Goal: Task Accomplishment & Management: Manage account settings

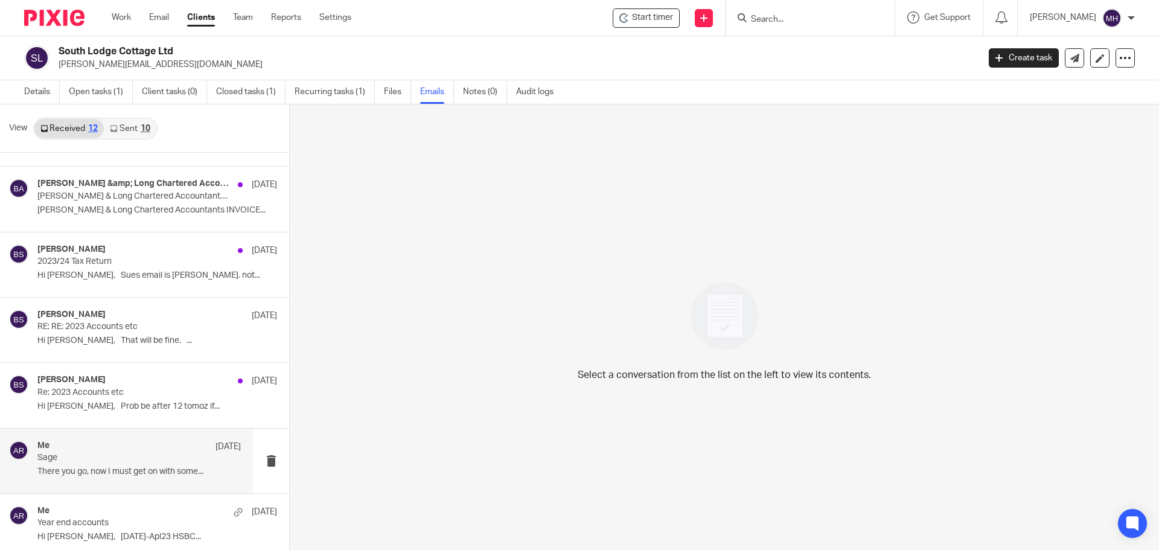
scroll to position [386, 0]
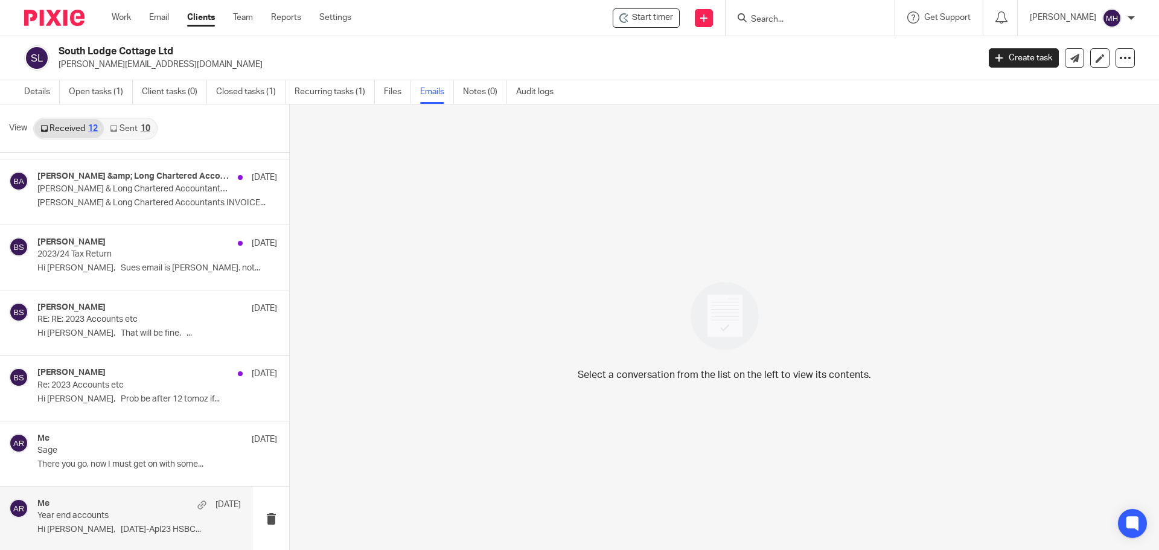
click at [156, 508] on div "Me [DATE]" at bounding box center [138, 504] width 203 height 12
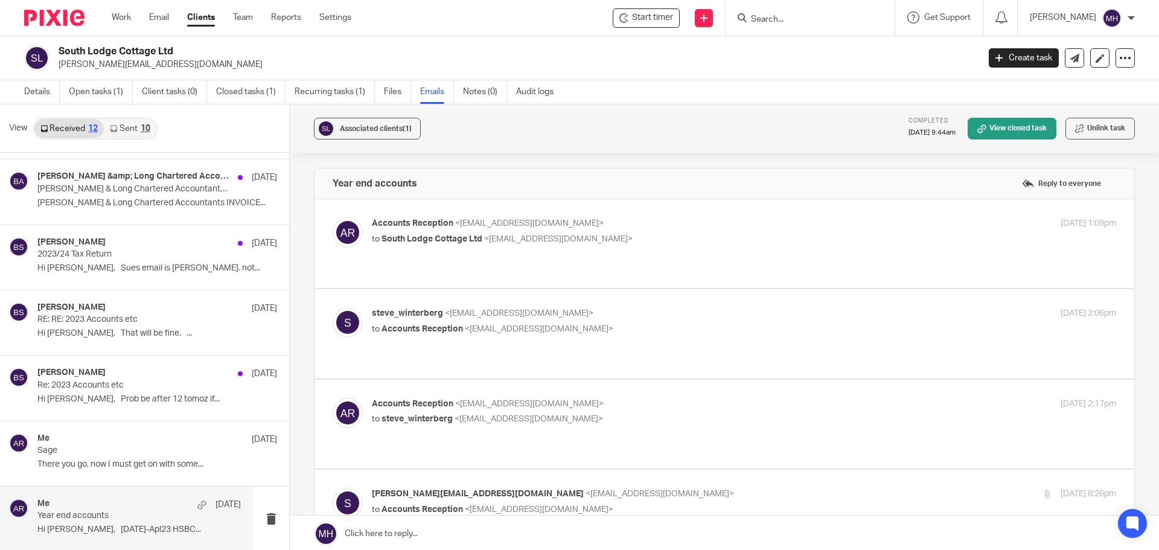
scroll to position [0, 0]
click at [678, 206] on label at bounding box center [724, 243] width 820 height 89
click at [333, 217] on input "checkbox" at bounding box center [332, 217] width 1 height 1
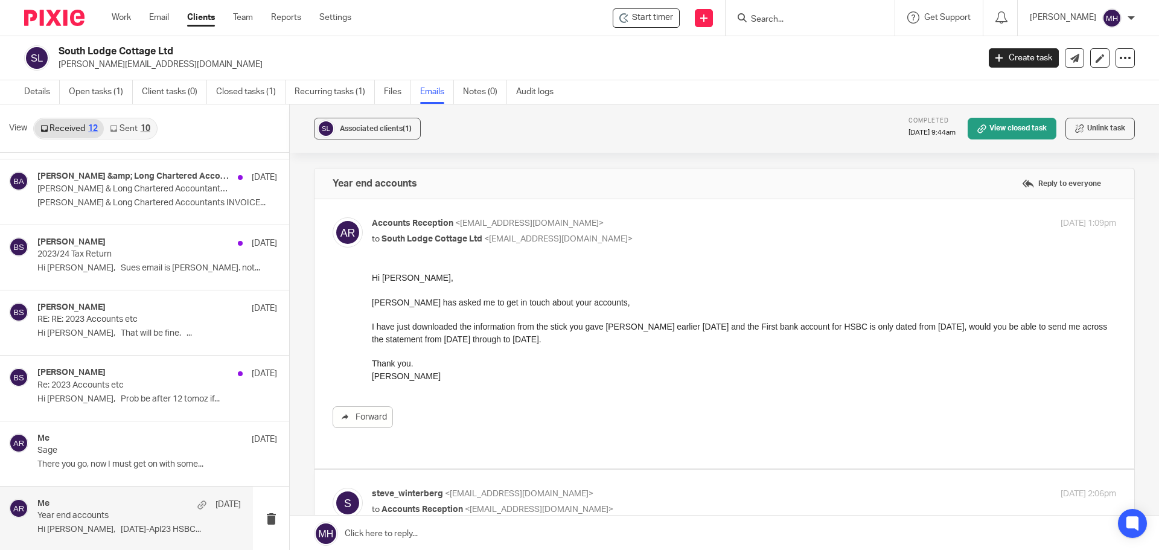
click at [682, 221] on p "Accounts Reception <[EMAIL_ADDRESS][DOMAIN_NAME]>" at bounding box center [620, 223] width 496 height 13
checkbox input "false"
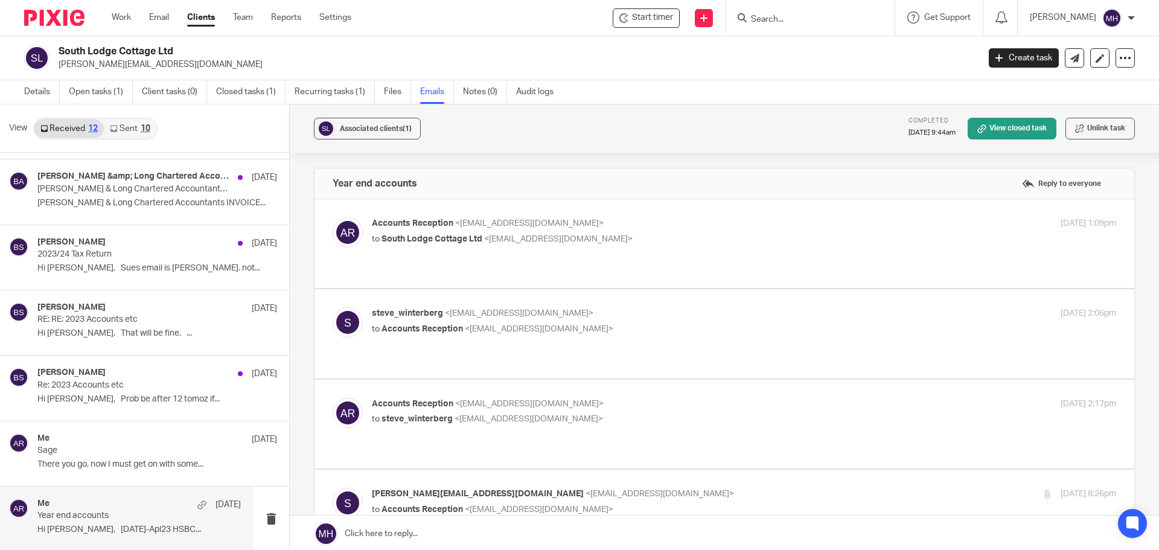
click at [701, 289] on label at bounding box center [724, 333] width 820 height 89
click at [333, 307] on input "checkbox" at bounding box center [332, 307] width 1 height 1
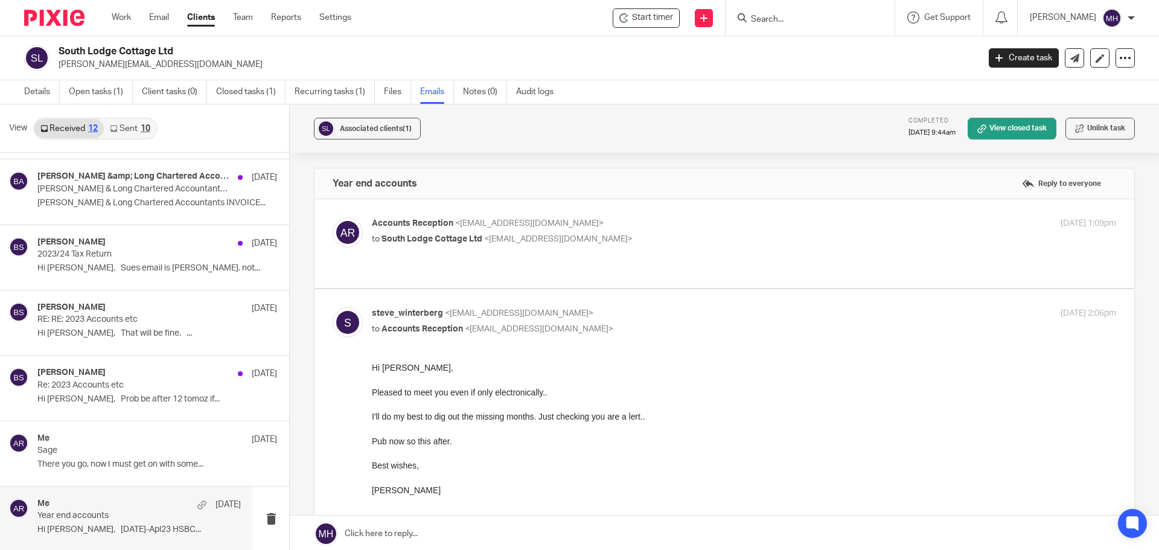
click at [666, 293] on label at bounding box center [724, 558] width 820 height 538
click at [333, 307] on input "checkbox" at bounding box center [332, 307] width 1 height 1
checkbox input "false"
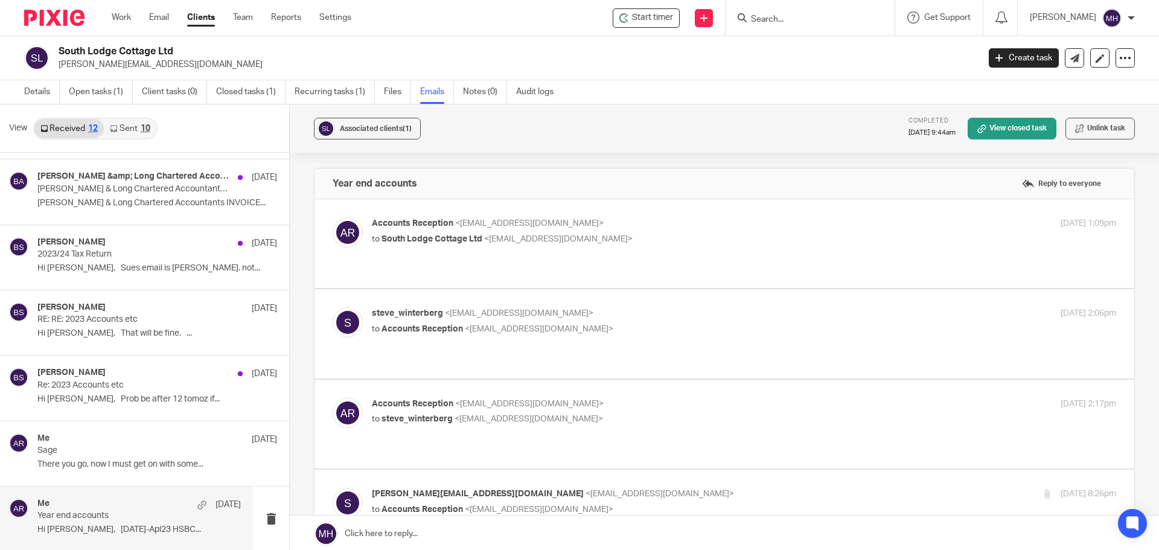
click at [704, 380] on label at bounding box center [724, 424] width 820 height 89
click at [333, 397] on input "checkbox" at bounding box center [332, 397] width 1 height 1
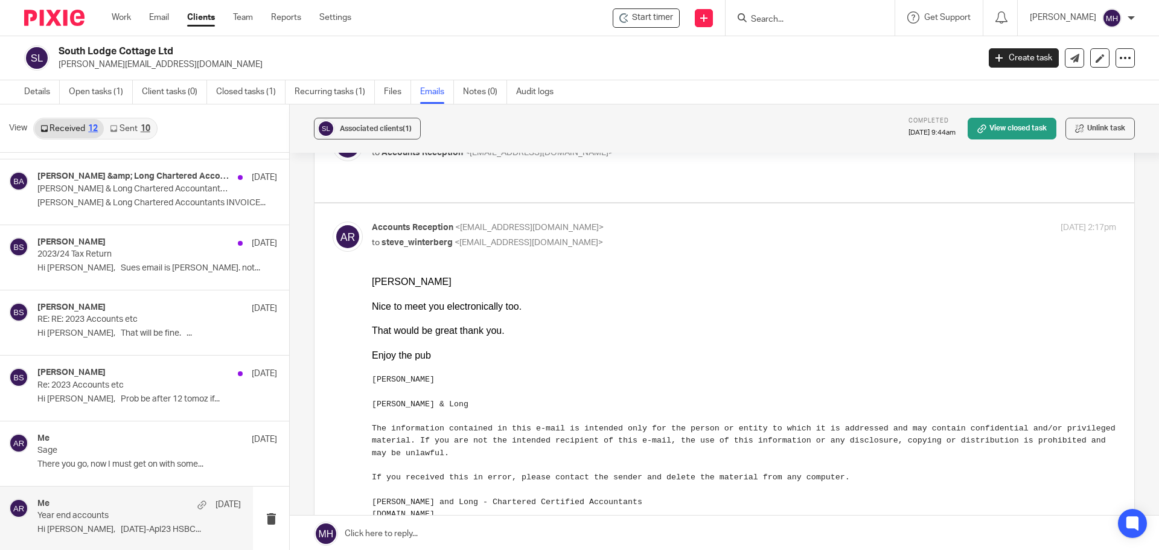
scroll to position [181, 0]
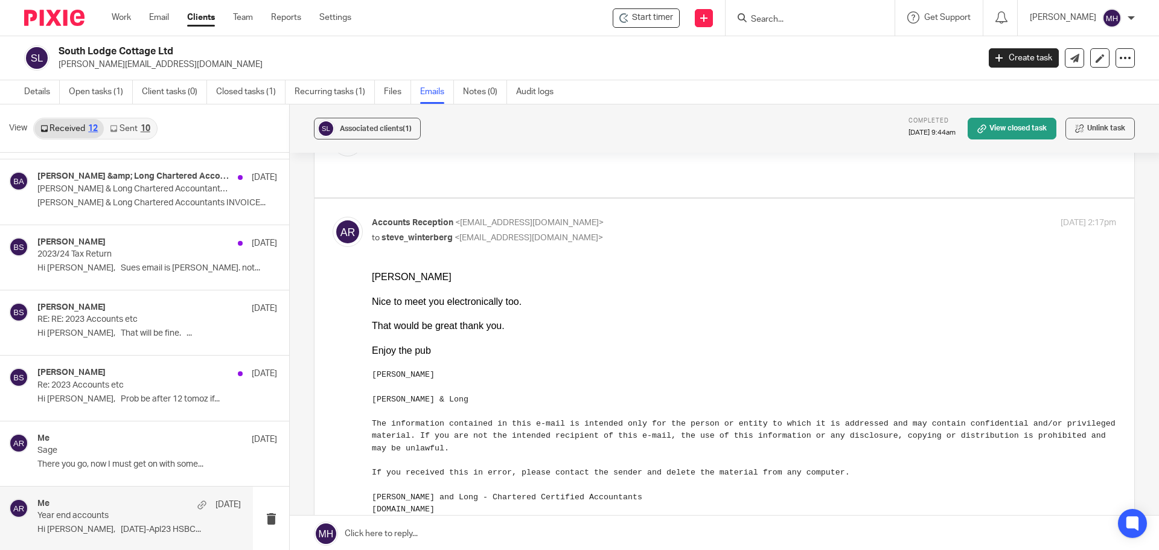
click at [704, 217] on p "Accounts Reception <[EMAIL_ADDRESS][DOMAIN_NAME]>" at bounding box center [620, 223] width 496 height 13
checkbox input "false"
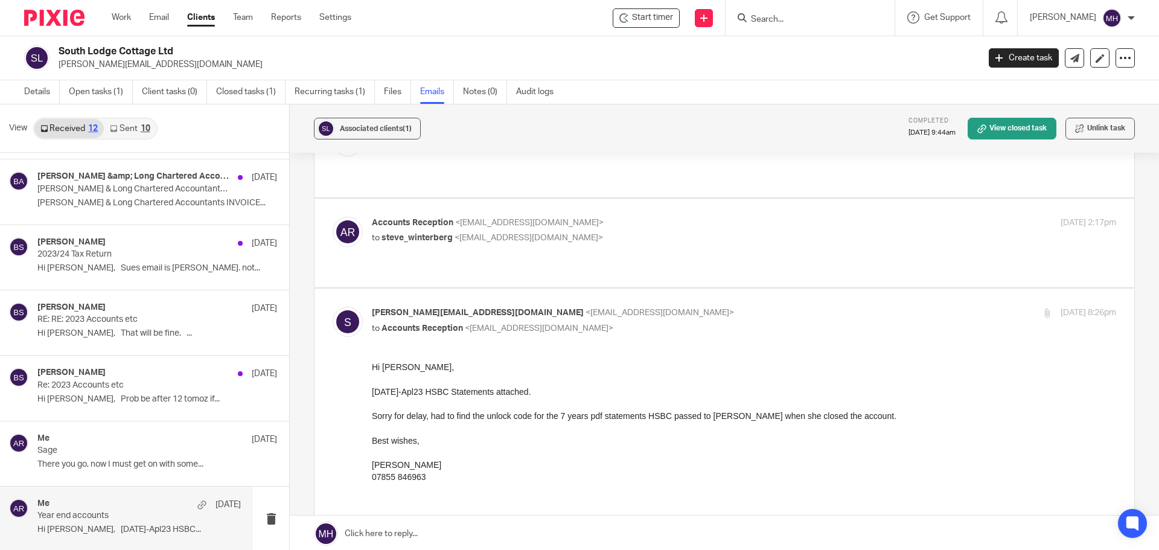
click at [714, 307] on p "[EMAIL_ADDRESS][DOMAIN_NAME] <[EMAIL_ADDRESS][DOMAIN_NAME]>" at bounding box center [620, 313] width 496 height 13
checkbox input "false"
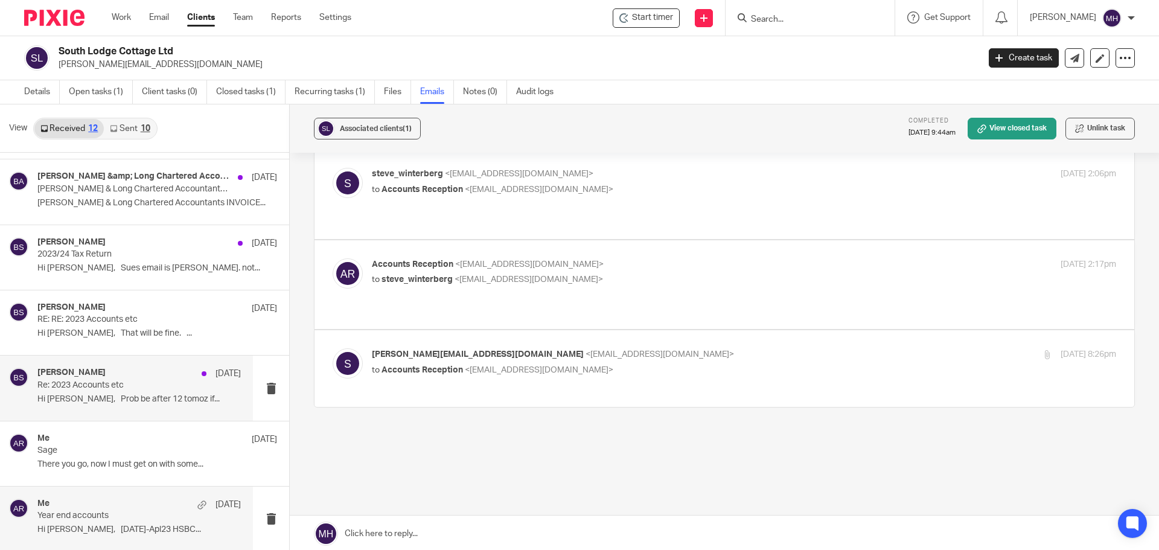
scroll to position [2, 0]
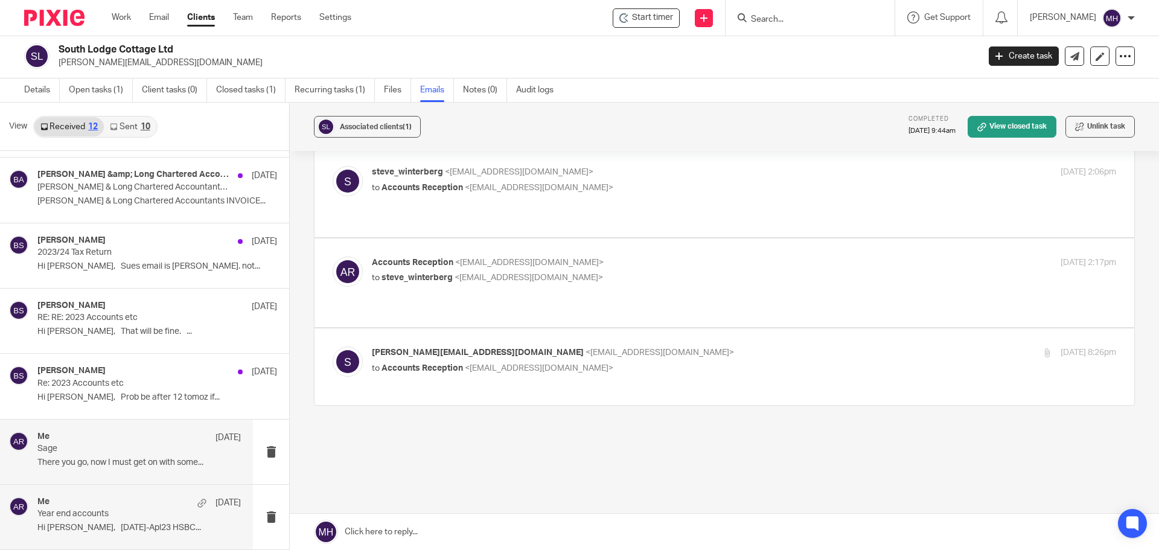
click at [109, 444] on p "Sage" at bounding box center [118, 449] width 163 height 10
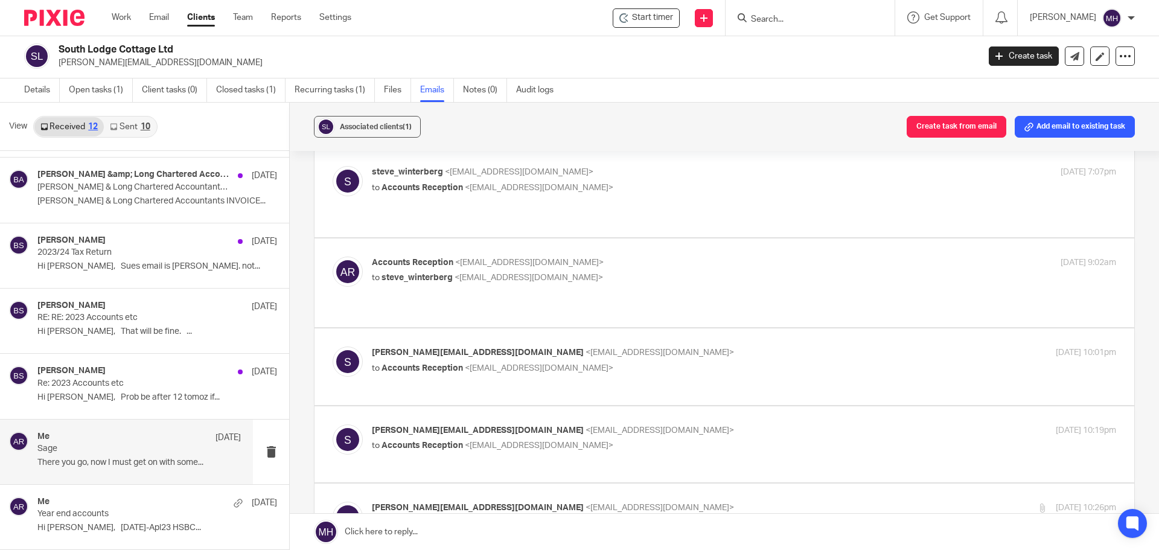
scroll to position [0, 0]
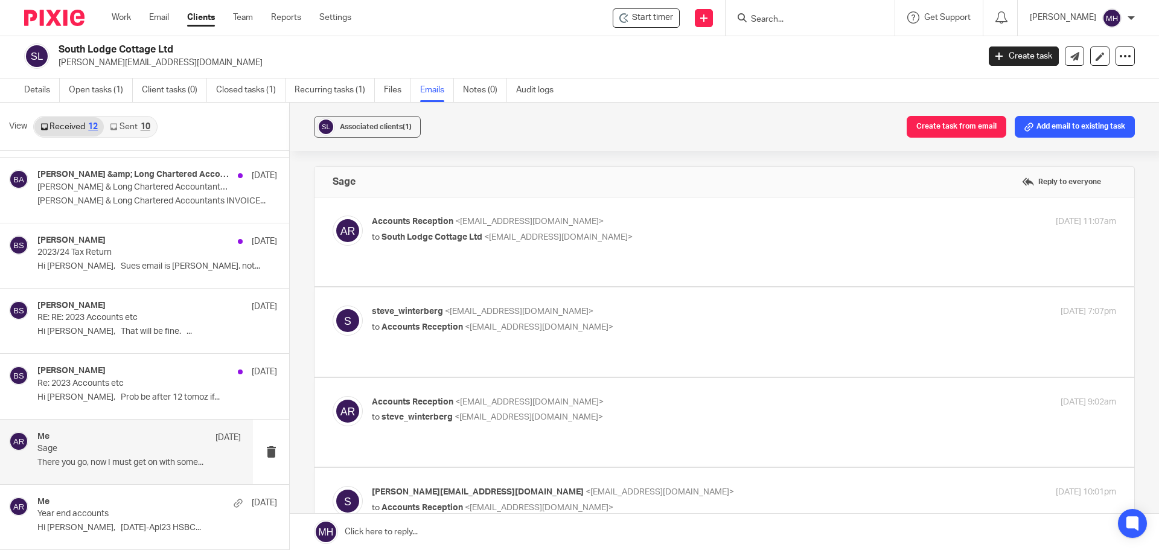
click at [707, 211] on label at bounding box center [724, 241] width 820 height 89
click at [333, 215] on input "checkbox" at bounding box center [332, 215] width 1 height 1
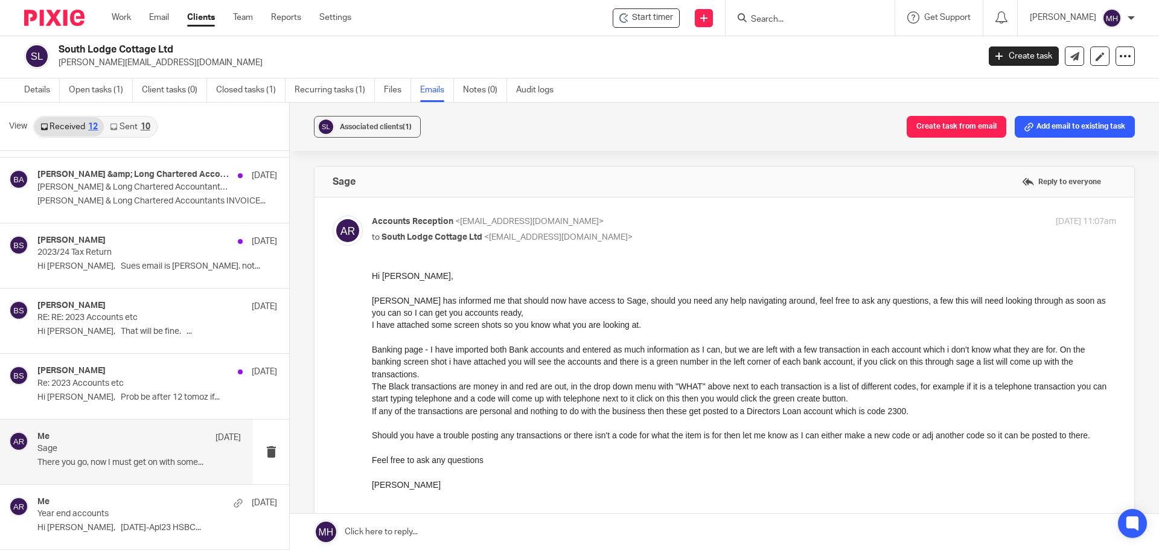
click at [704, 215] on p "Accounts Reception <[EMAIL_ADDRESS][DOMAIN_NAME]>" at bounding box center [620, 221] width 496 height 13
checkbox input "false"
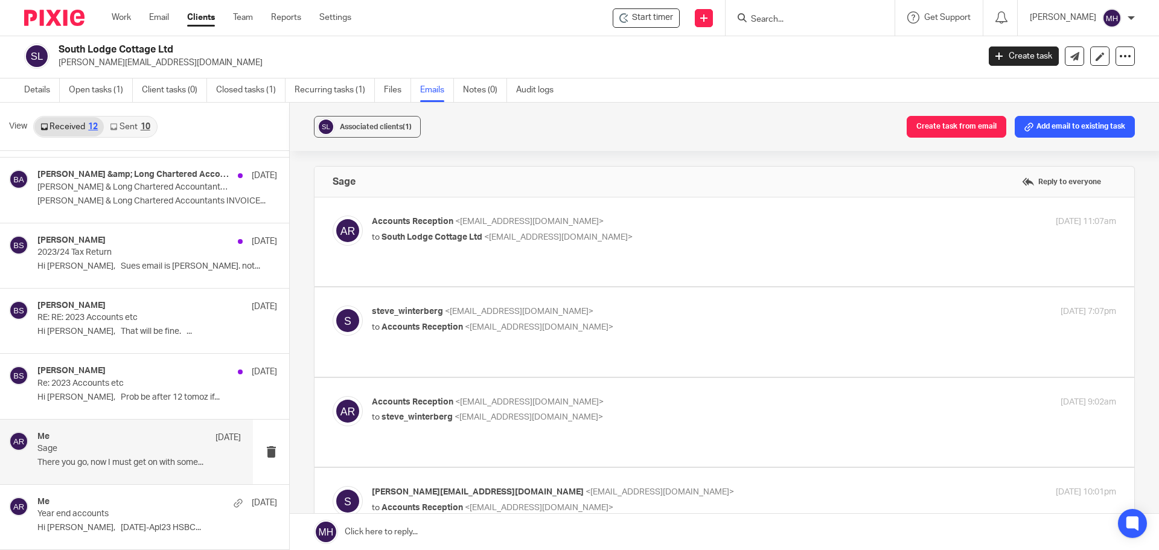
click at [701, 305] on p "steve_winterberg <[EMAIL_ADDRESS][DOMAIN_NAME]>" at bounding box center [620, 311] width 496 height 13
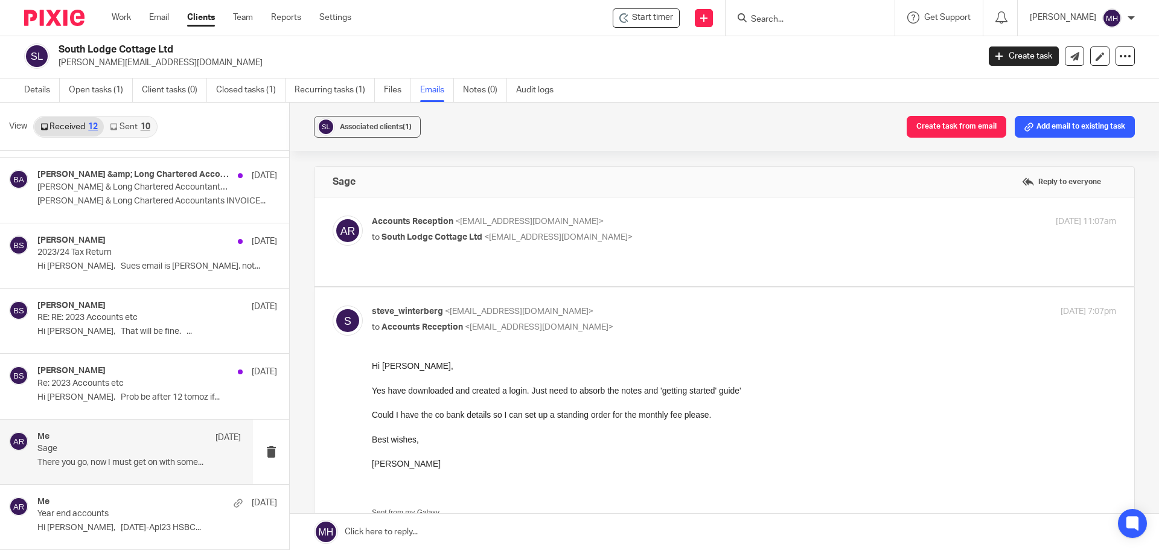
click at [702, 305] on p "steve_winterberg <[EMAIL_ADDRESS][DOMAIN_NAME]>" at bounding box center [620, 311] width 496 height 13
checkbox input "false"
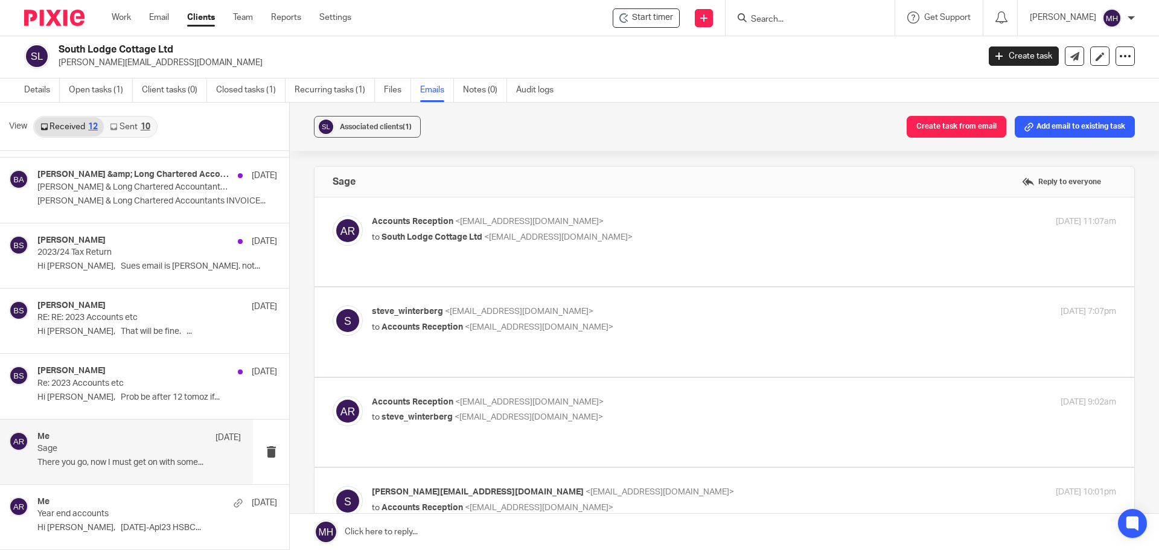
click at [705, 396] on p "Accounts Reception <[EMAIL_ADDRESS][DOMAIN_NAME]>" at bounding box center [620, 402] width 496 height 13
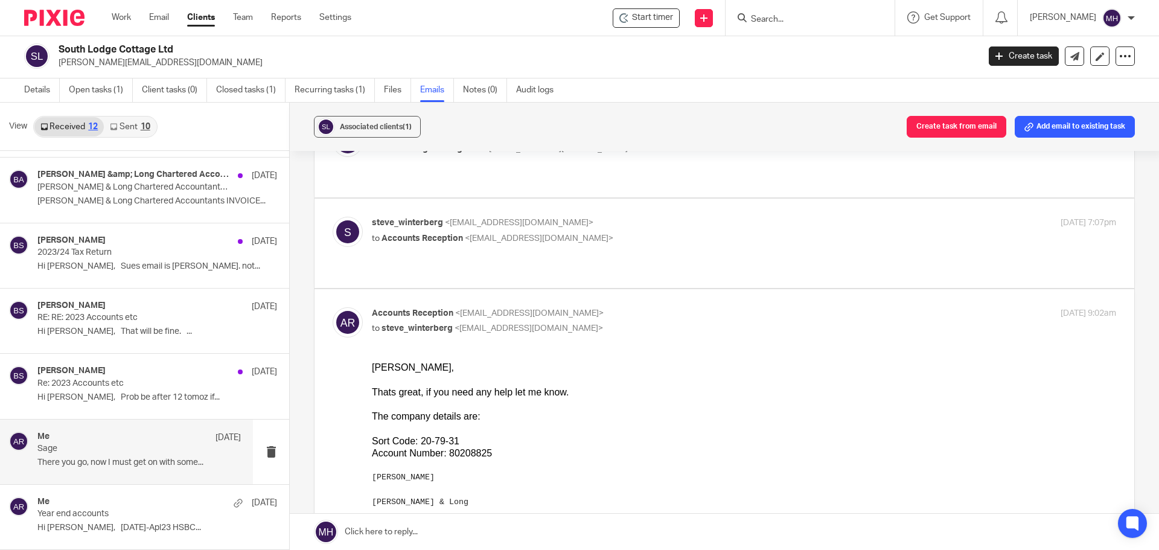
scroll to position [121, 0]
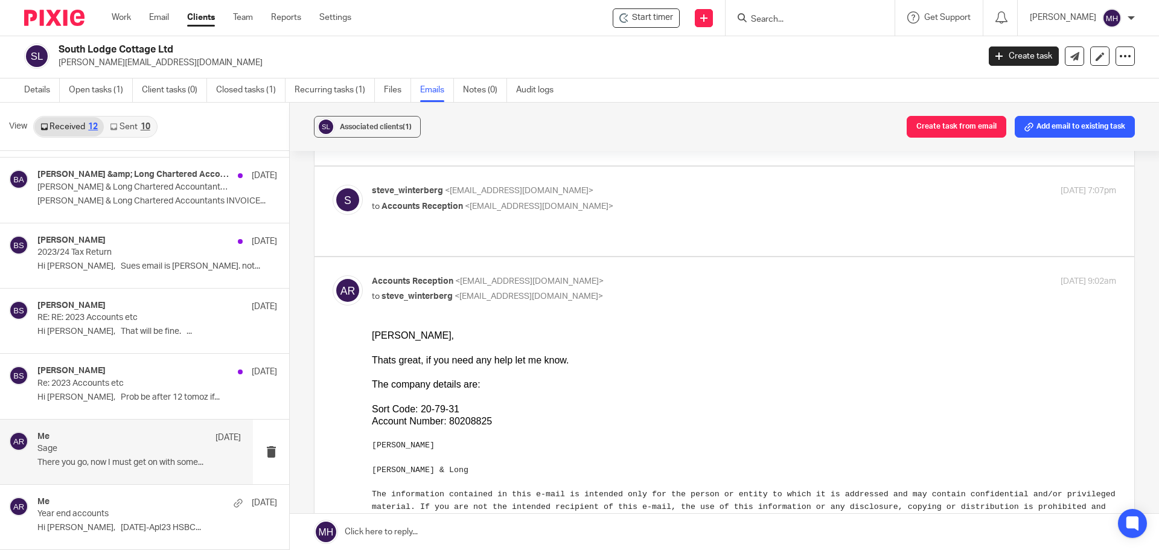
click at [684, 275] on p "Accounts Reception <[EMAIL_ADDRESS][DOMAIN_NAME]>" at bounding box center [620, 281] width 496 height 13
checkbox input "false"
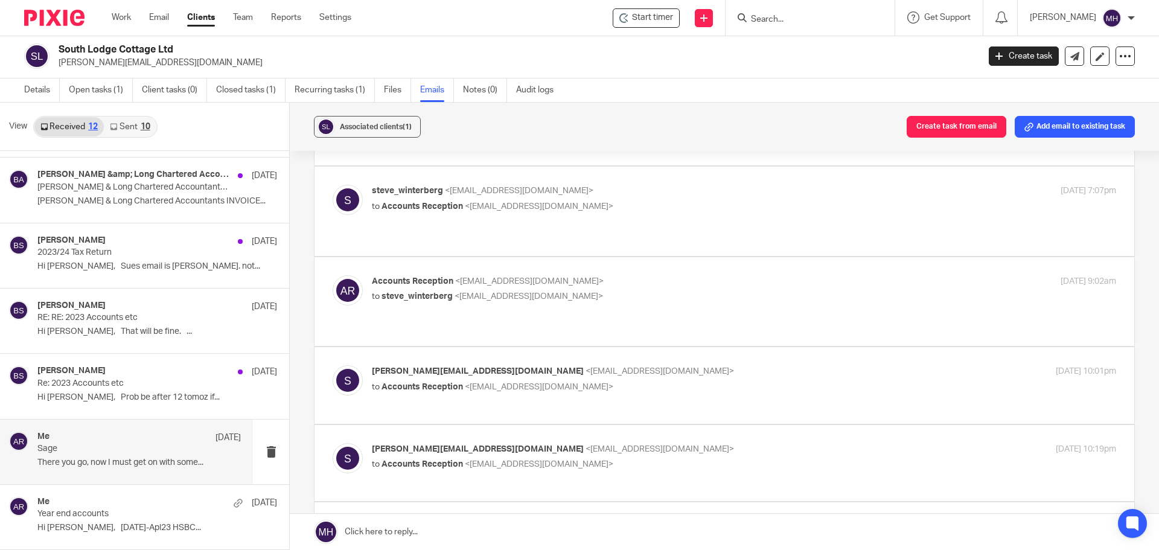
click at [697, 349] on label at bounding box center [724, 385] width 820 height 77
click at [333, 364] on input "checkbox" at bounding box center [332, 364] width 1 height 1
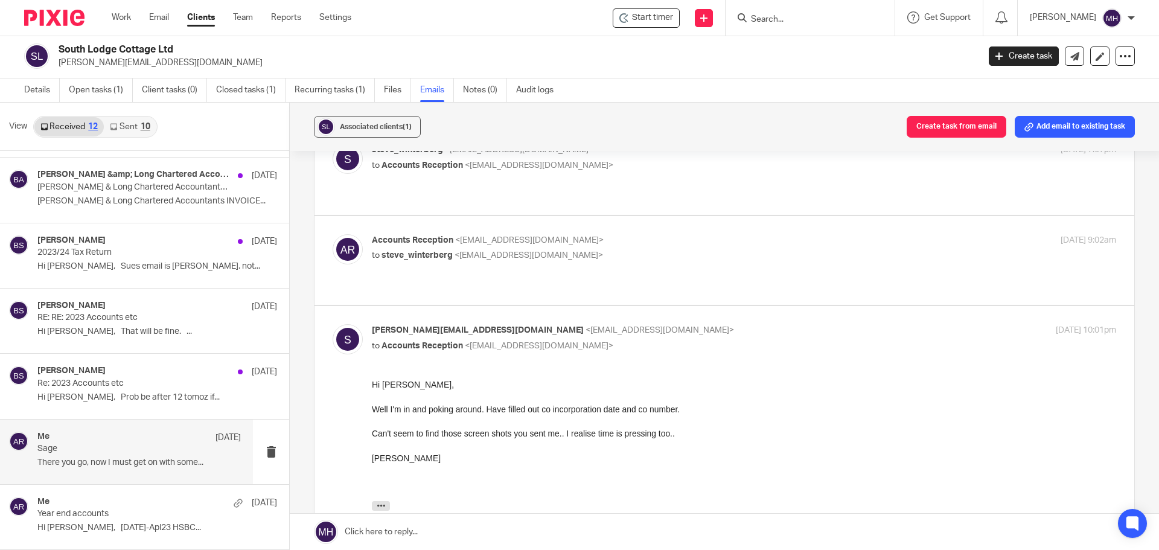
scroll to position [181, 0]
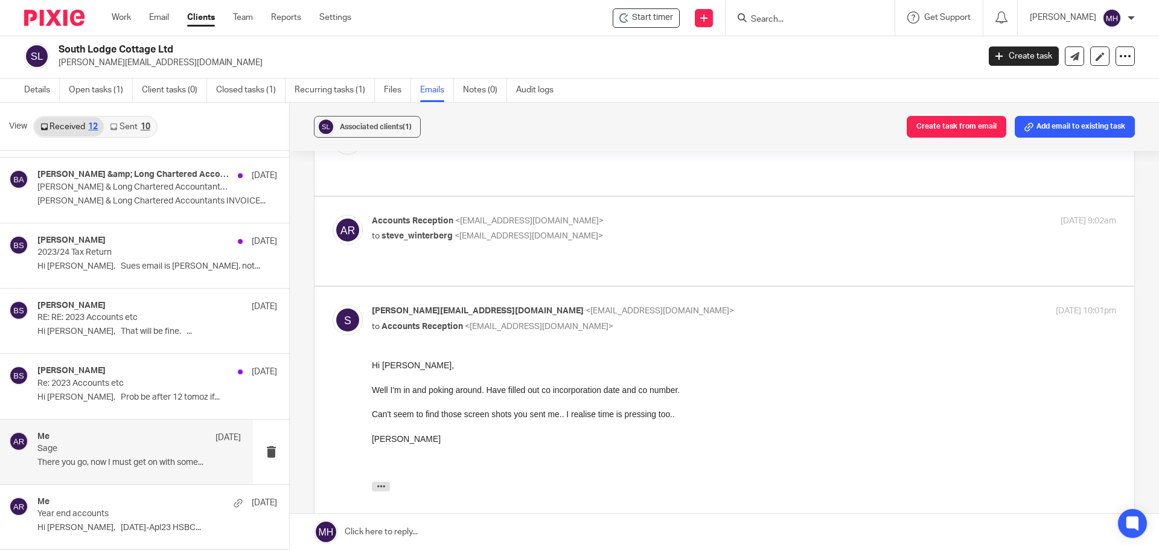
click at [725, 307] on div "[EMAIL_ADDRESS][DOMAIN_NAME] <[EMAIL_ADDRESS][DOMAIN_NAME]> to Accounts Recepti…" at bounding box center [620, 319] width 496 height 28
checkbox input "false"
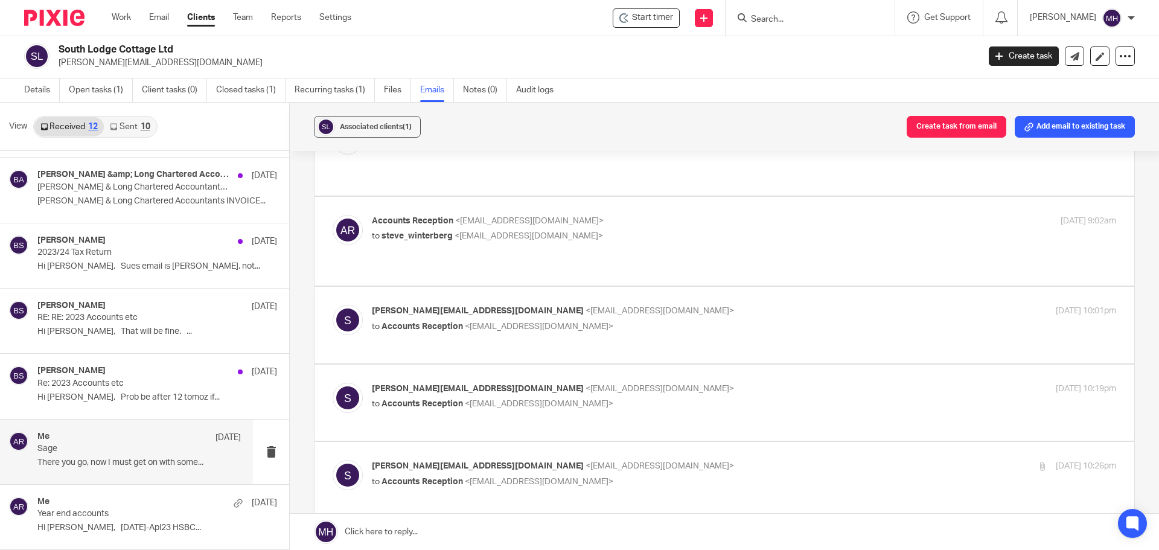
click at [725, 369] on label at bounding box center [724, 402] width 820 height 77
click at [333, 382] on input "checkbox" at bounding box center [332, 382] width 1 height 1
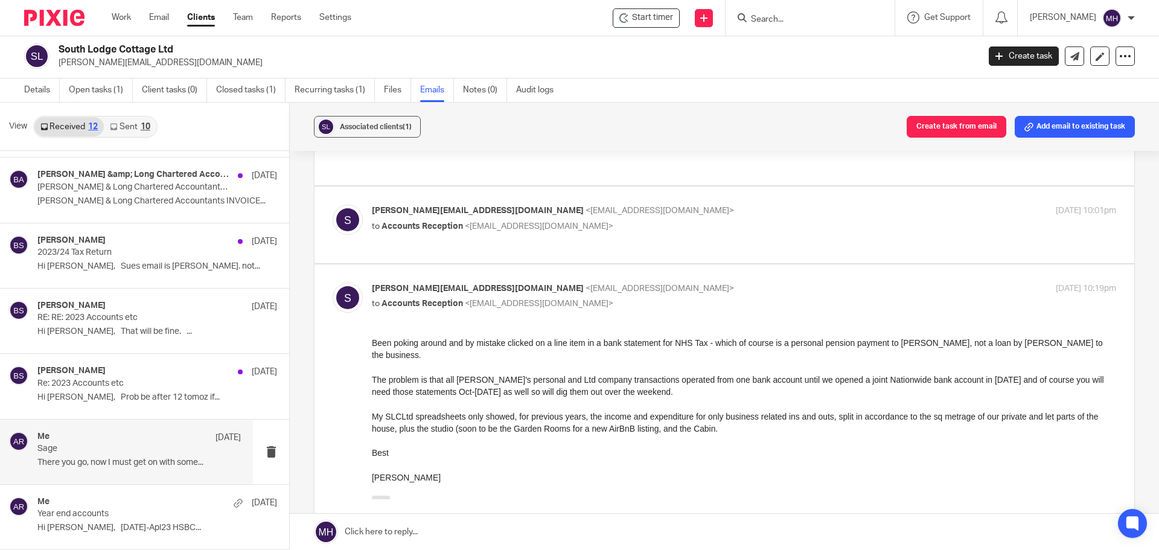
scroll to position [302, 0]
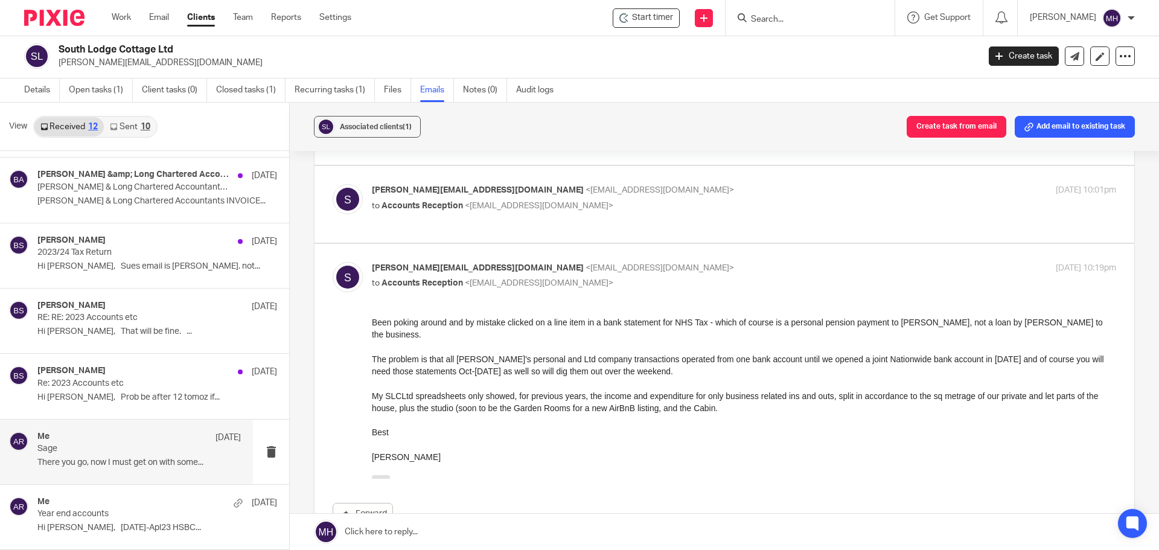
click at [693, 248] on label at bounding box center [724, 398] width 820 height 309
click at [333, 261] on input "checkbox" at bounding box center [332, 261] width 1 height 1
checkbox input "false"
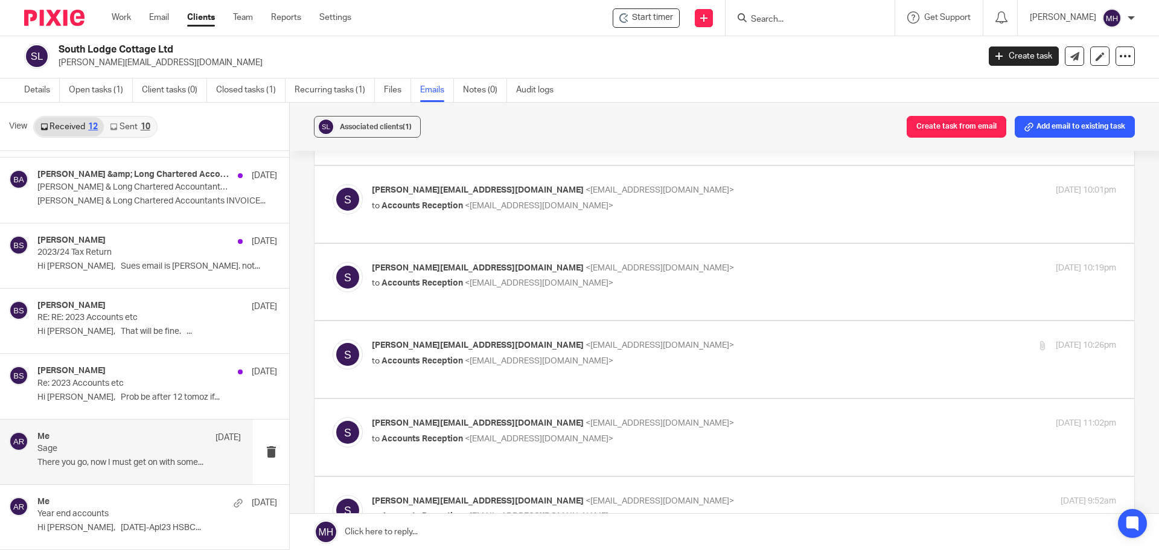
click at [719, 326] on label at bounding box center [724, 359] width 820 height 77
click at [333, 339] on input "checkbox" at bounding box center [332, 339] width 1 height 1
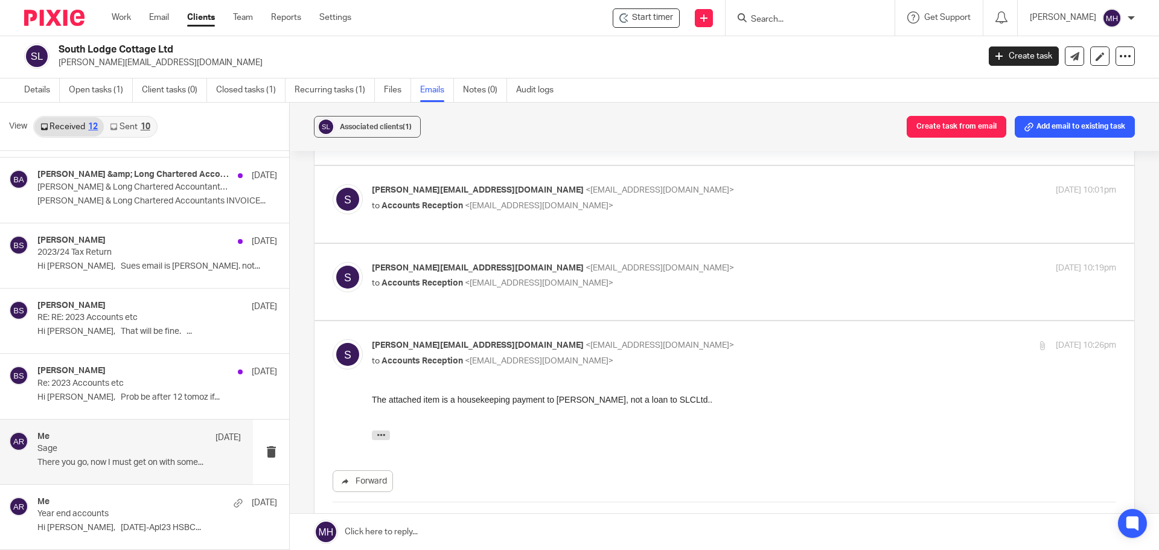
scroll to position [0, 0]
click at [726, 339] on p "[EMAIL_ADDRESS][DOMAIN_NAME] <[EMAIL_ADDRESS][DOMAIN_NAME]>" at bounding box center [620, 345] width 496 height 13
checkbox input "false"
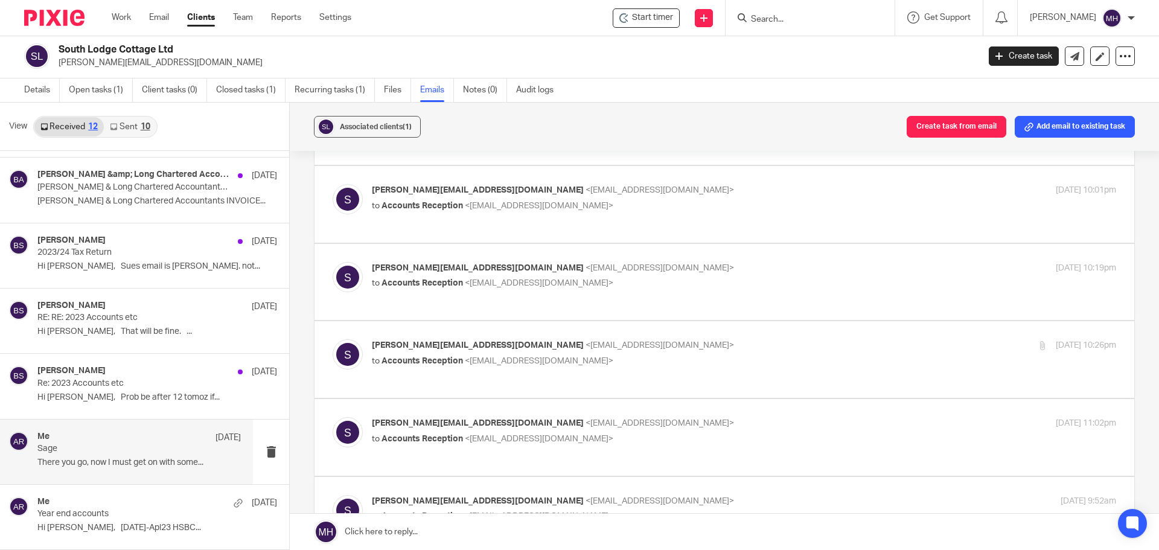
click at [727, 417] on p "[EMAIL_ADDRESS][DOMAIN_NAME] <[EMAIL_ADDRESS][DOMAIN_NAME]>" at bounding box center [620, 423] width 496 height 13
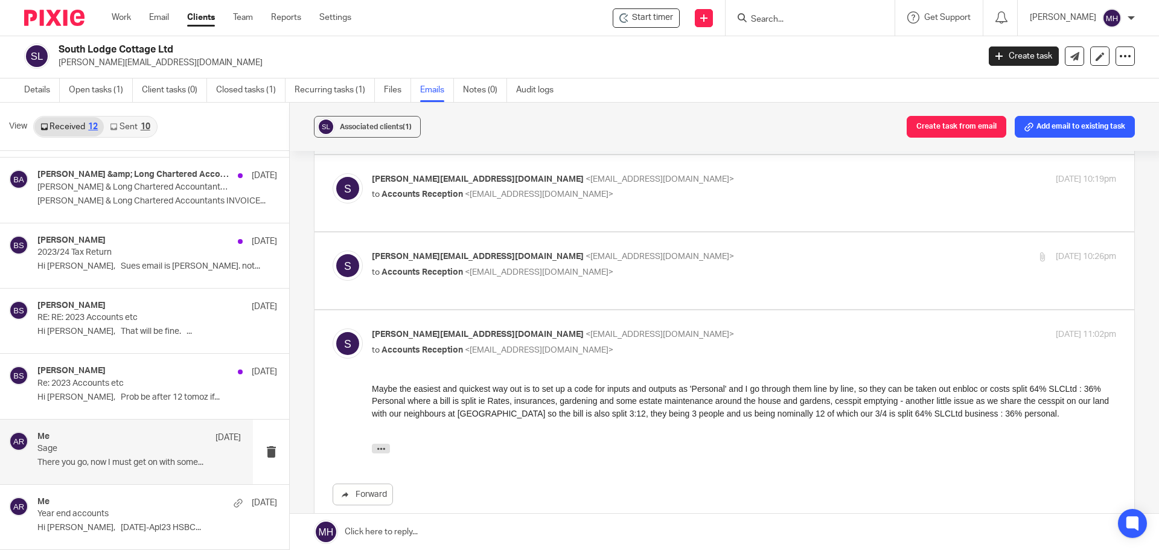
scroll to position [422, 0]
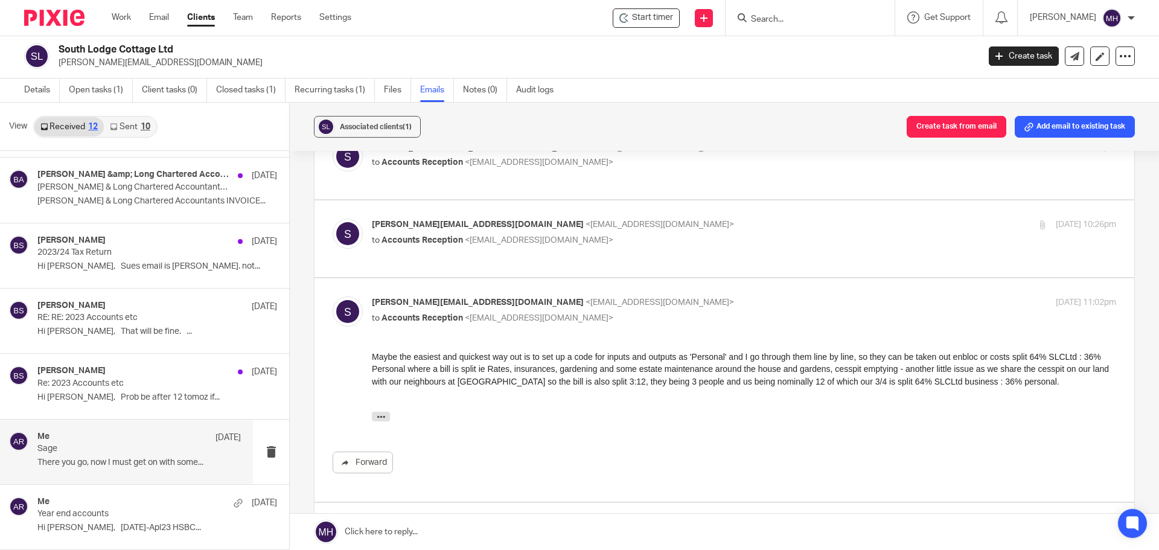
click at [781, 282] on label at bounding box center [724, 389] width 820 height 223
click at [333, 296] on input "checkbox" at bounding box center [332, 296] width 1 height 1
checkbox input "false"
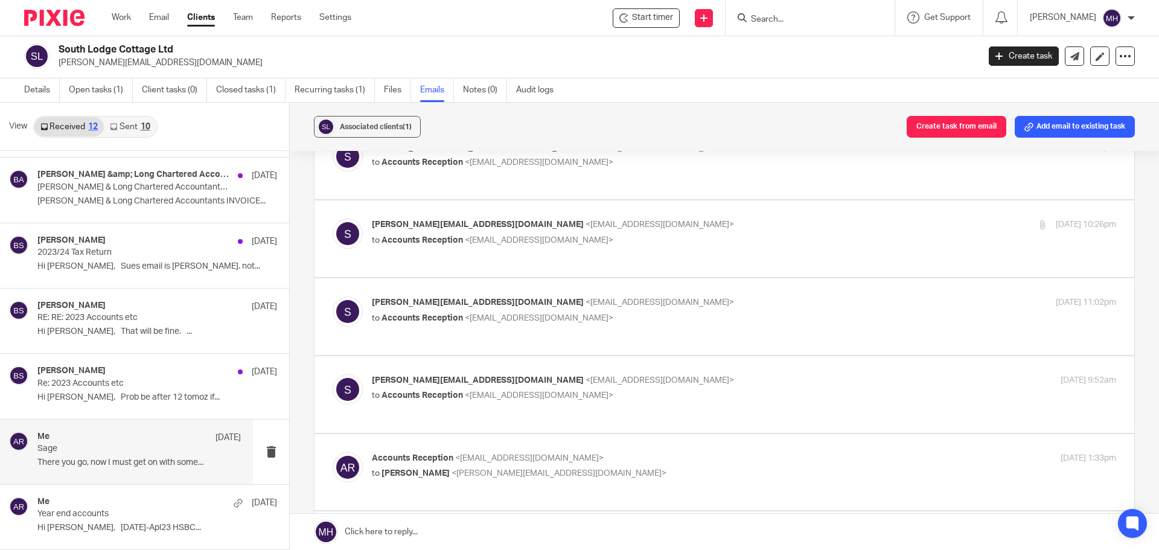
click at [760, 374] on p "[EMAIL_ADDRESS][DOMAIN_NAME] <[EMAIL_ADDRESS][DOMAIN_NAME]>" at bounding box center [620, 380] width 496 height 13
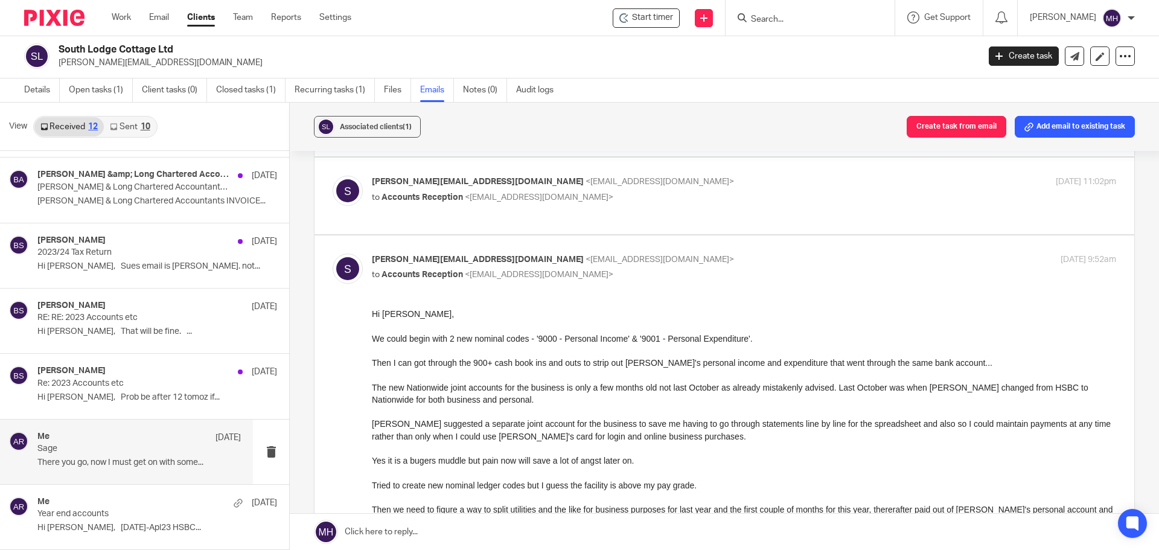
scroll to position [603, 0]
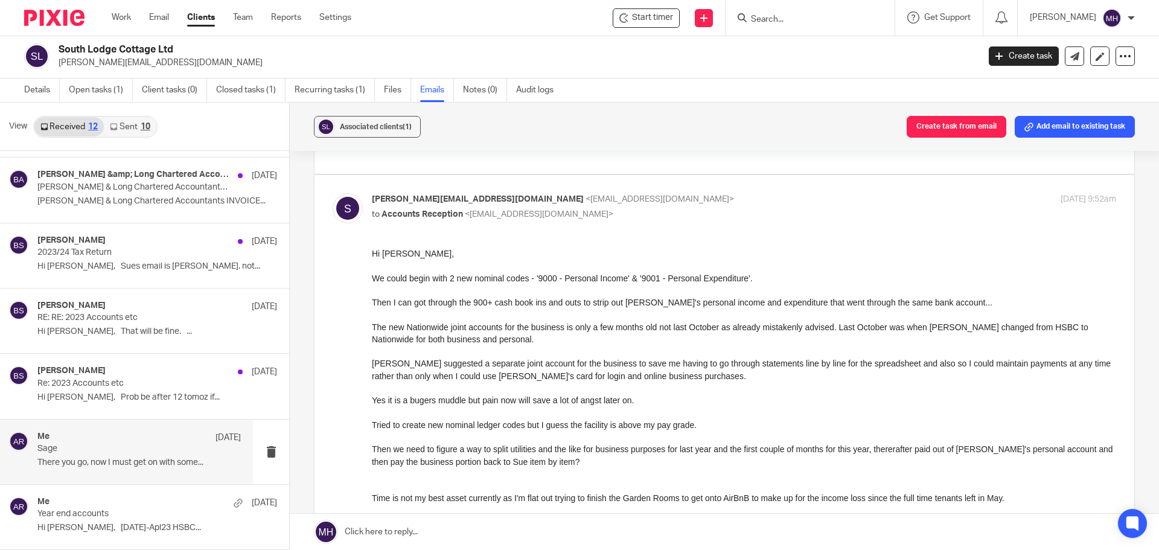
click at [780, 193] on p "[EMAIL_ADDRESS][DOMAIN_NAME] <[EMAIL_ADDRESS][DOMAIN_NAME]>" at bounding box center [620, 199] width 496 height 13
checkbox input "false"
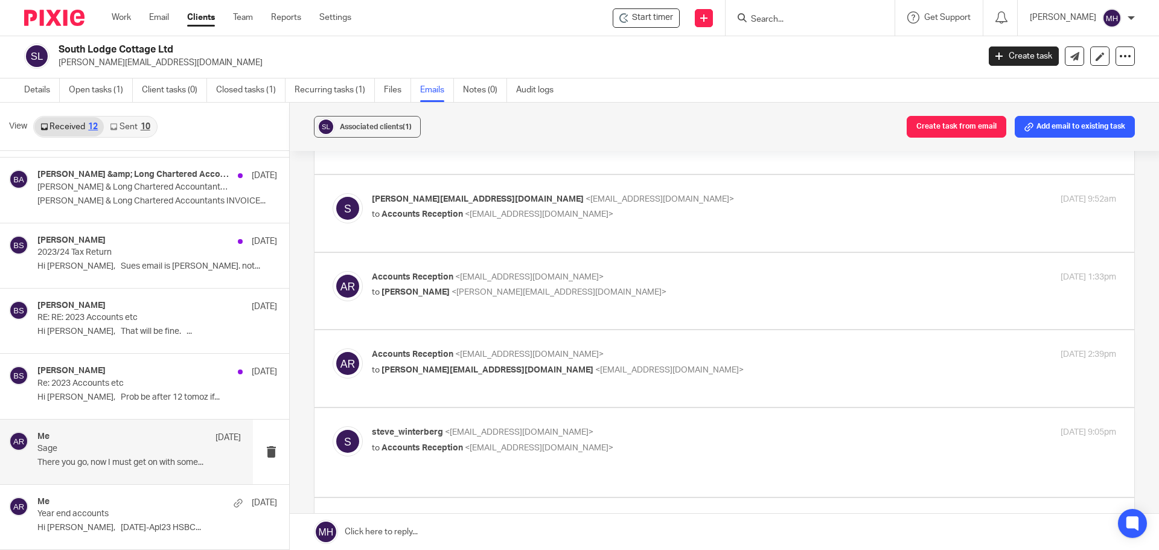
click at [775, 271] on p "Accounts Reception <[EMAIL_ADDRESS][DOMAIN_NAME]>" at bounding box center [620, 277] width 496 height 13
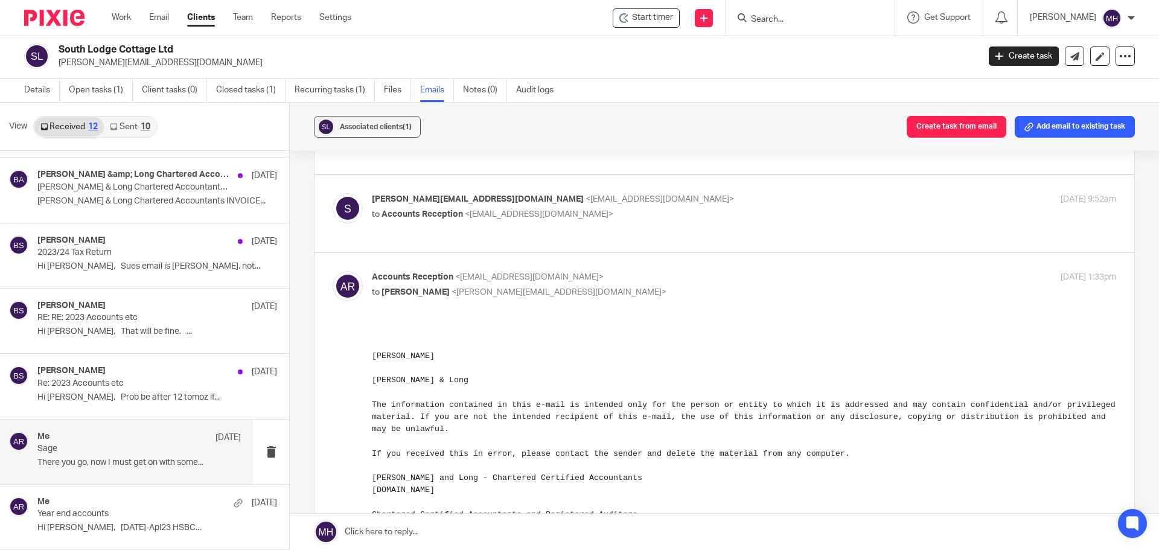
scroll to position [0, 0]
click at [778, 271] on p "Accounts Reception <[EMAIL_ADDRESS][DOMAIN_NAME]>" at bounding box center [620, 277] width 496 height 13
checkbox input "false"
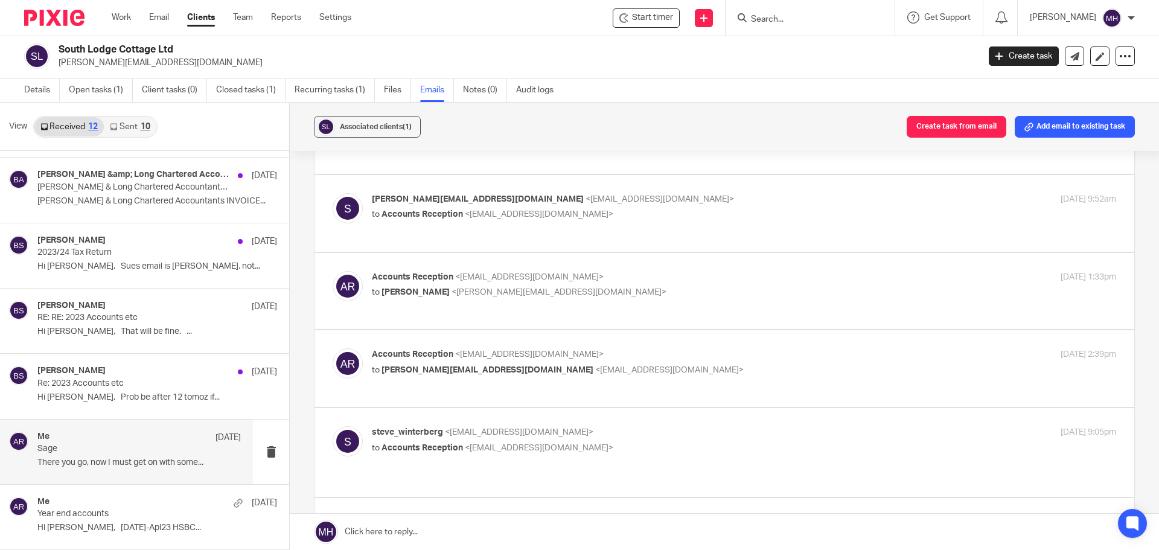
click at [763, 348] on p "Accounts Reception <[EMAIL_ADDRESS][DOMAIN_NAME]>" at bounding box center [620, 354] width 496 height 13
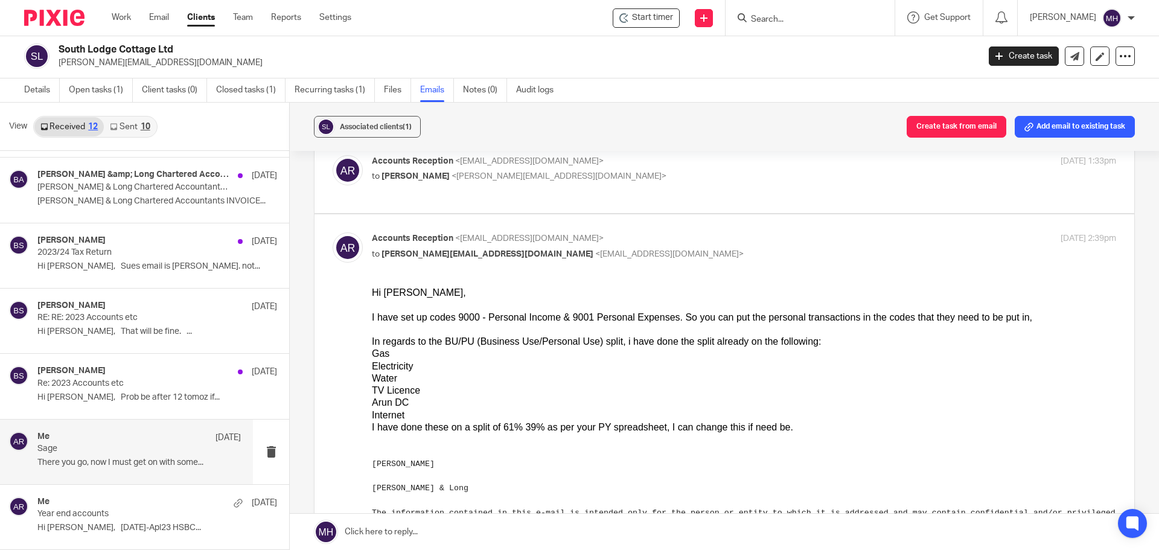
scroll to position [724, 0]
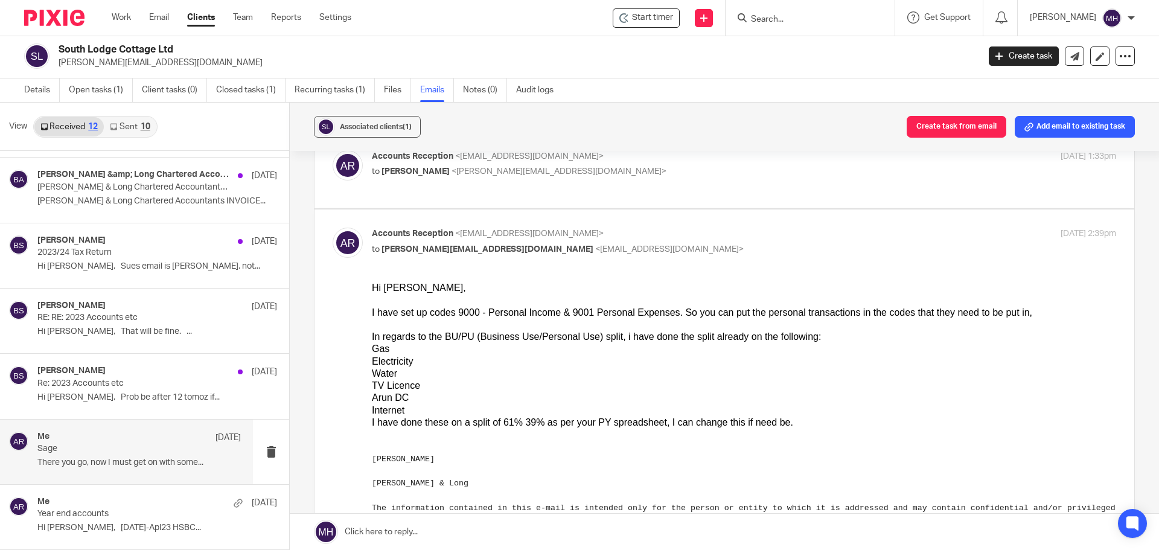
click at [333, 227] on input "checkbox" at bounding box center [332, 227] width 1 height 1
checkbox input "false"
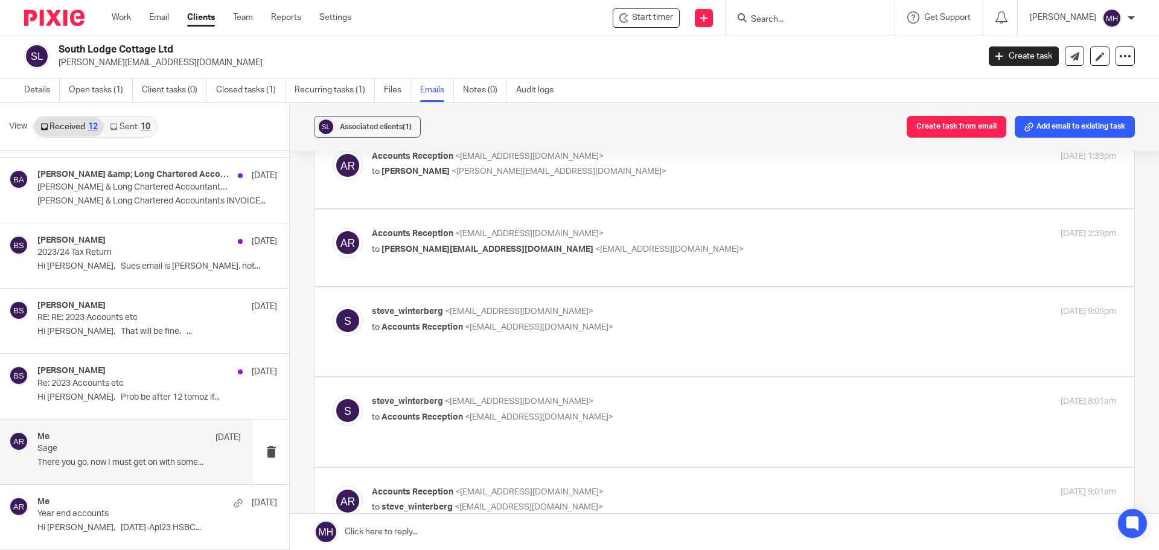
click at [716, 305] on p "steve_winterberg <[EMAIL_ADDRESS][DOMAIN_NAME]>" at bounding box center [620, 311] width 496 height 13
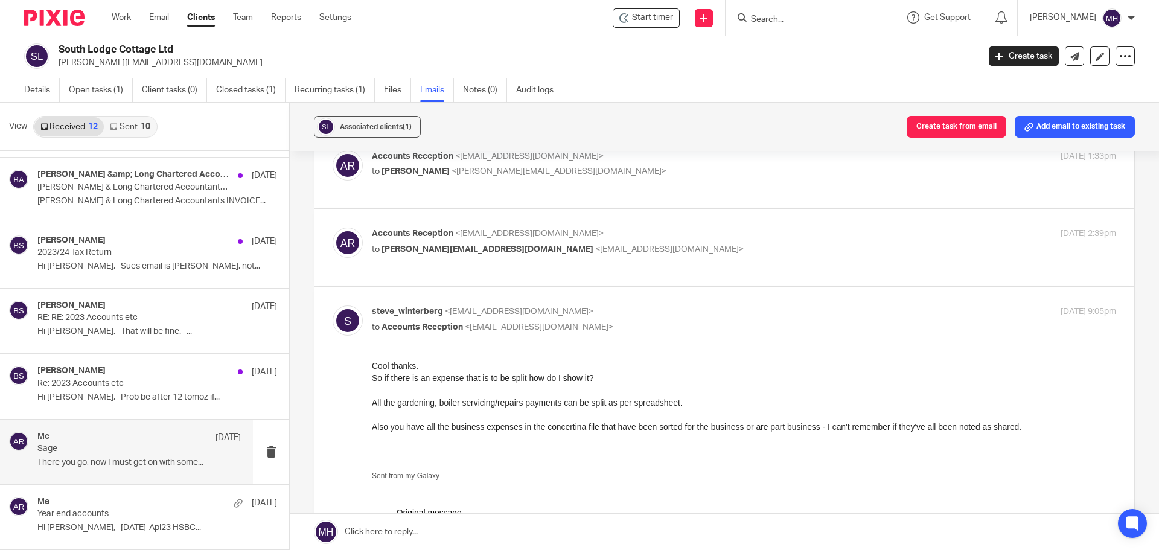
scroll to position [0, 0]
click at [333, 305] on input "checkbox" at bounding box center [332, 305] width 1 height 1
checkbox input "false"
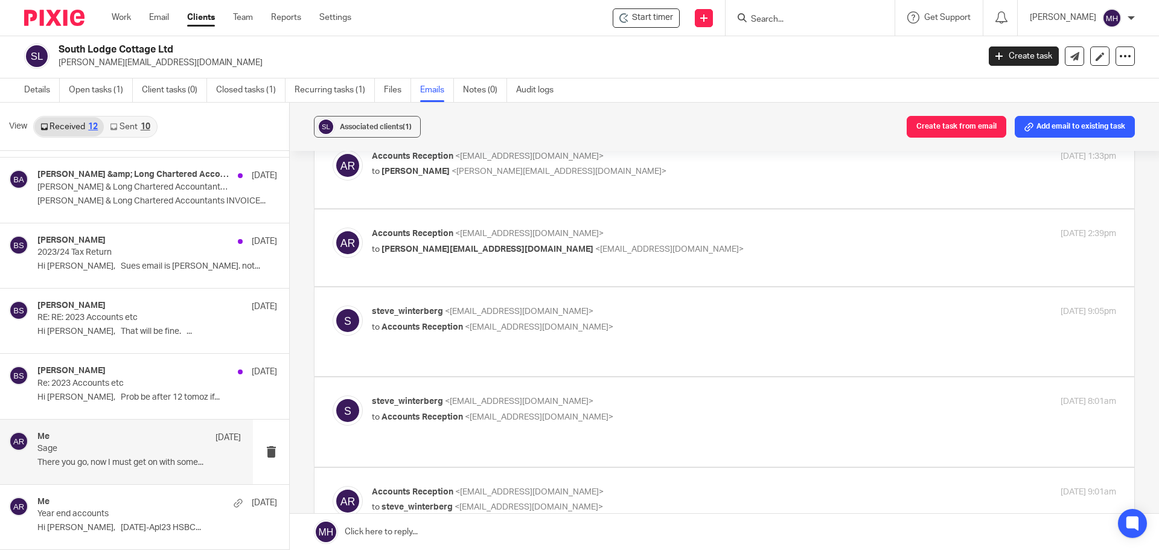
click at [719, 382] on label at bounding box center [724, 421] width 820 height 89
click at [333, 395] on input "checkbox" at bounding box center [332, 395] width 1 height 1
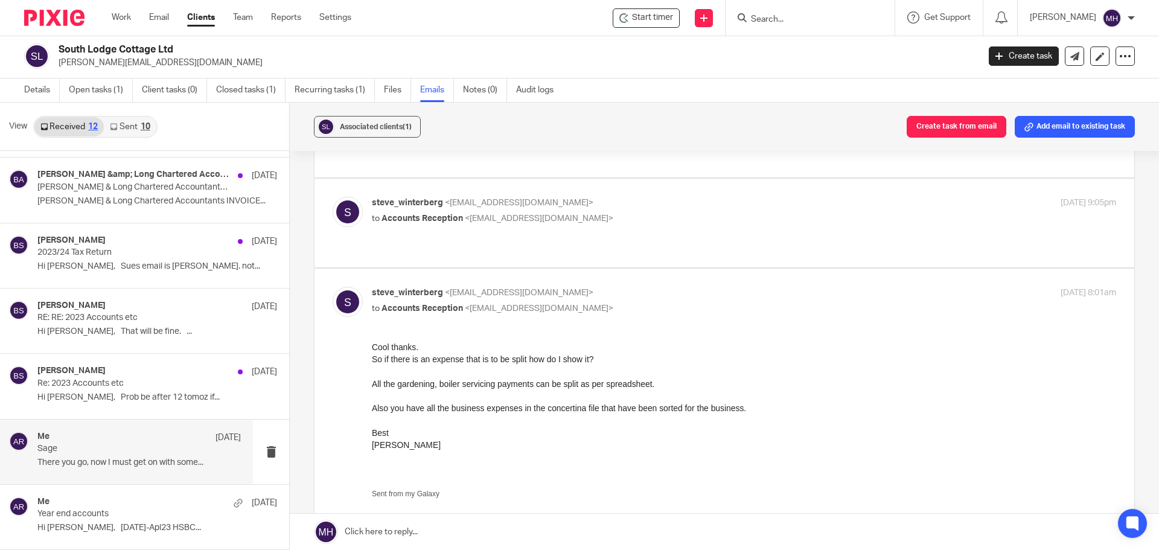
scroll to position [845, 0]
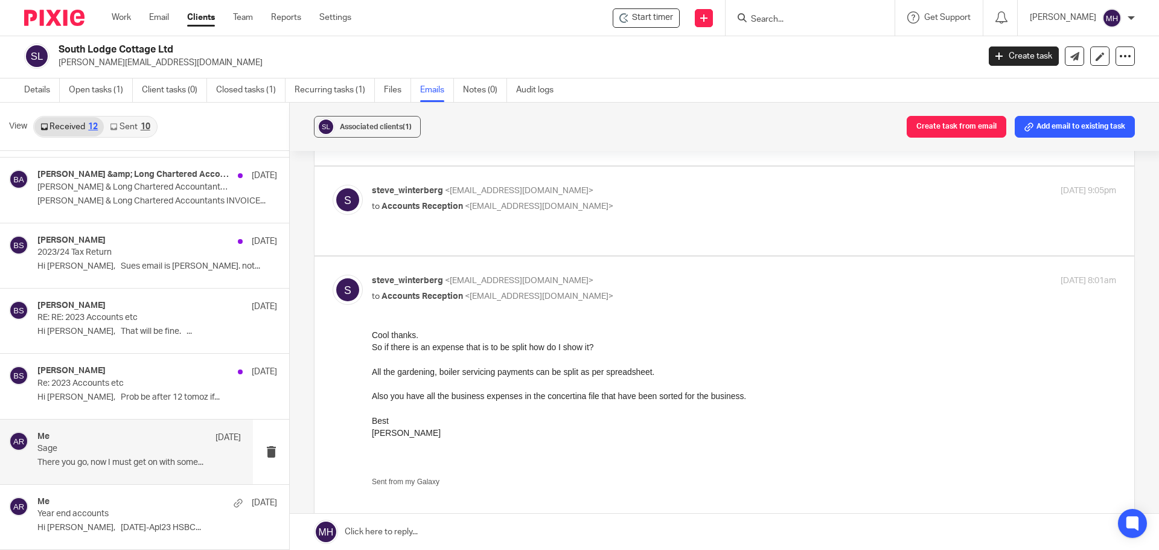
click at [333, 274] on input "checkbox" at bounding box center [332, 274] width 1 height 1
checkbox input "false"
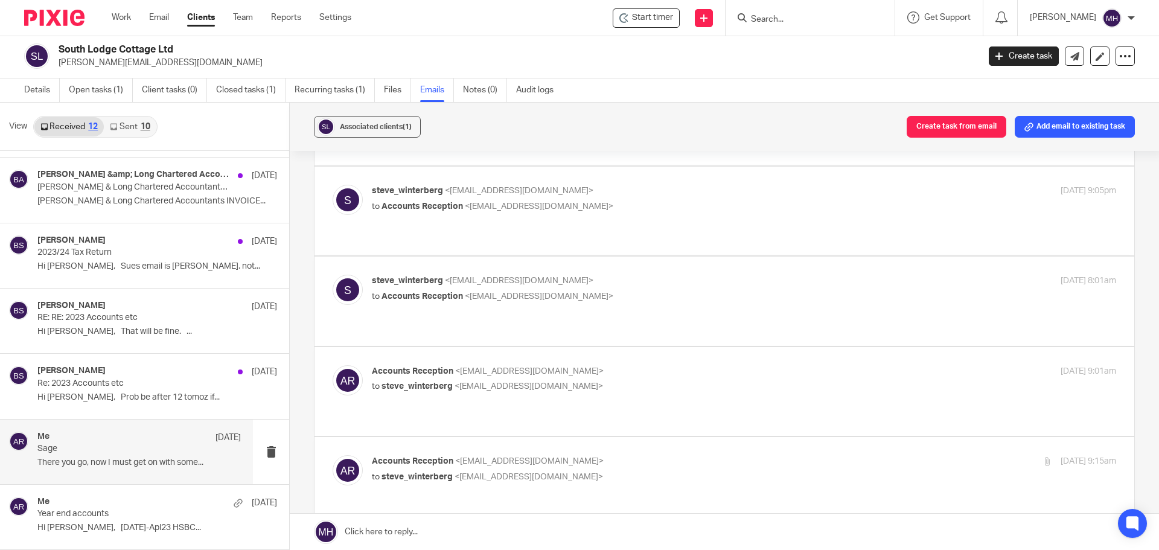
click at [702, 365] on div "Accounts Reception <[EMAIL_ADDRESS][DOMAIN_NAME]> to steve_winterberg <[PERSON_…" at bounding box center [620, 379] width 496 height 28
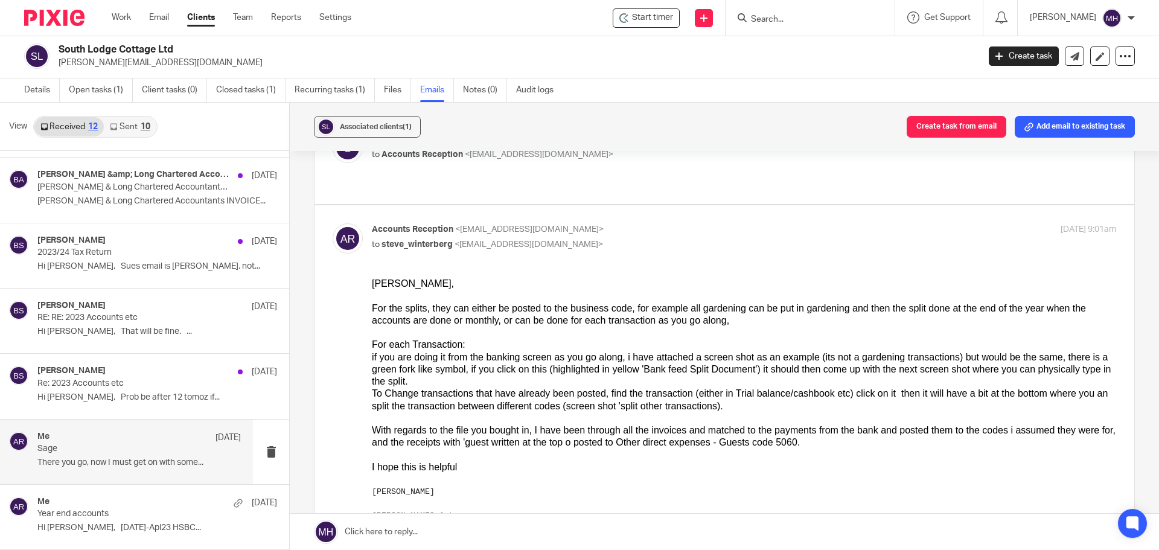
scroll to position [966, 0]
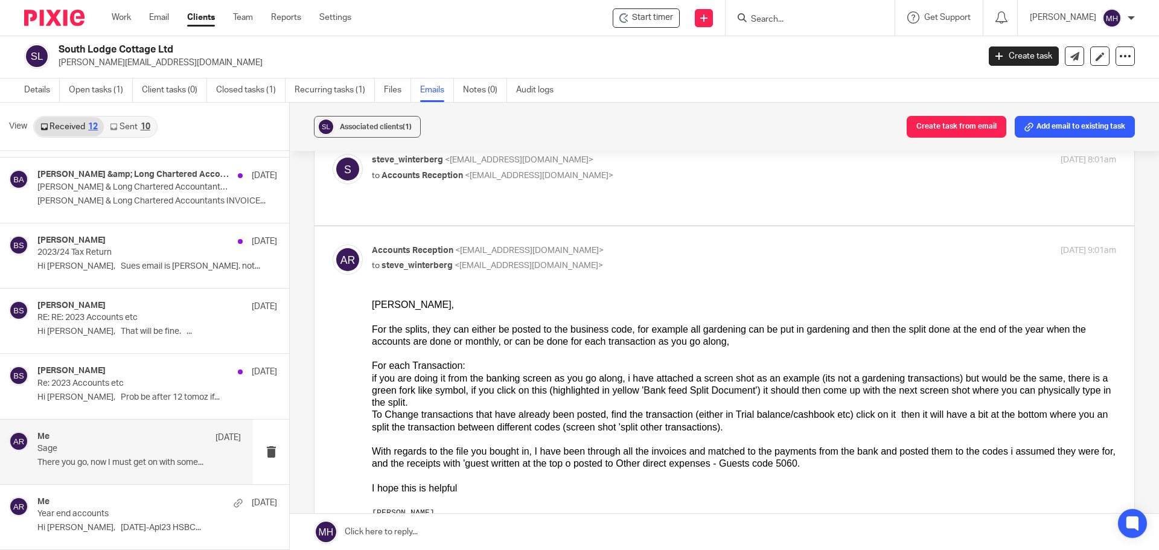
click at [689, 244] on p "Accounts Reception <[EMAIL_ADDRESS][DOMAIN_NAME]>" at bounding box center [620, 250] width 496 height 13
checkbox input "false"
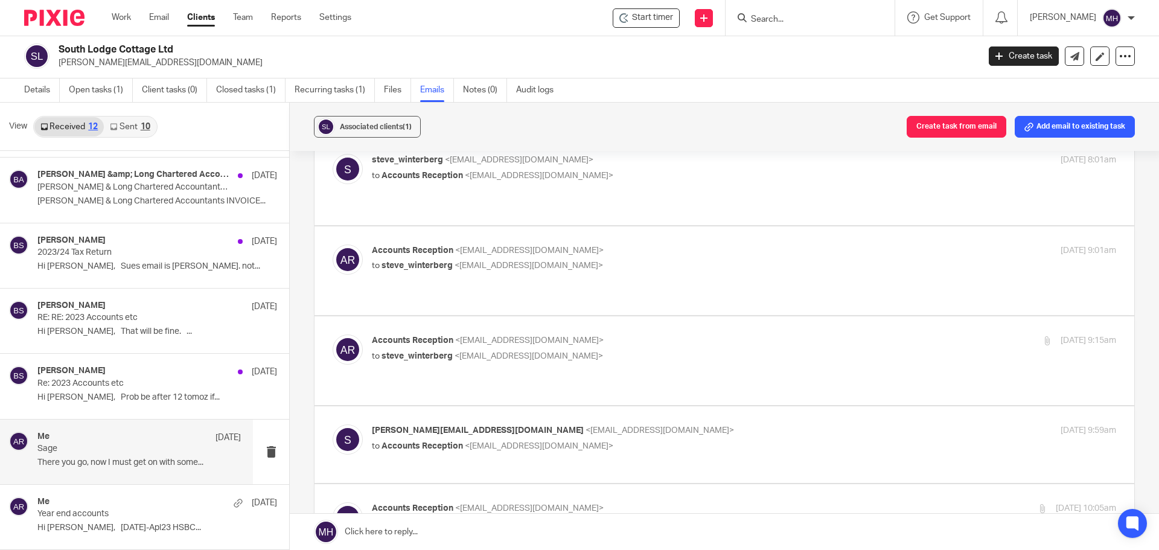
click at [691, 334] on p "Accounts Reception <[EMAIL_ADDRESS][DOMAIN_NAME]>" at bounding box center [620, 340] width 496 height 13
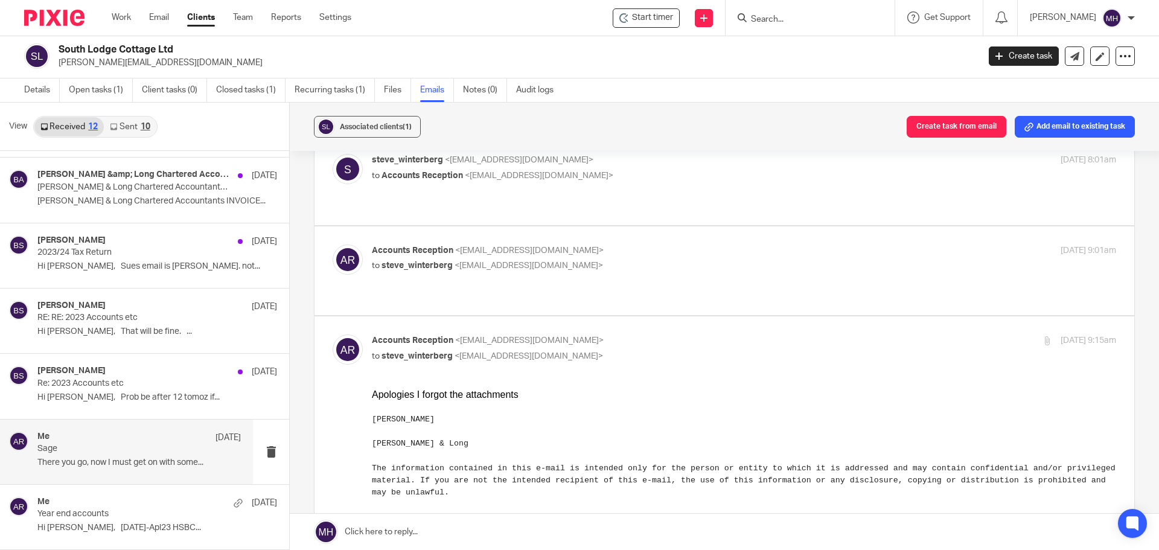
scroll to position [0, 0]
click at [691, 334] on p "Accounts Reception <[EMAIL_ADDRESS][DOMAIN_NAME]>" at bounding box center [620, 340] width 496 height 13
checkbox input "false"
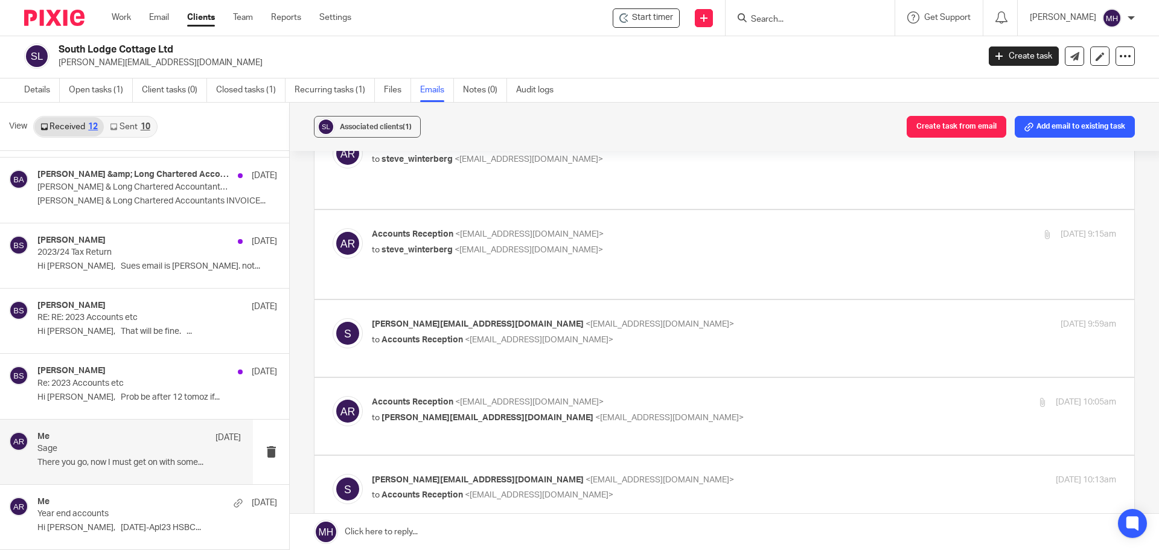
scroll to position [1086, 0]
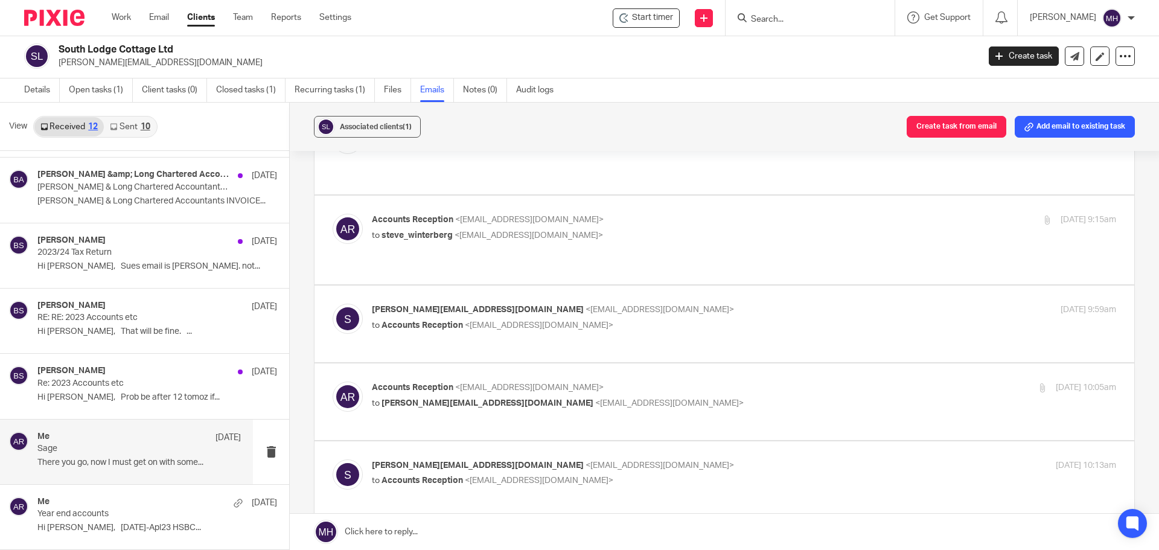
click at [736, 304] on p "[EMAIL_ADDRESS][DOMAIN_NAME] <[EMAIL_ADDRESS][DOMAIN_NAME]>" at bounding box center [620, 310] width 496 height 13
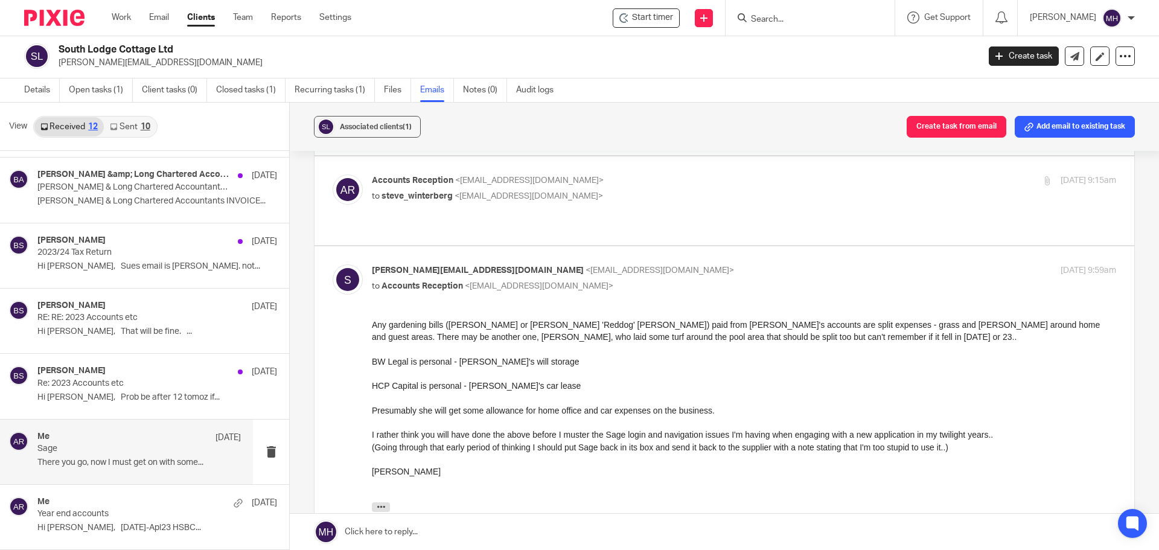
scroll to position [1147, 0]
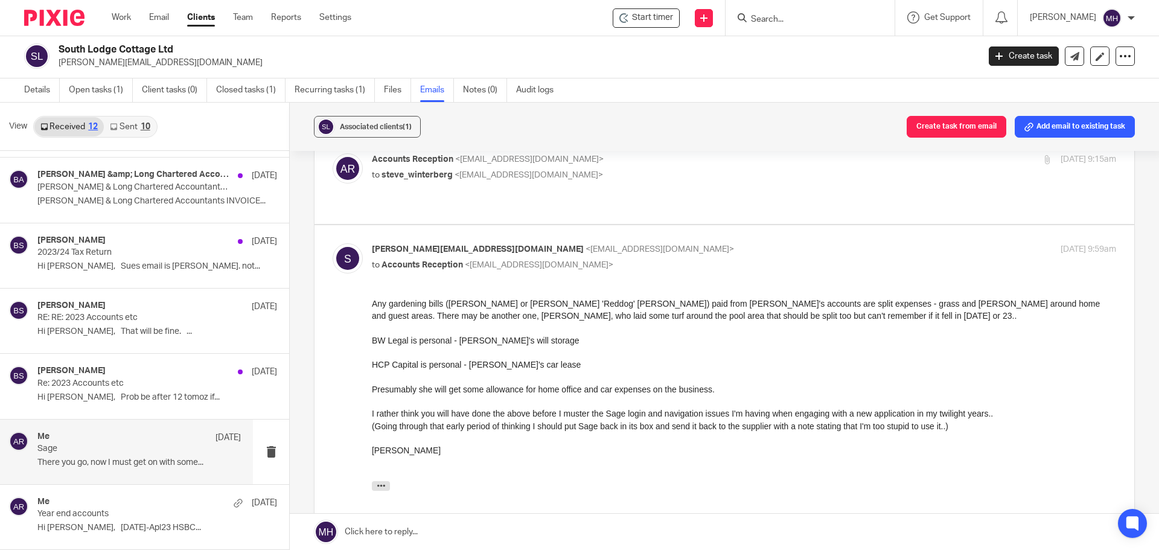
click at [714, 243] on p "[EMAIL_ADDRESS][DOMAIN_NAME] <[EMAIL_ADDRESS][DOMAIN_NAME]>" at bounding box center [620, 249] width 496 height 13
checkbox input "false"
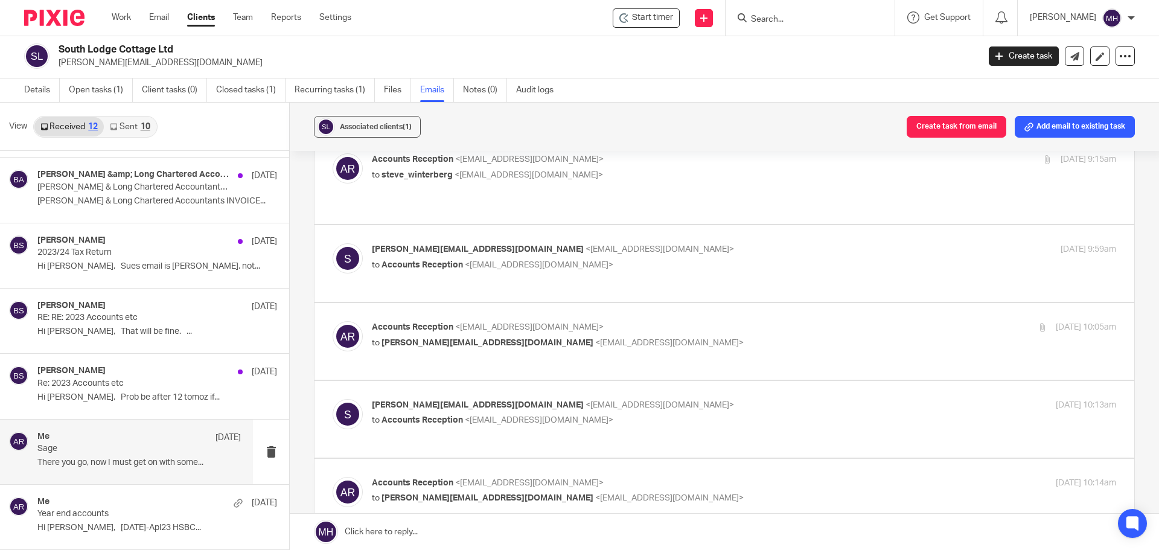
click at [693, 322] on div "Accounts Reception <[EMAIL_ADDRESS][DOMAIN_NAME]> to [EMAIL_ADDRESS][DOMAIN_NAM…" at bounding box center [620, 335] width 496 height 28
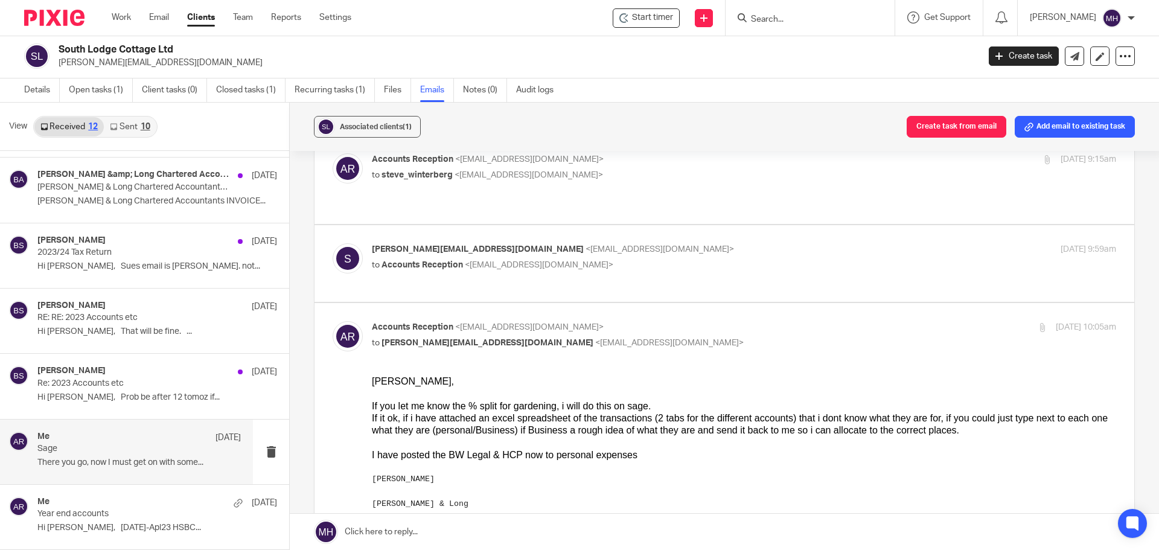
scroll to position [0, 0]
click at [333, 320] on input "checkbox" at bounding box center [332, 320] width 1 height 1
checkbox input "false"
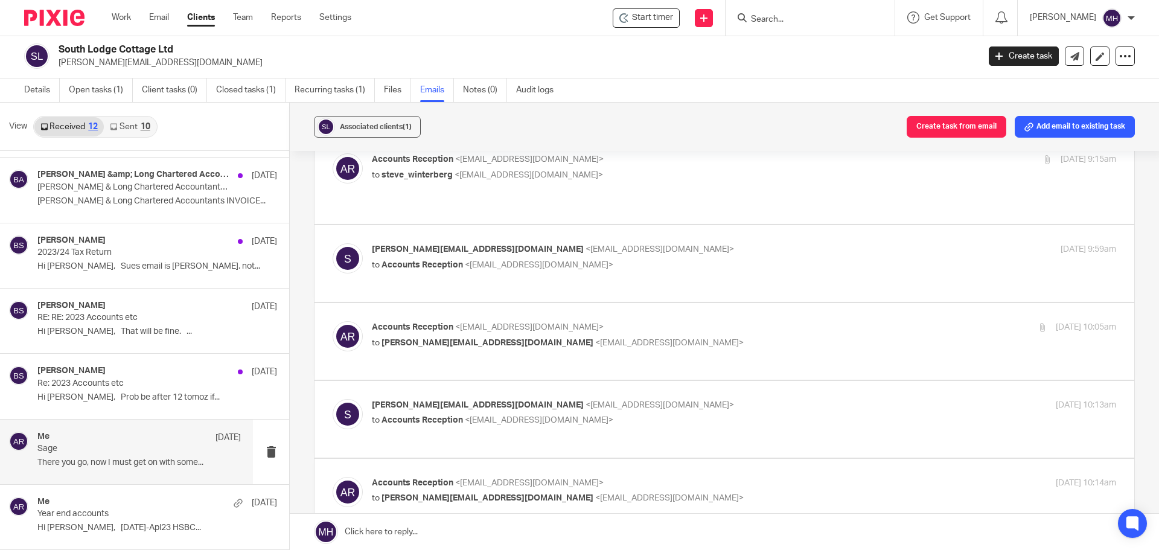
click at [716, 381] on label at bounding box center [724, 419] width 820 height 77
click at [333, 398] on input "checkbox" at bounding box center [332, 398] width 1 height 1
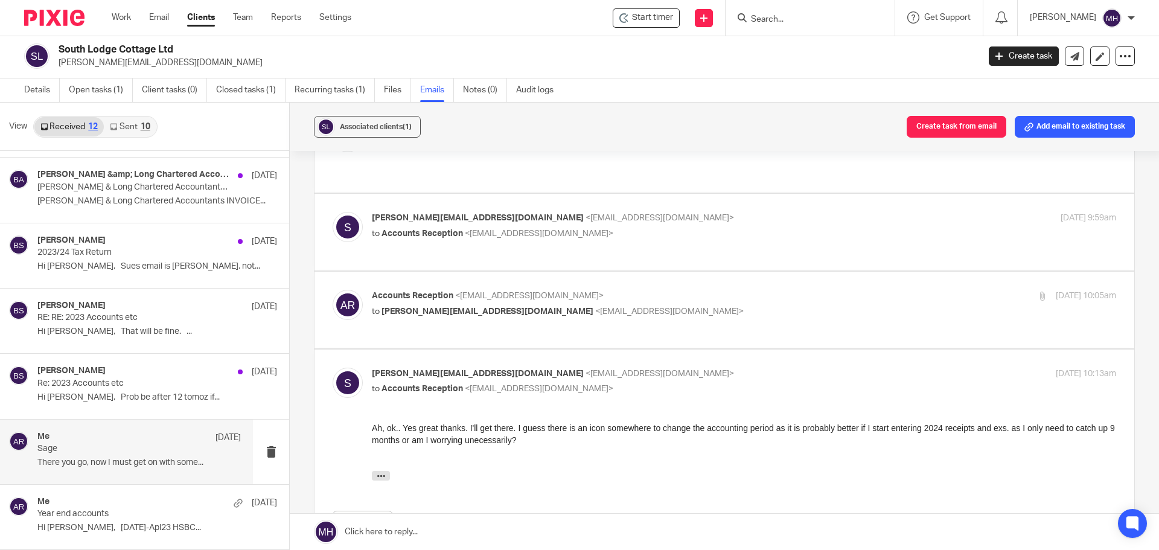
scroll to position [1207, 0]
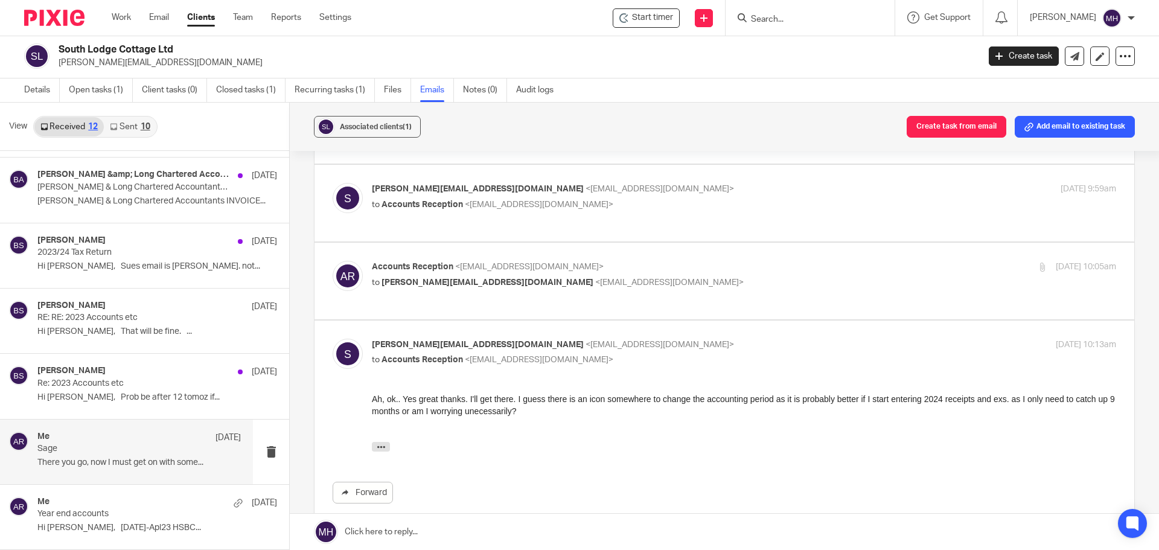
click at [713, 320] on label at bounding box center [724, 425] width 820 height 211
click at [333, 338] on input "checkbox" at bounding box center [332, 338] width 1 height 1
checkbox input "false"
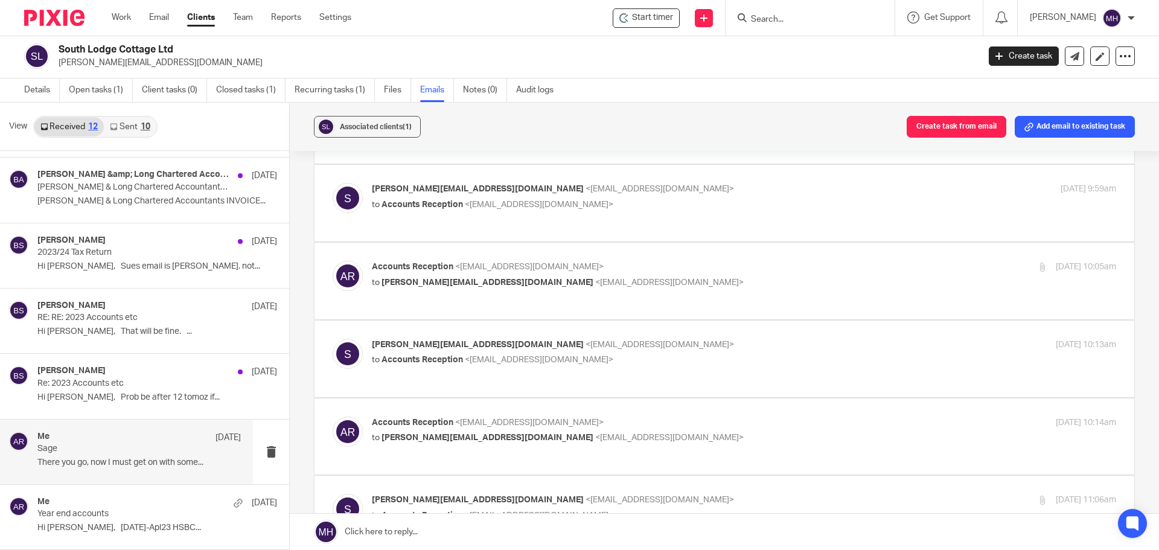
click at [715, 400] on label at bounding box center [724, 436] width 820 height 77
click at [333, 416] on input "checkbox" at bounding box center [332, 416] width 1 height 1
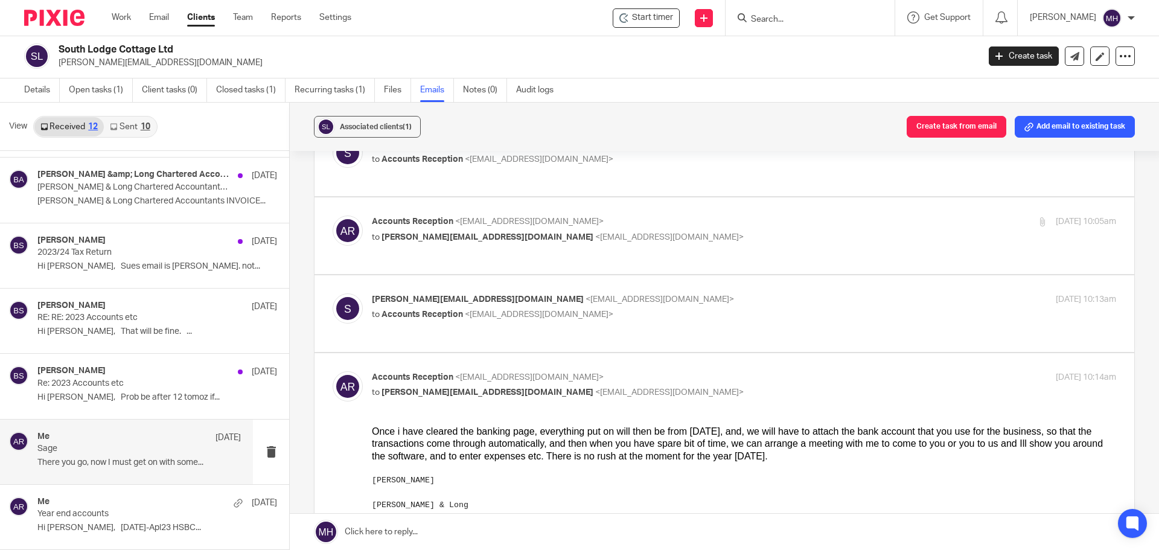
scroll to position [1328, 0]
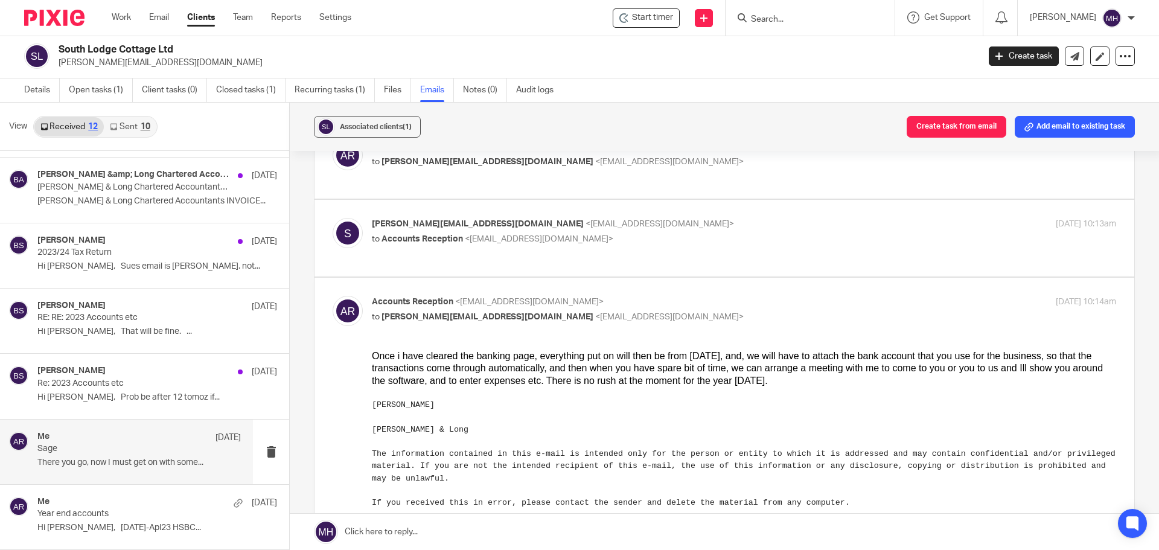
click at [333, 295] on input "checkbox" at bounding box center [332, 295] width 1 height 1
checkbox input "false"
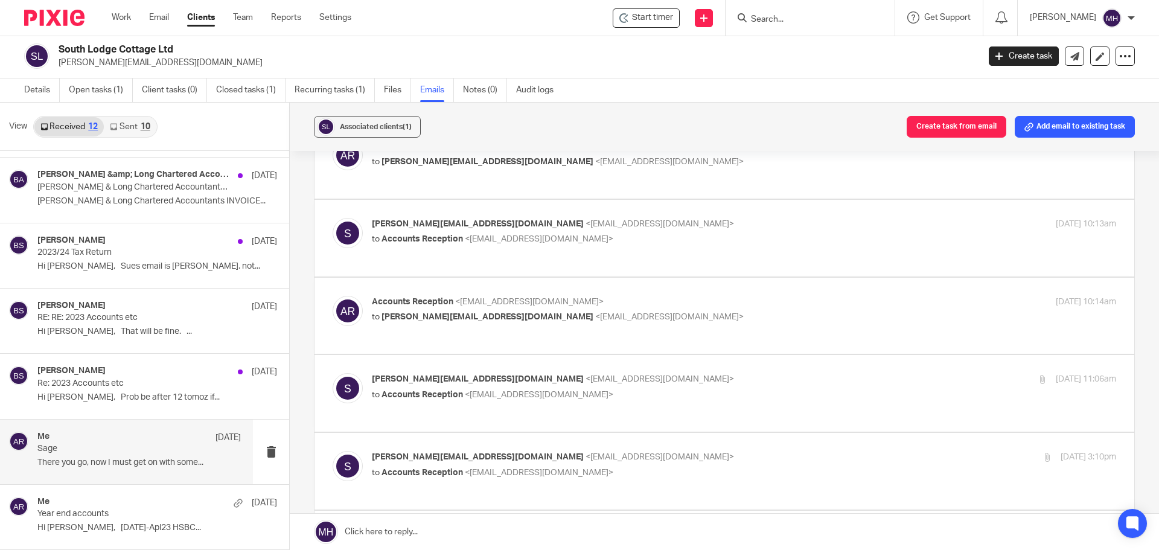
click at [713, 360] on label at bounding box center [724, 393] width 820 height 77
click at [333, 372] on input "checkbox" at bounding box center [332, 372] width 1 height 1
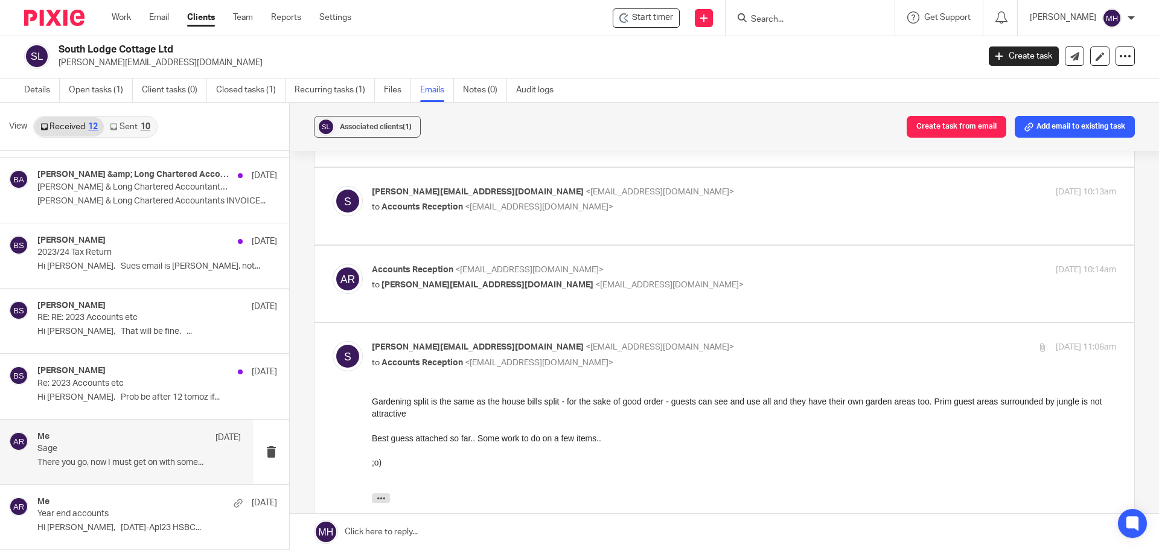
scroll to position [1388, 0]
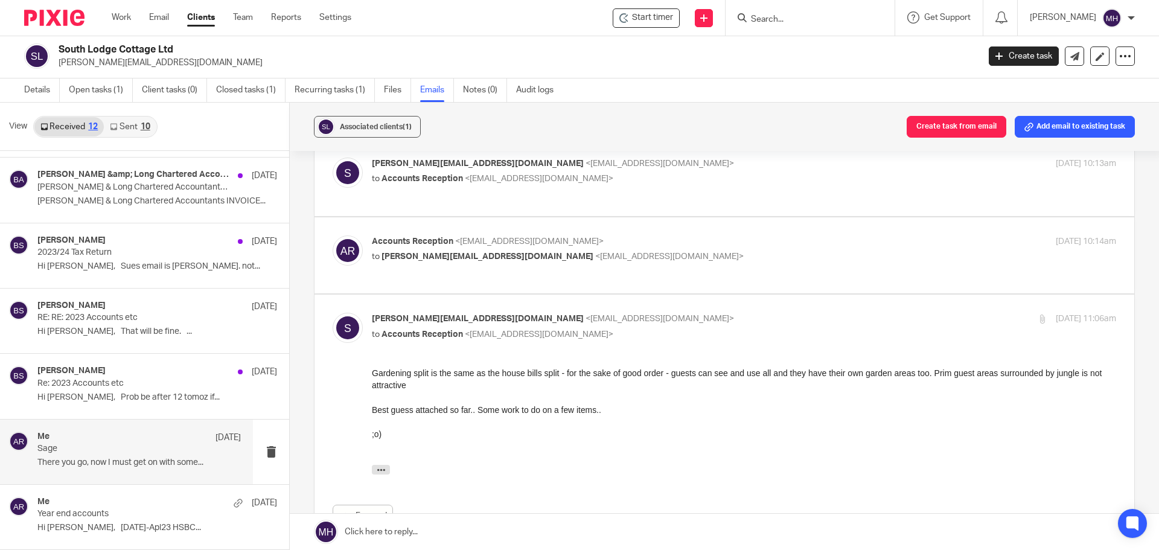
click at [708, 295] on label at bounding box center [724, 458] width 820 height 329
click at [333, 312] on input "checkbox" at bounding box center [332, 312] width 1 height 1
checkbox input "false"
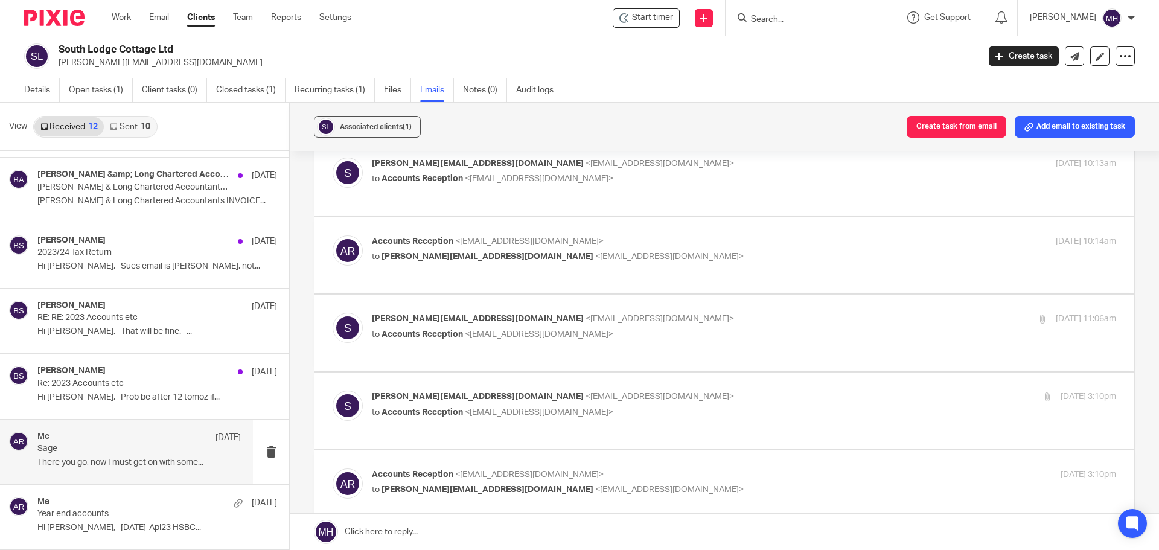
click at [728, 374] on label at bounding box center [724, 410] width 820 height 77
click at [333, 390] on input "checkbox" at bounding box center [332, 390] width 1 height 1
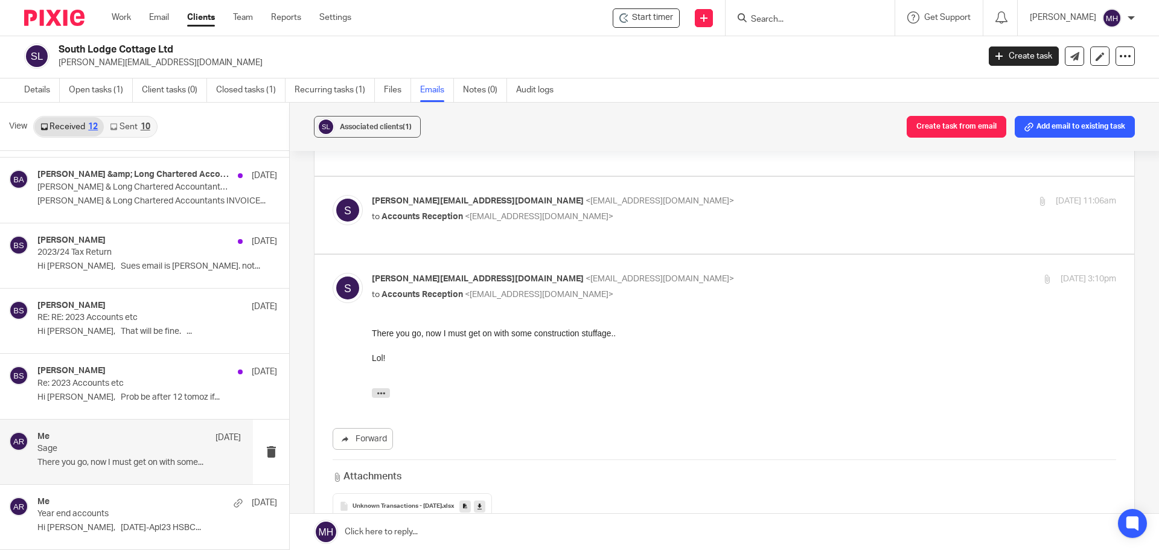
scroll to position [1509, 0]
click at [724, 270] on p "[EMAIL_ADDRESS][DOMAIN_NAME] <[EMAIL_ADDRESS][DOMAIN_NAME]>" at bounding box center [620, 276] width 496 height 13
checkbox input "false"
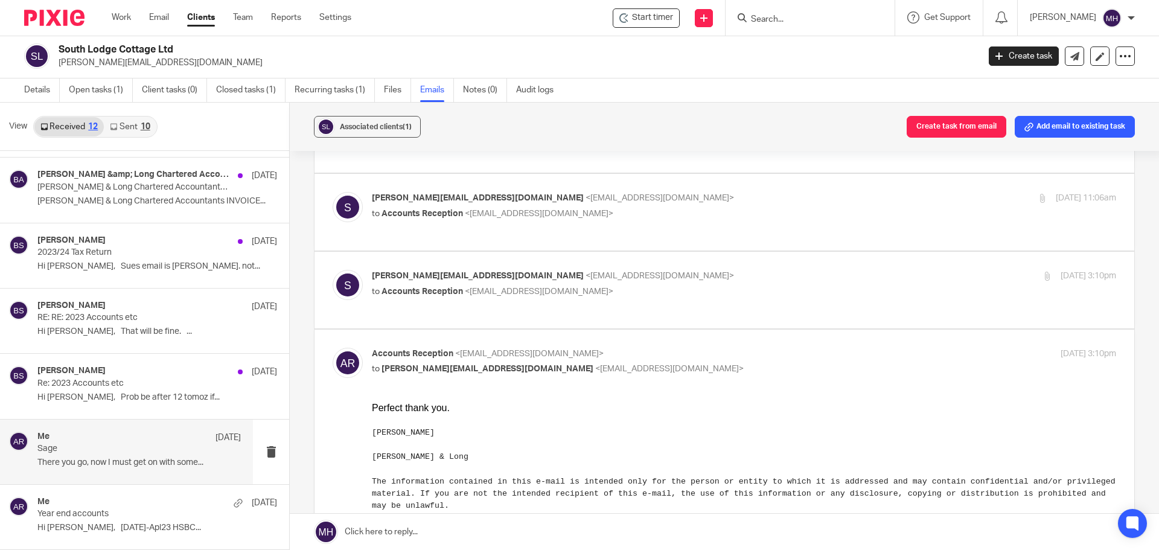
click at [718, 348] on p "Accounts Reception <[EMAIL_ADDRESS][DOMAIN_NAME]>" at bounding box center [620, 354] width 496 height 13
checkbox input "false"
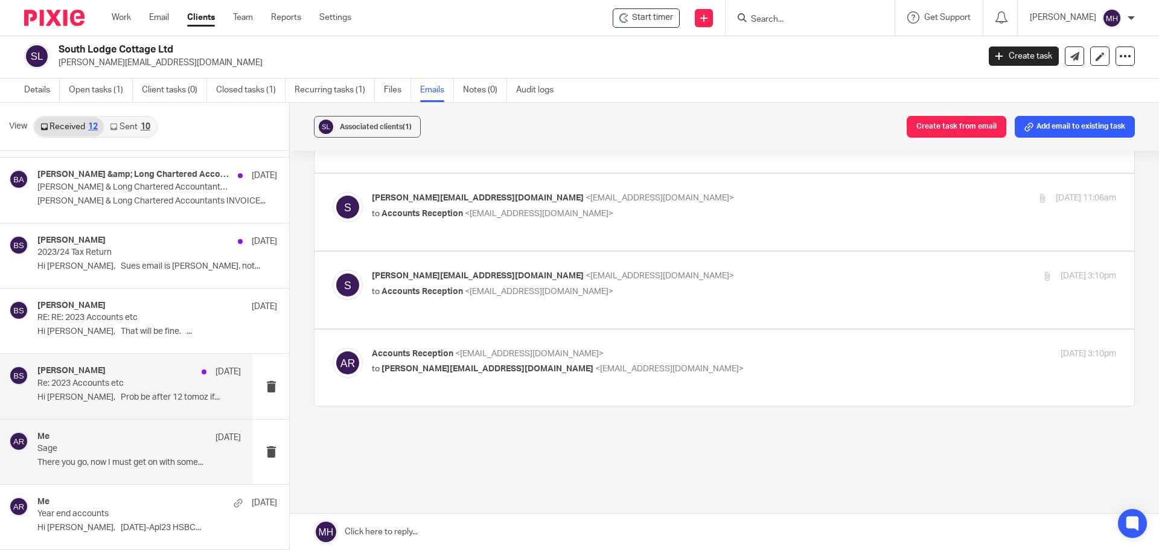
click at [154, 372] on div "[PERSON_NAME] [DATE]" at bounding box center [138, 372] width 203 height 12
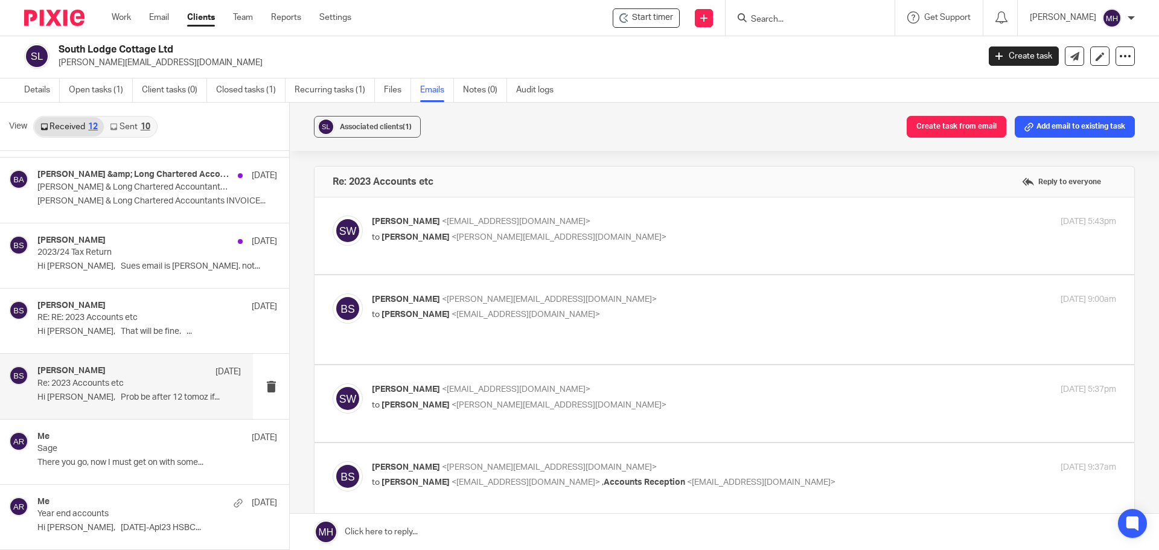
scroll to position [0, 0]
click at [664, 211] on label at bounding box center [724, 235] width 820 height 77
click at [333, 215] on input "checkbox" at bounding box center [332, 215] width 1 height 1
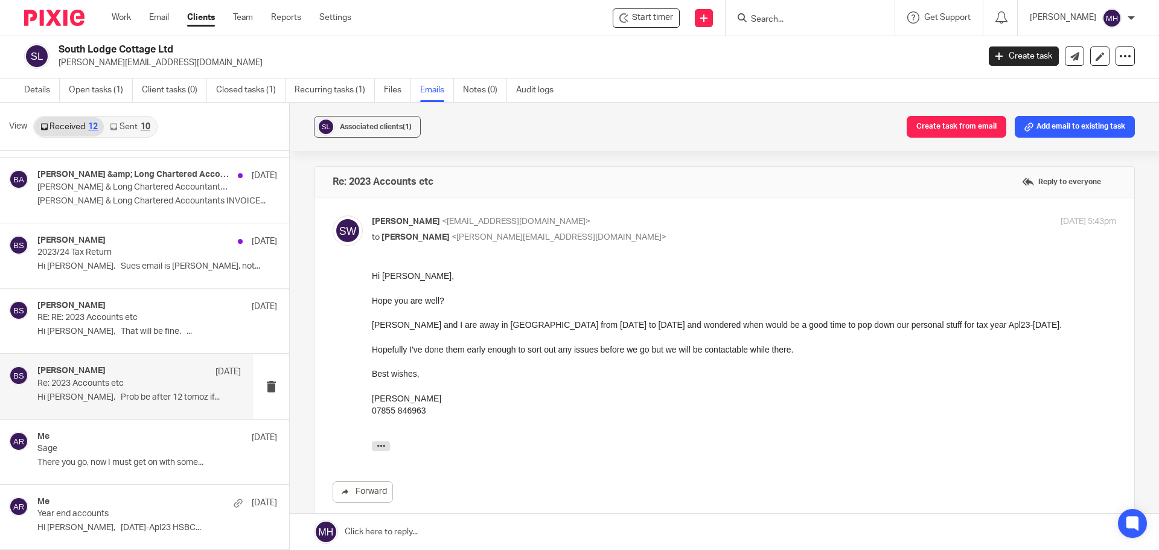
click at [672, 216] on p "[PERSON_NAME] <[EMAIL_ADDRESS][DOMAIN_NAME]>" at bounding box center [620, 221] width 496 height 13
checkbox input "false"
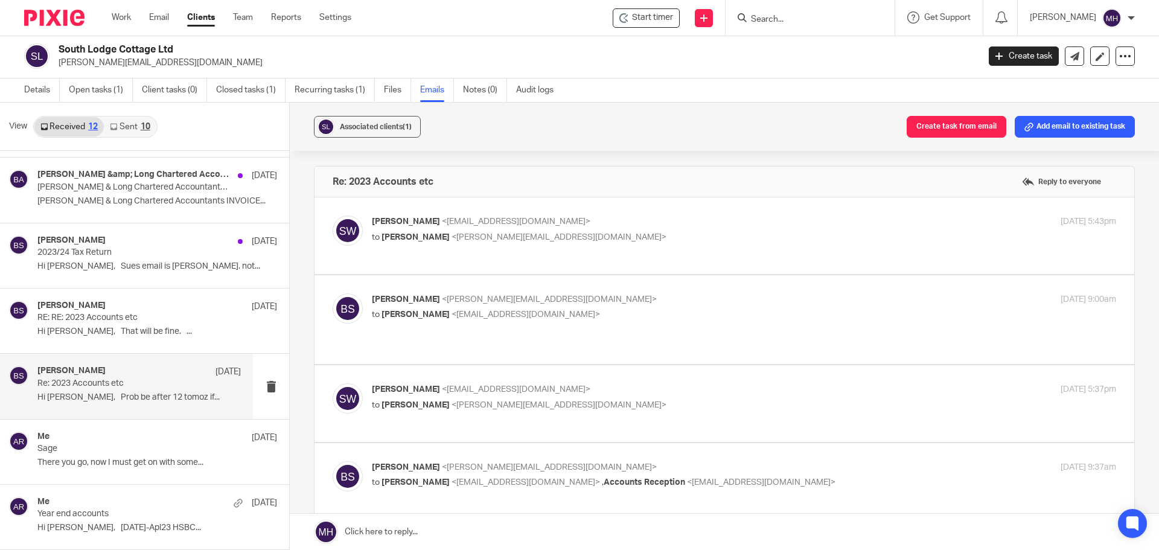
click at [678, 298] on p "[PERSON_NAME] <[PERSON_NAME][EMAIL_ADDRESS][DOMAIN_NAME]>" at bounding box center [620, 299] width 496 height 13
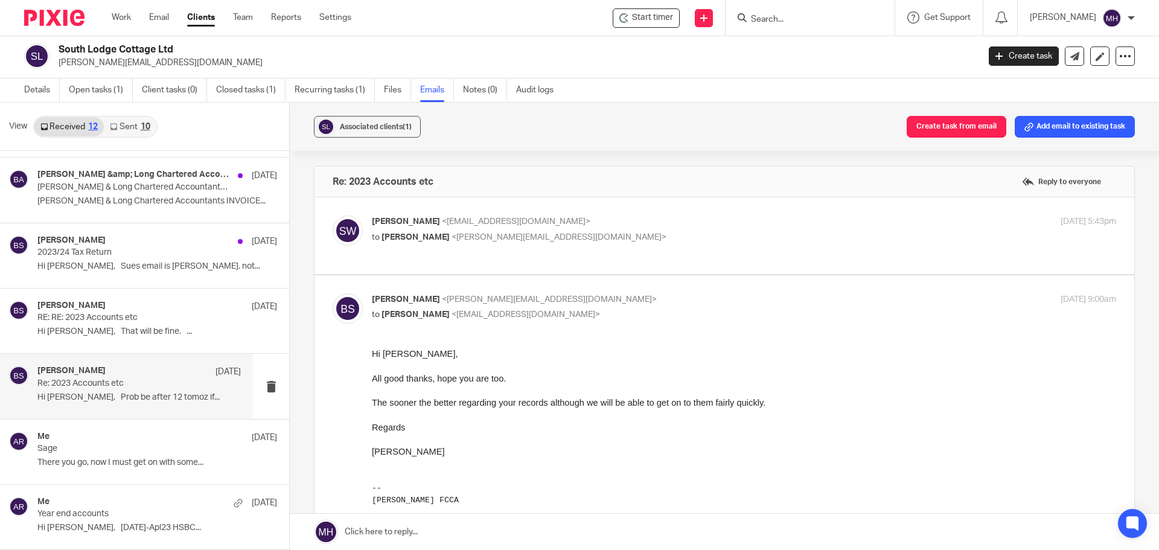
click at [678, 298] on p "[PERSON_NAME] <[PERSON_NAME][EMAIL_ADDRESS][DOMAIN_NAME]>" at bounding box center [620, 299] width 496 height 13
checkbox input "false"
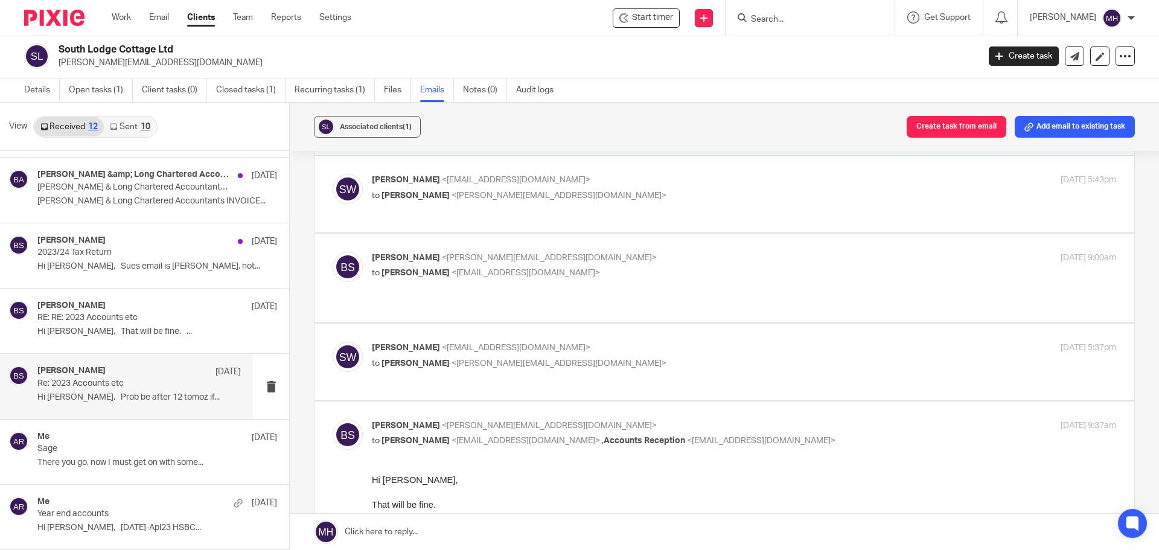
scroll to position [60, 0]
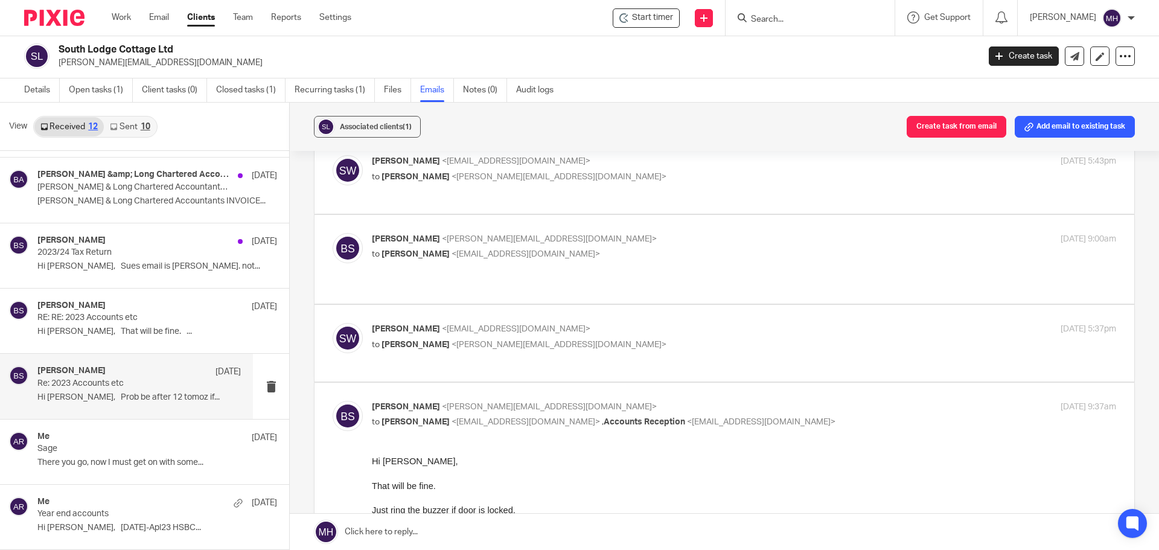
click at [694, 323] on p "[PERSON_NAME] <[EMAIL_ADDRESS][DOMAIN_NAME]>" at bounding box center [620, 329] width 496 height 13
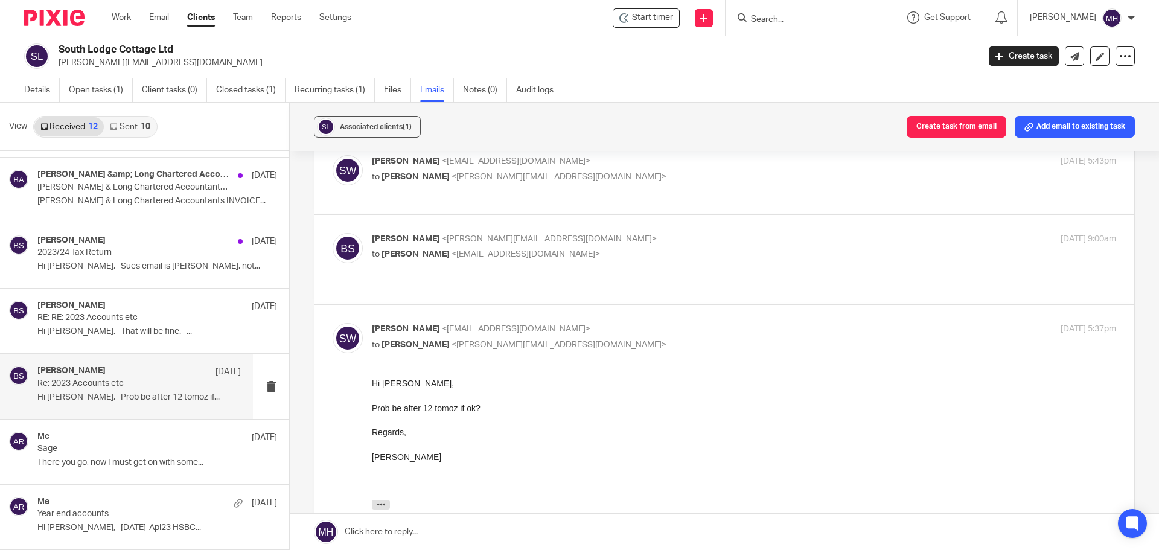
scroll to position [0, 0]
click at [694, 323] on p "[PERSON_NAME] <[EMAIL_ADDRESS][DOMAIN_NAME]>" at bounding box center [620, 329] width 496 height 13
checkbox input "false"
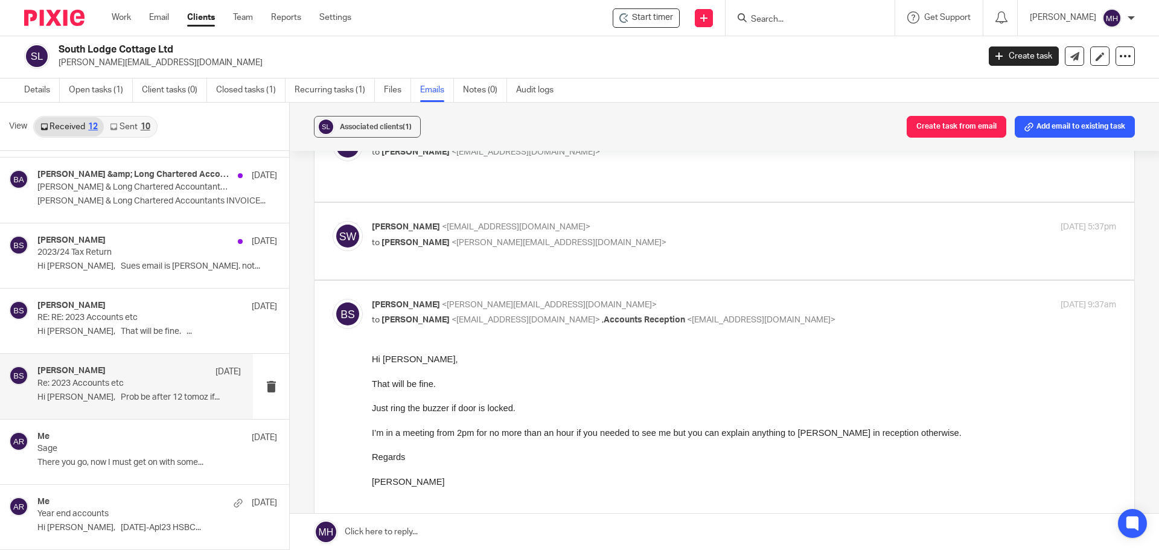
scroll to position [181, 0]
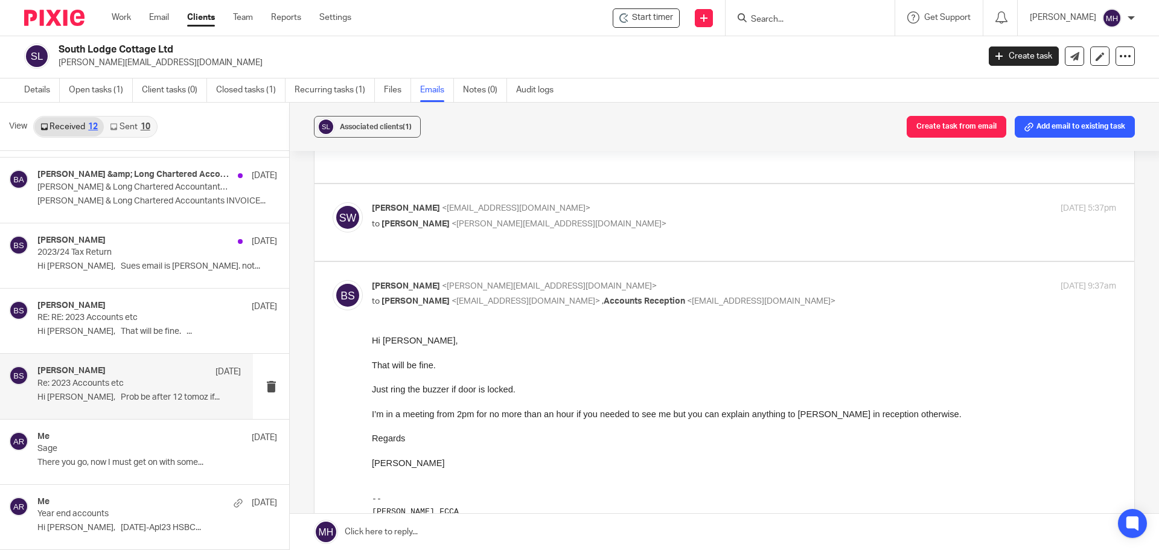
click at [880, 280] on div "[DATE] 9:37am" at bounding box center [992, 286] width 248 height 13
checkbox input "false"
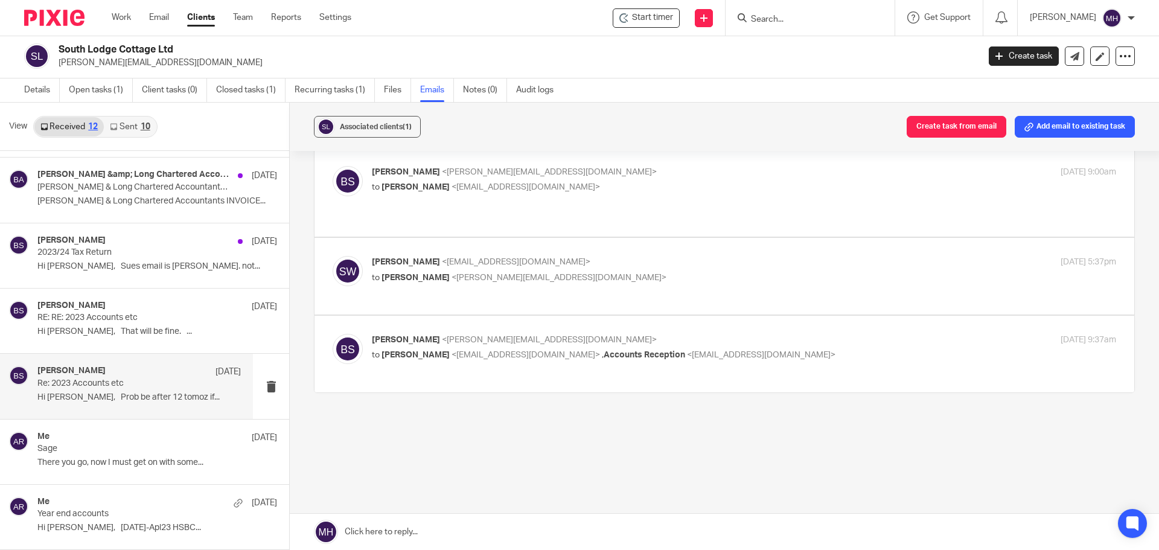
scroll to position [115, 0]
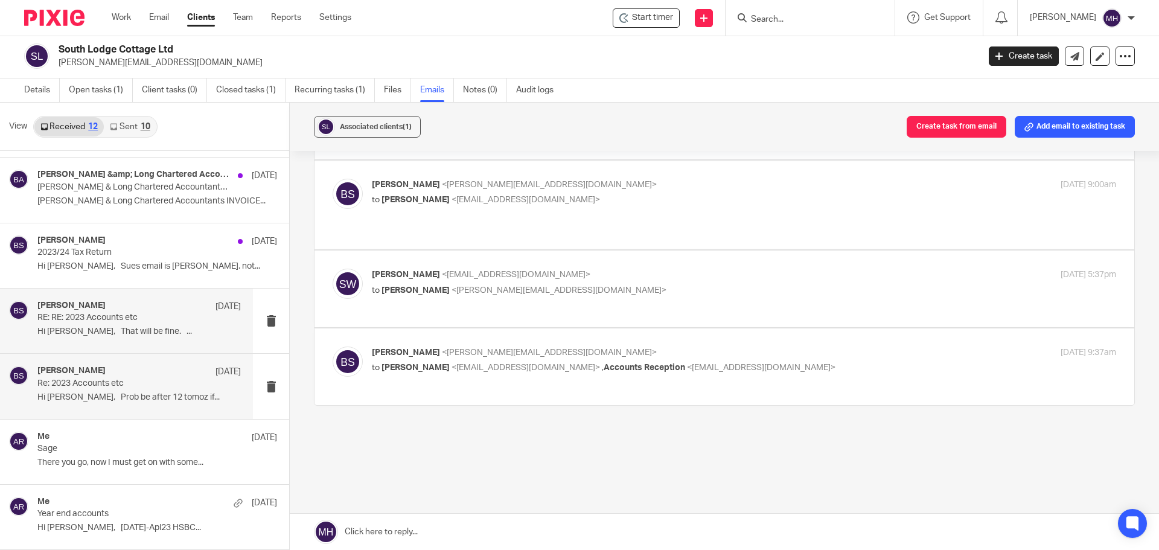
click at [165, 322] on p "RE: RE: 2023 Accounts etc" at bounding box center [118, 318] width 163 height 10
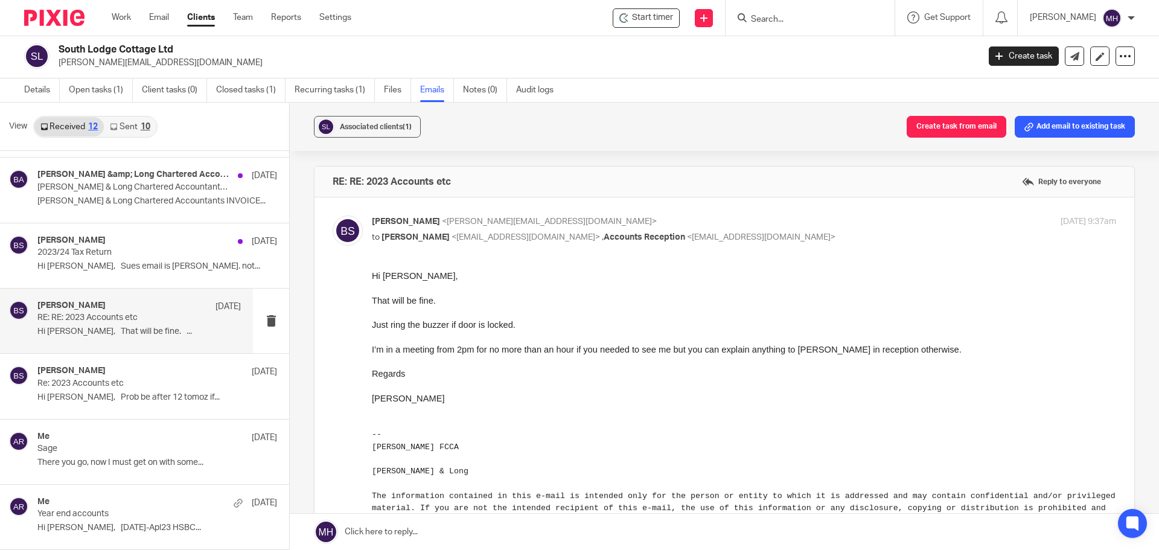
scroll to position [0, 0]
click at [821, 215] on label at bounding box center [724, 561] width 820 height 728
click at [333, 215] on input "checkbox" at bounding box center [332, 215] width 1 height 1
checkbox input "false"
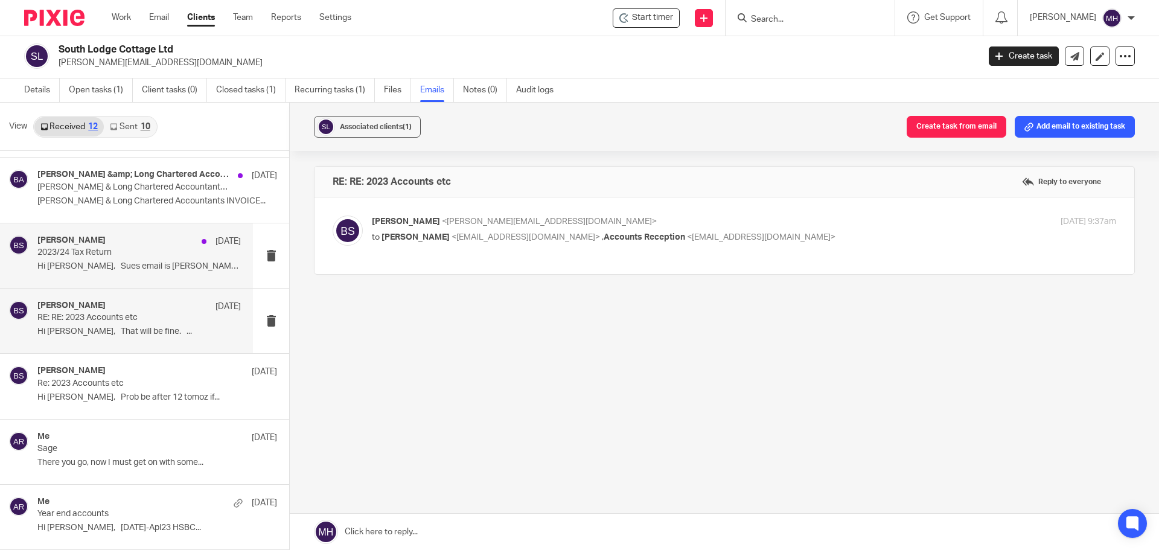
click at [150, 241] on div "[PERSON_NAME] [DATE]" at bounding box center [138, 241] width 203 height 12
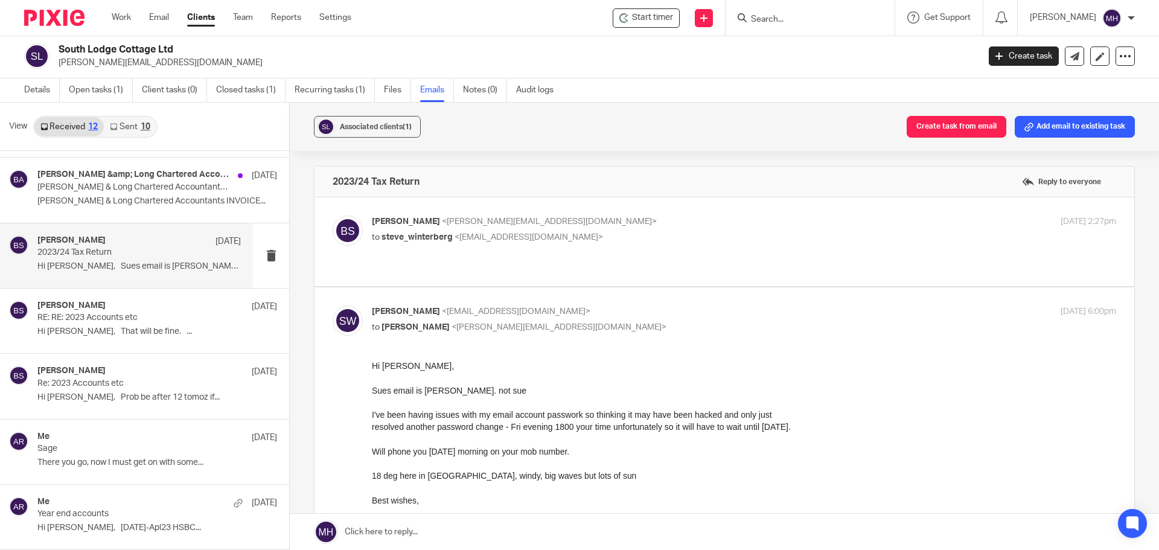
click at [664, 223] on p "[PERSON_NAME] <[PERSON_NAME][EMAIL_ADDRESS][DOMAIN_NAME]>" at bounding box center [620, 221] width 496 height 13
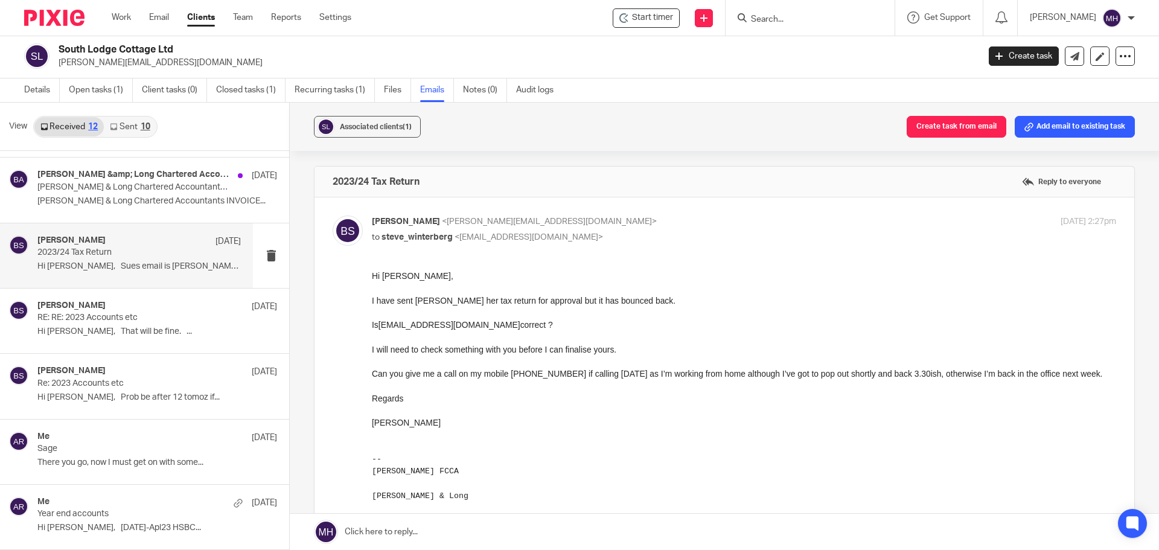
click at [657, 224] on p "[PERSON_NAME] <[PERSON_NAME][EMAIL_ADDRESS][DOMAIN_NAME]>" at bounding box center [620, 221] width 496 height 13
checkbox input "false"
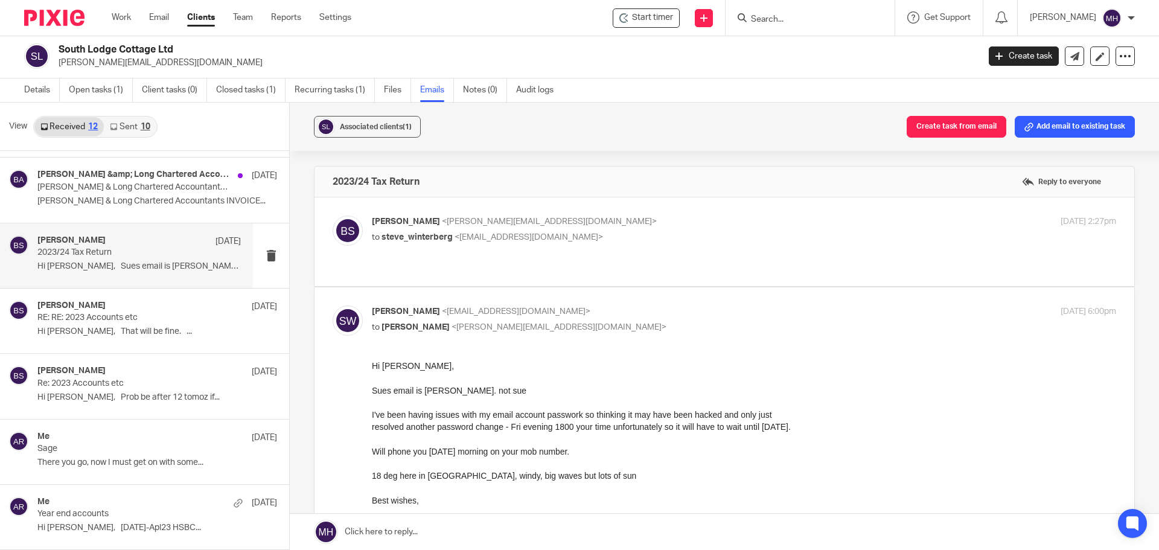
click at [678, 305] on p "[PERSON_NAME] <[EMAIL_ADDRESS][DOMAIN_NAME]>" at bounding box center [620, 311] width 496 height 13
checkbox input "false"
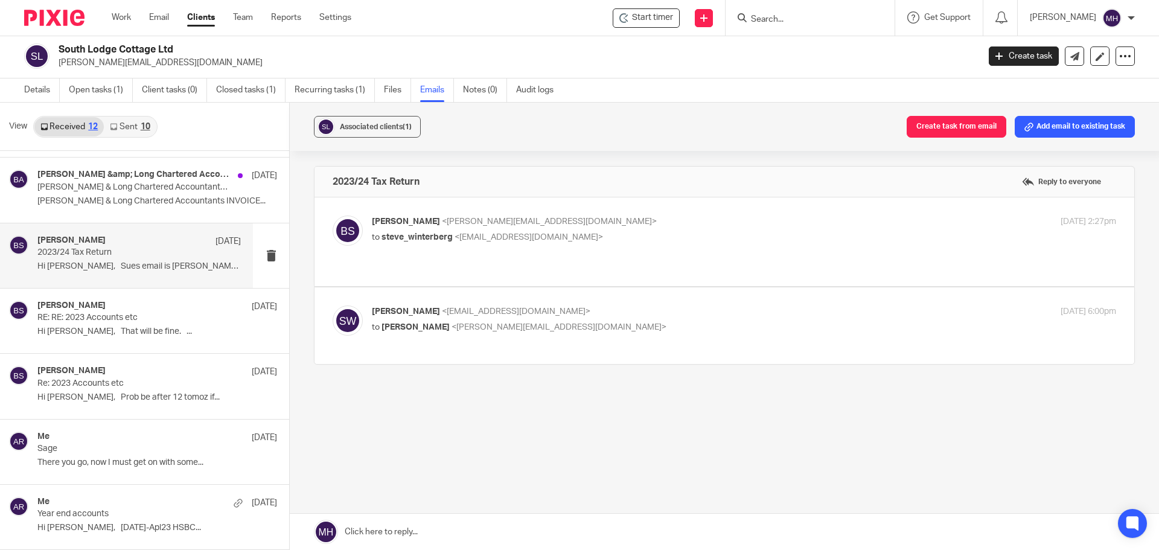
click at [660, 214] on label at bounding box center [724, 241] width 820 height 89
click at [333, 215] on input "checkbox" at bounding box center [332, 215] width 1 height 1
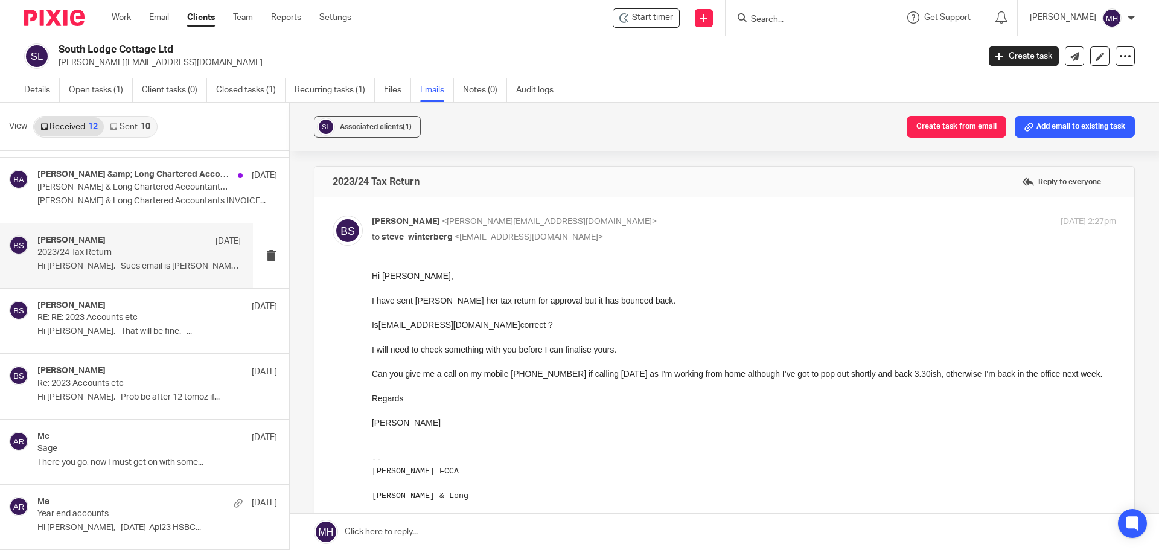
click at [645, 221] on p "[PERSON_NAME] <[PERSON_NAME][EMAIL_ADDRESS][DOMAIN_NAME]>" at bounding box center [620, 221] width 496 height 13
checkbox input "false"
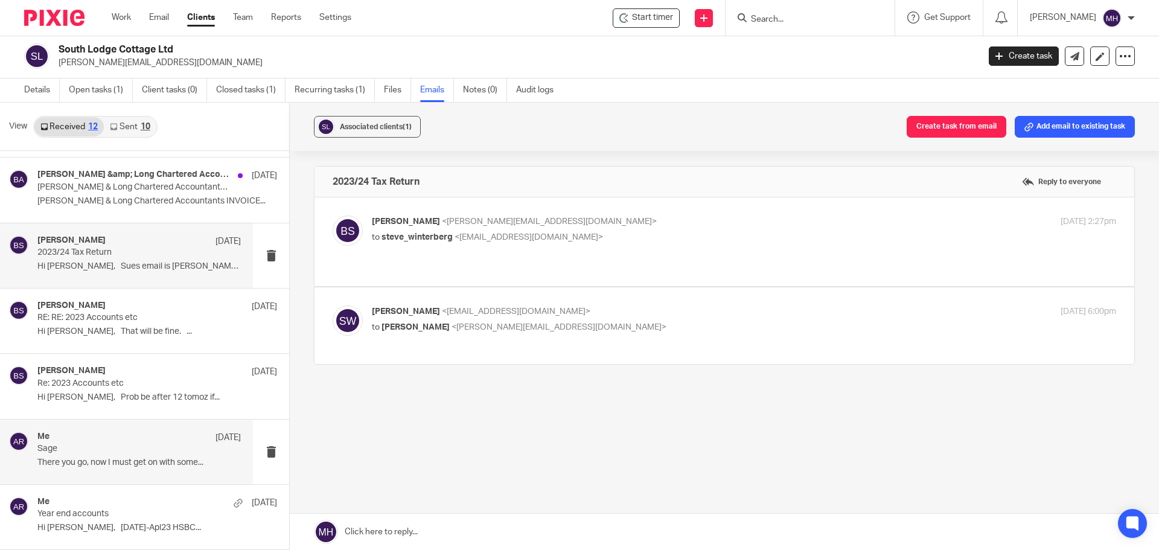
click at [123, 438] on div "Me [DATE]" at bounding box center [138, 437] width 203 height 12
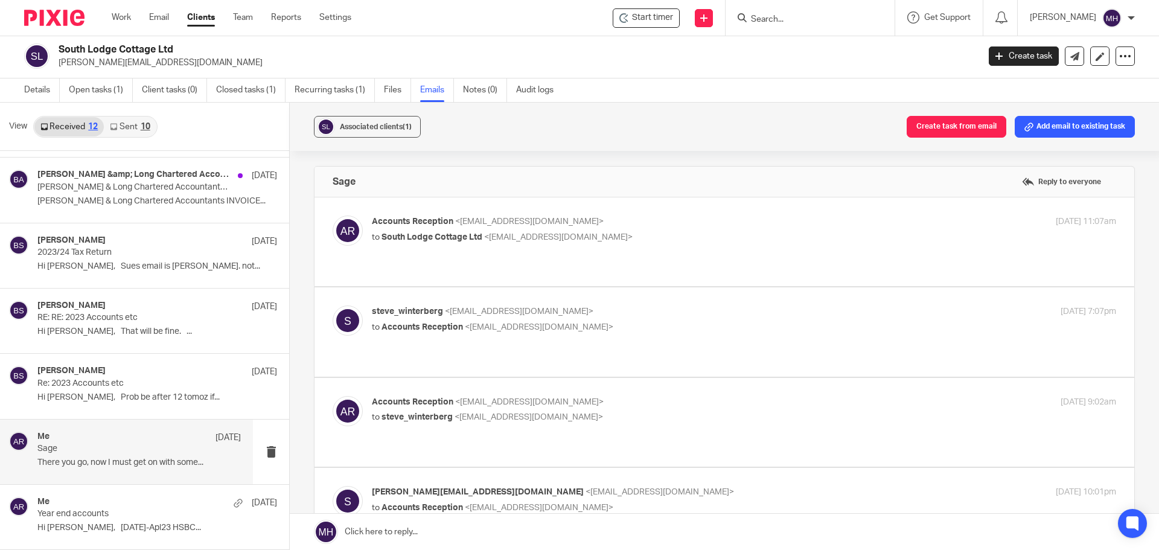
click at [731, 228] on div "Accounts Reception <[EMAIL_ADDRESS][DOMAIN_NAME]> to South Lodge Cottage Ltd <[…" at bounding box center [620, 229] width 496 height 28
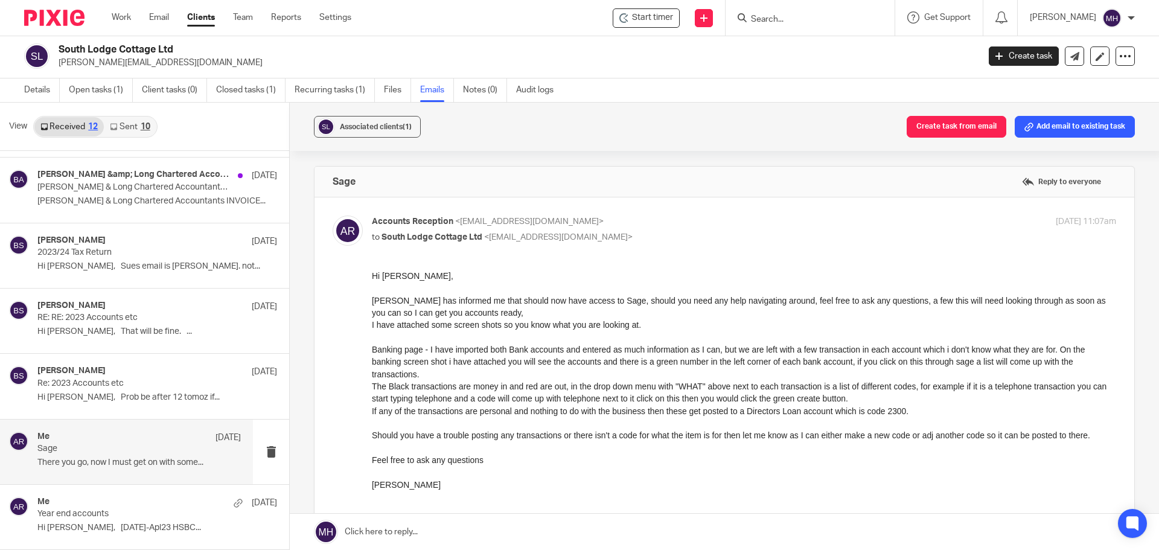
click at [731, 225] on p "Accounts Reception <[EMAIL_ADDRESS][DOMAIN_NAME]>" at bounding box center [620, 221] width 496 height 13
checkbox input "false"
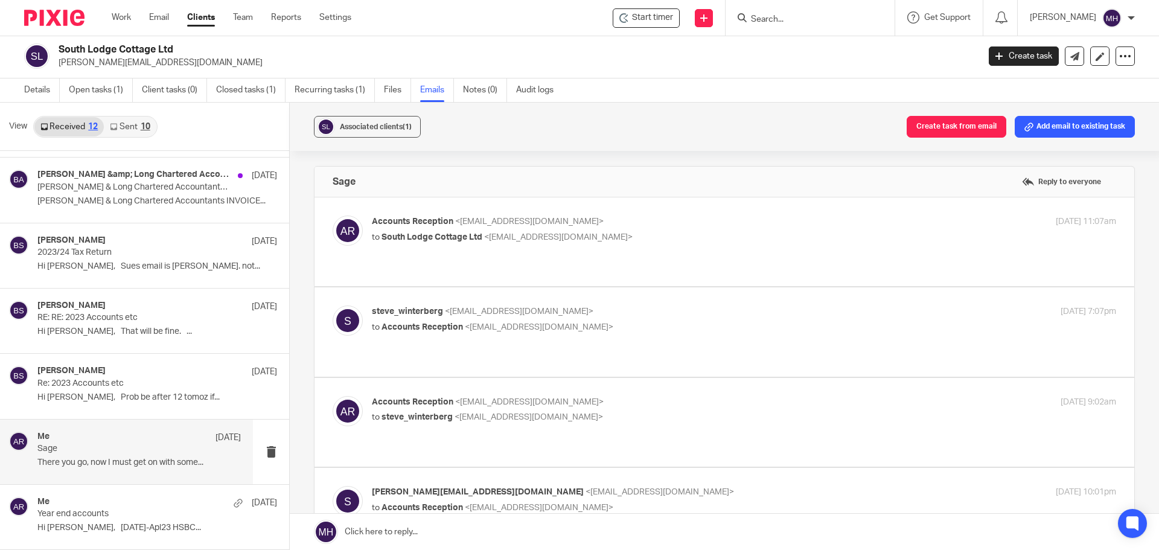
click at [742, 305] on p "steve_winterberg <[EMAIL_ADDRESS][DOMAIN_NAME]>" at bounding box center [620, 311] width 496 height 13
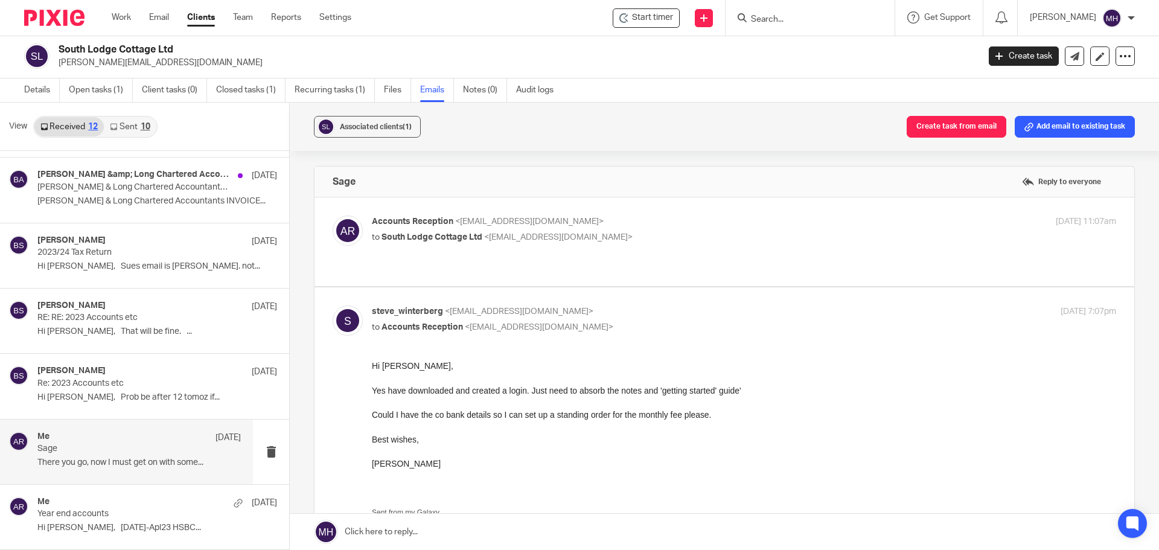
click at [742, 305] on p "steve_winterberg <[EMAIL_ADDRESS][DOMAIN_NAME]>" at bounding box center [620, 311] width 496 height 13
checkbox input "false"
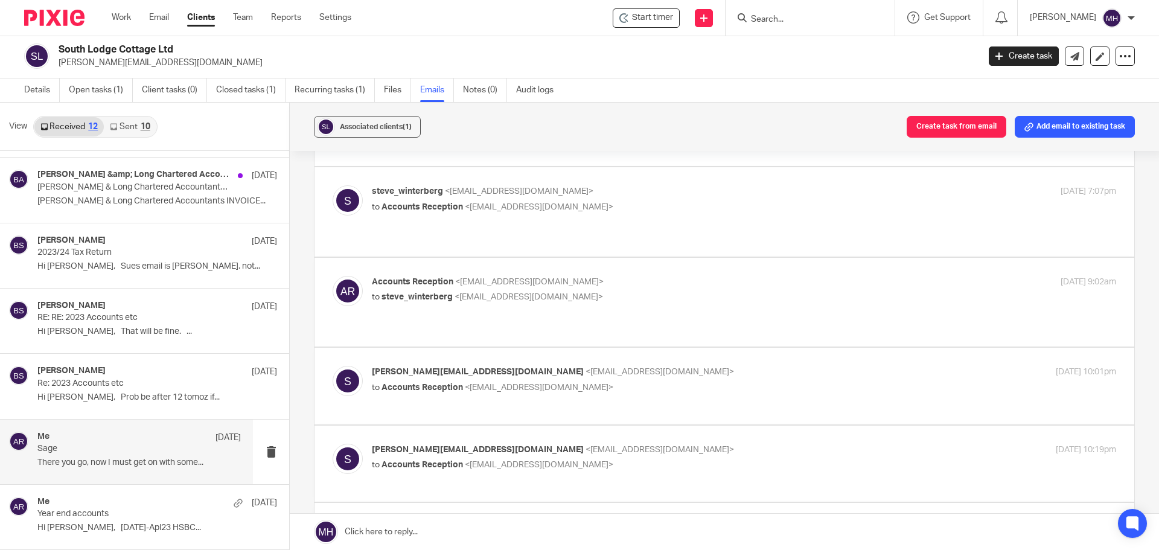
scroll to position [121, 0]
click at [740, 275] on p "Accounts Reception <[EMAIL_ADDRESS][DOMAIN_NAME]>" at bounding box center [620, 281] width 496 height 13
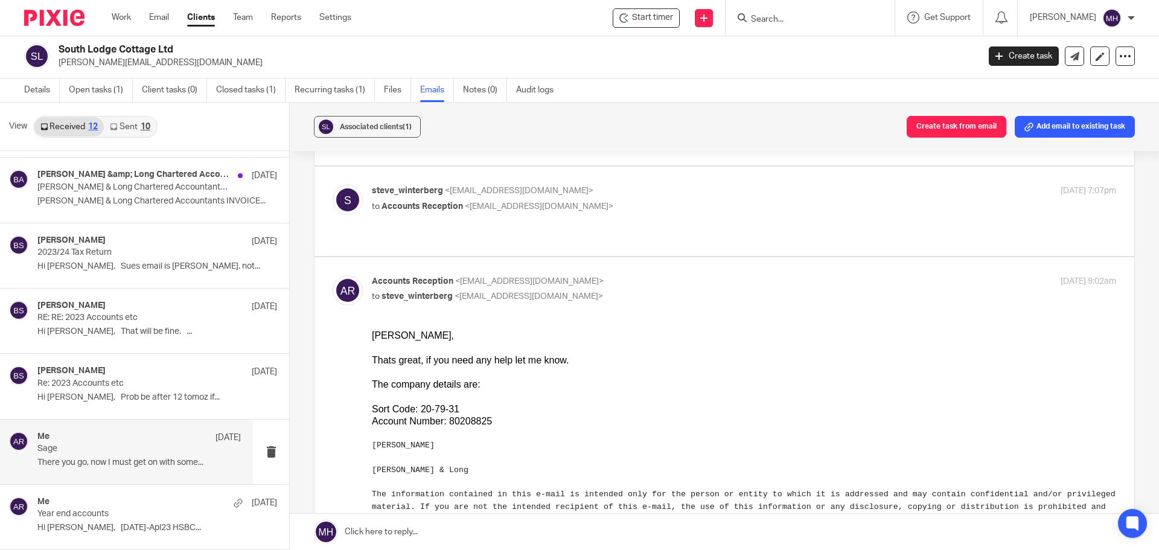
scroll to position [0, 0]
click at [740, 275] on p "Accounts Reception <[EMAIL_ADDRESS][DOMAIN_NAME]>" at bounding box center [620, 281] width 496 height 13
checkbox input "false"
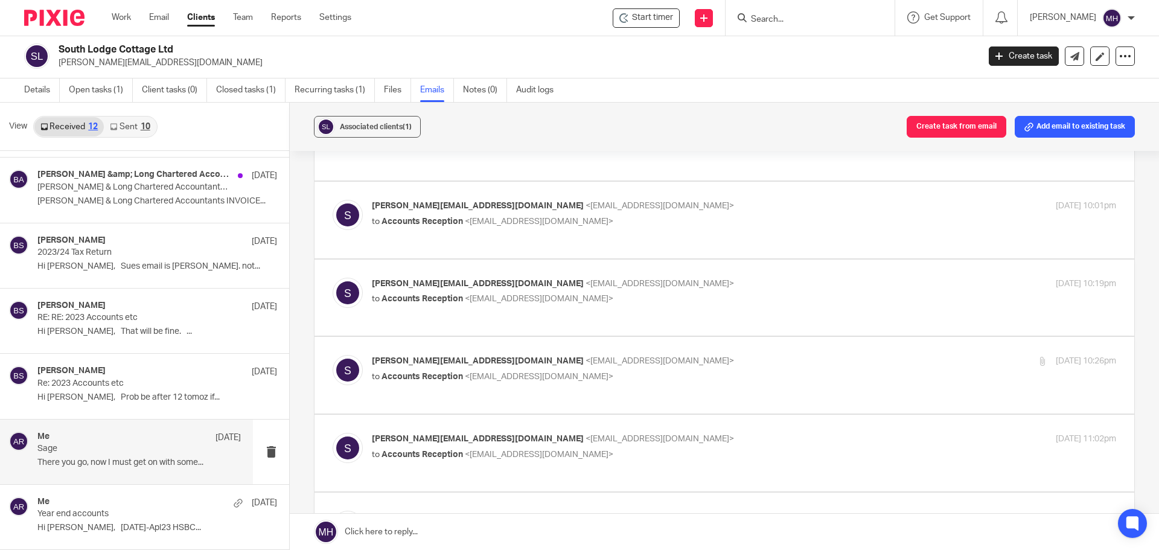
scroll to position [302, 0]
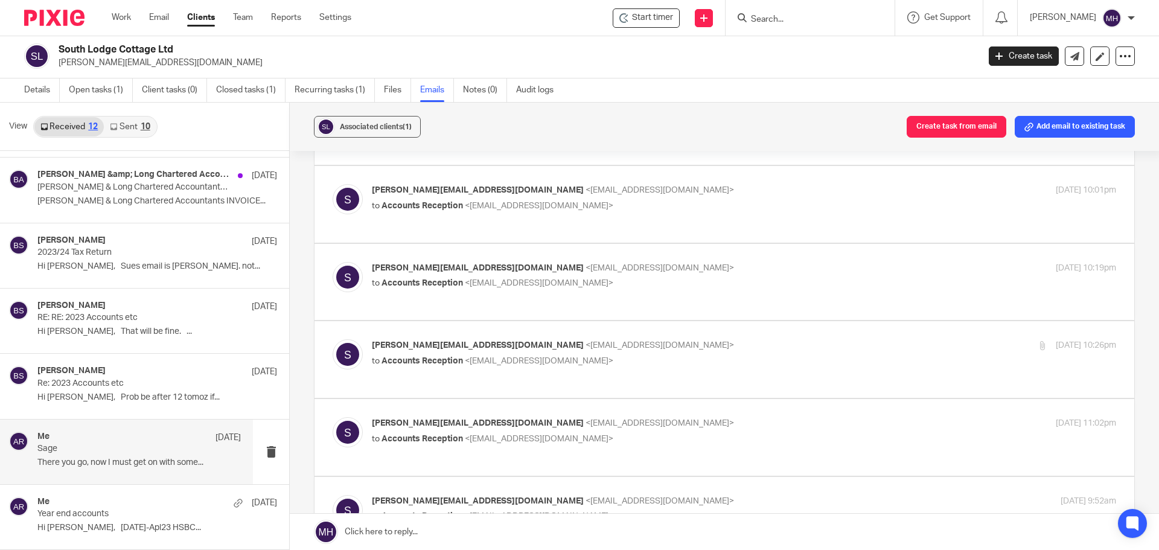
click at [743, 323] on label at bounding box center [724, 359] width 820 height 77
click at [333, 339] on input "checkbox" at bounding box center [332, 339] width 1 height 1
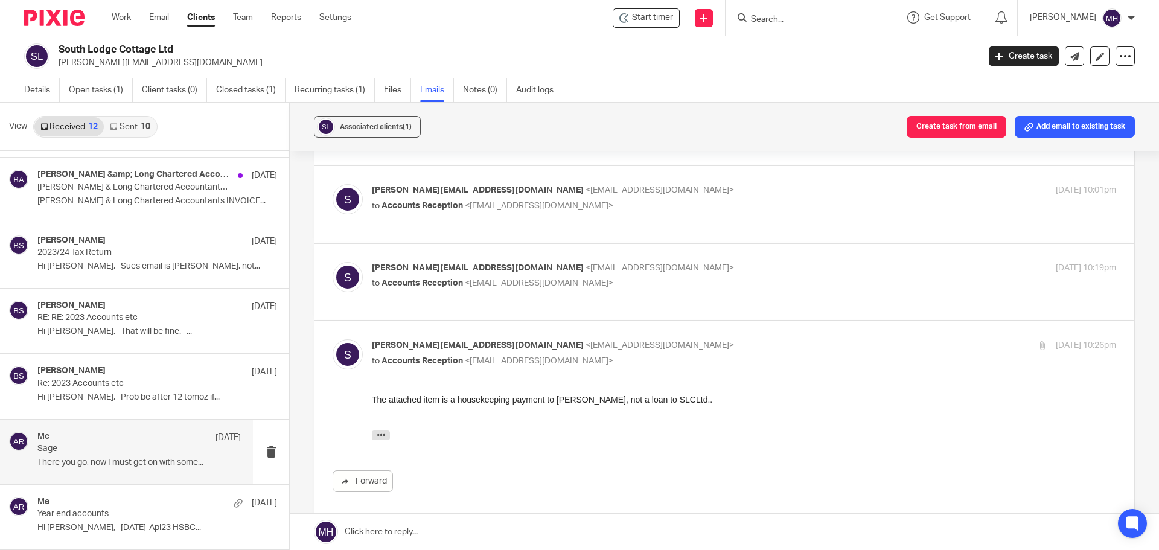
scroll to position [0, 0]
click at [734, 326] on label at bounding box center [724, 455] width 820 height 269
click at [333, 339] on input "checkbox" at bounding box center [332, 339] width 1 height 1
checkbox input "false"
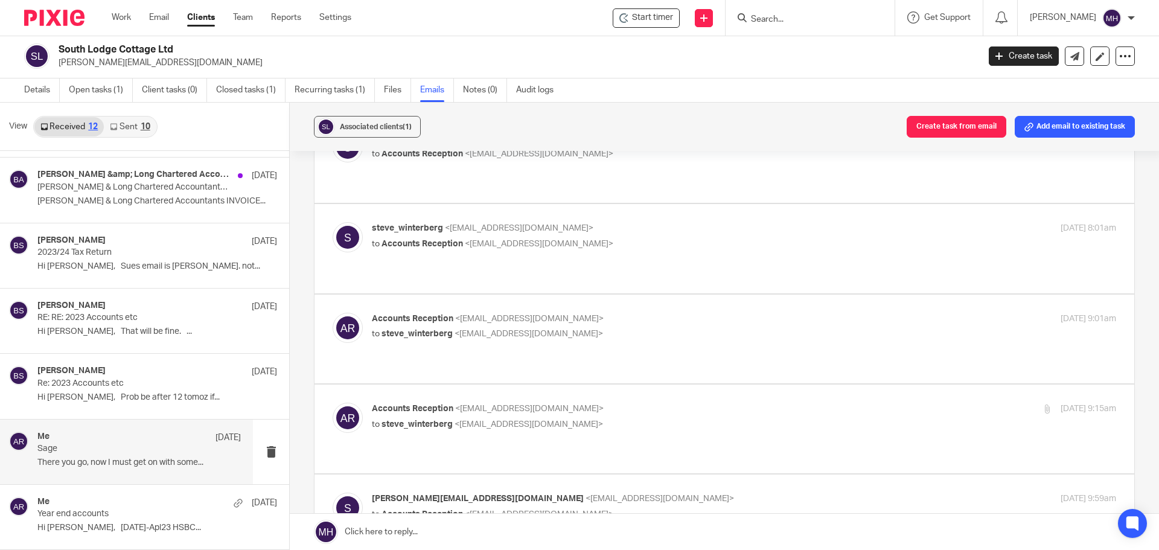
scroll to position [966, 0]
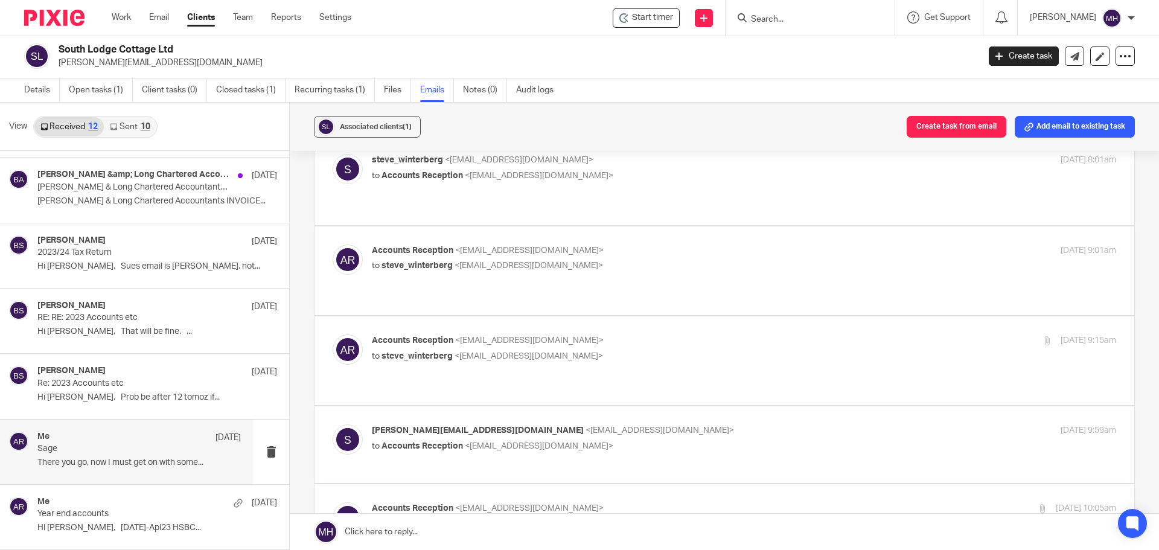
click at [734, 334] on p "Accounts Reception <[EMAIL_ADDRESS][DOMAIN_NAME]>" at bounding box center [620, 340] width 496 height 13
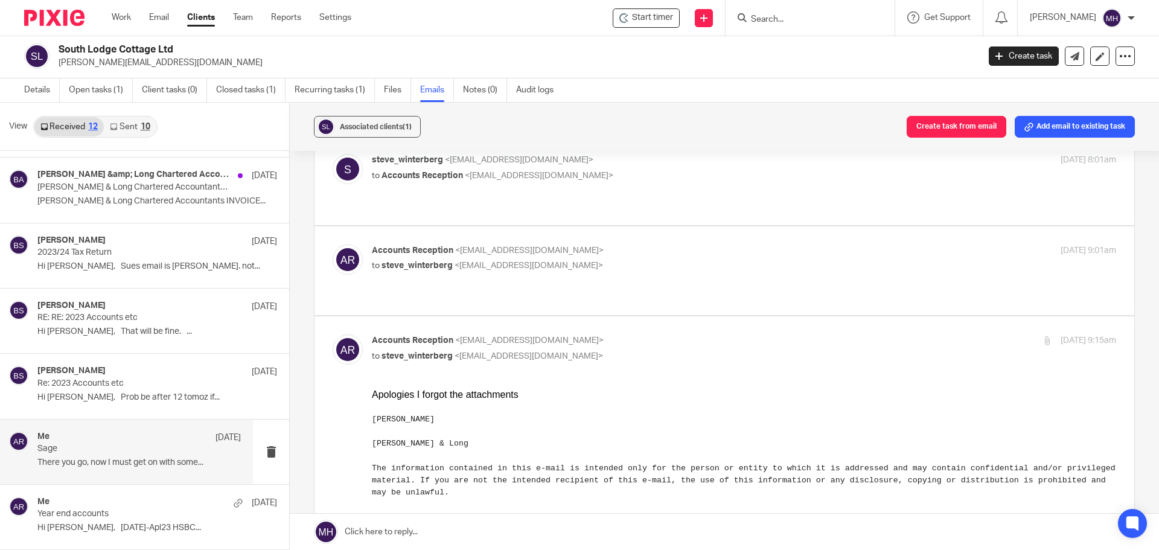
scroll to position [0, 0]
click at [734, 334] on p "Accounts Reception <[EMAIL_ADDRESS][DOMAIN_NAME]>" at bounding box center [620, 340] width 496 height 13
checkbox input "false"
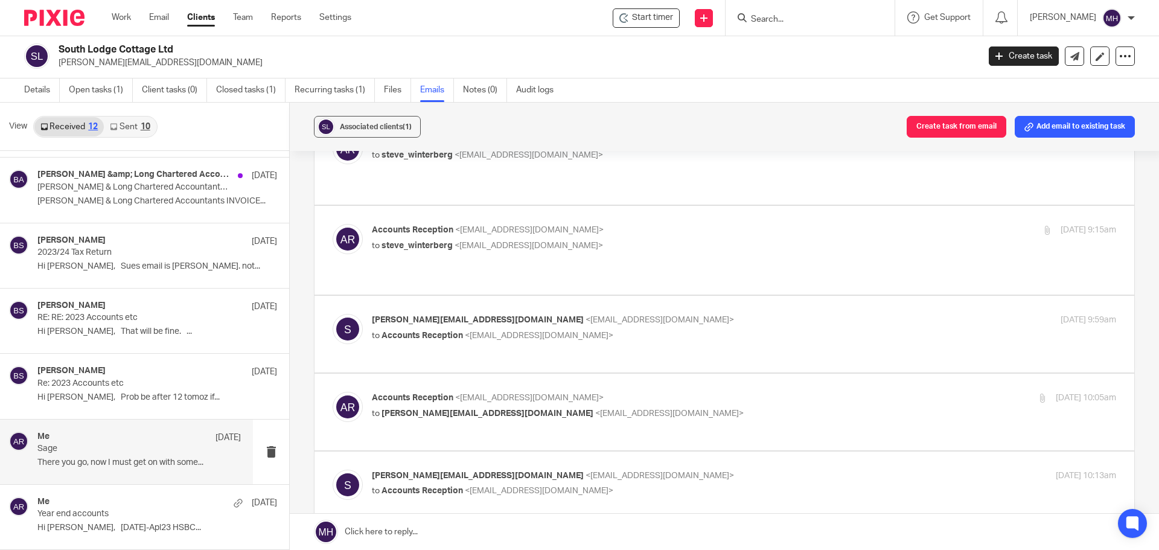
scroll to position [1086, 0]
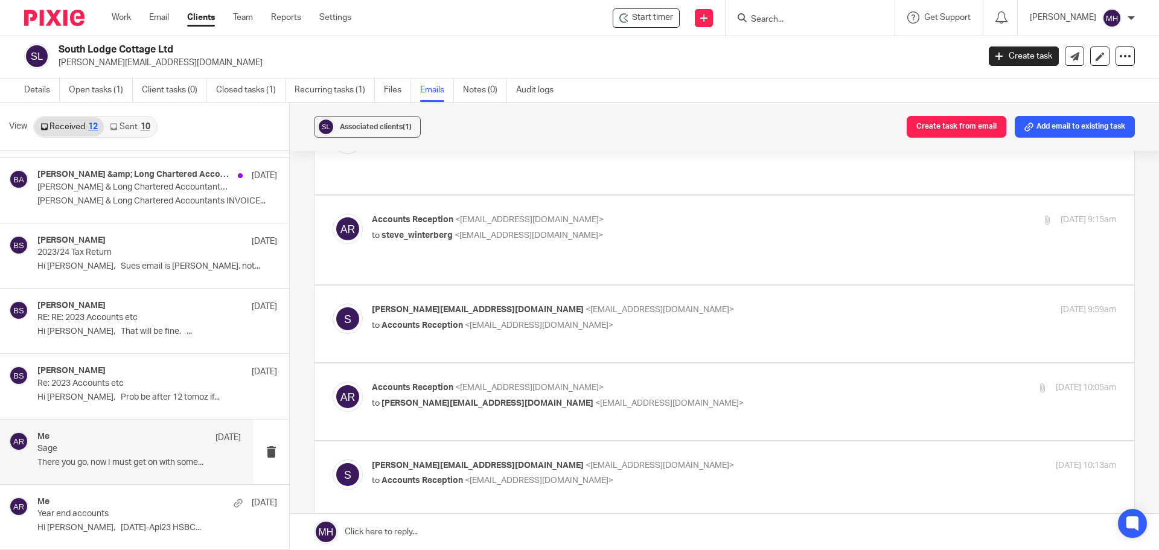
click at [738, 381] on p "Accounts Reception <[EMAIL_ADDRESS][DOMAIN_NAME]>" at bounding box center [620, 387] width 496 height 13
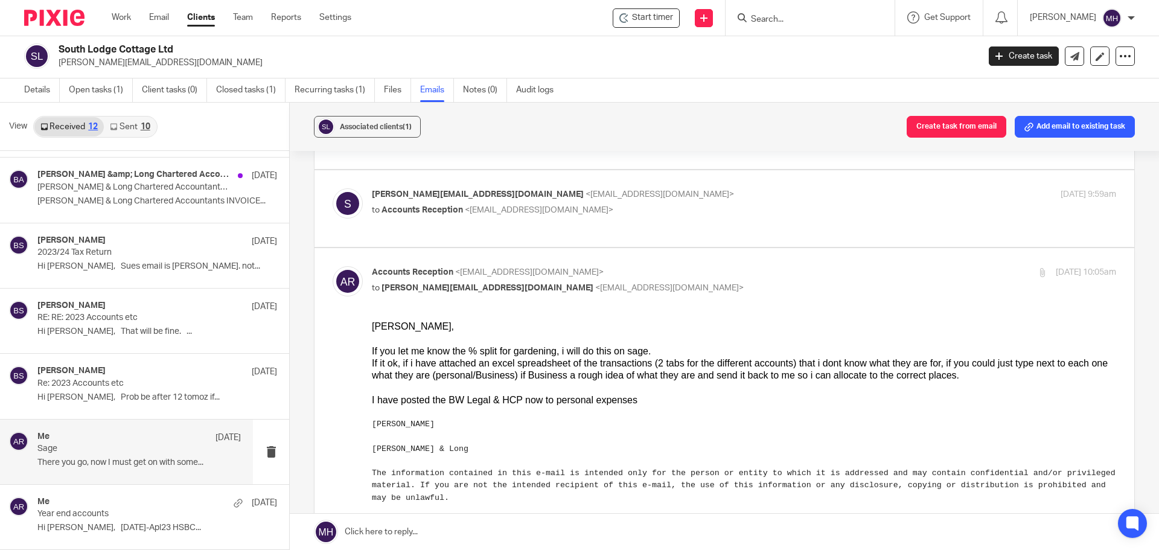
scroll to position [1207, 0]
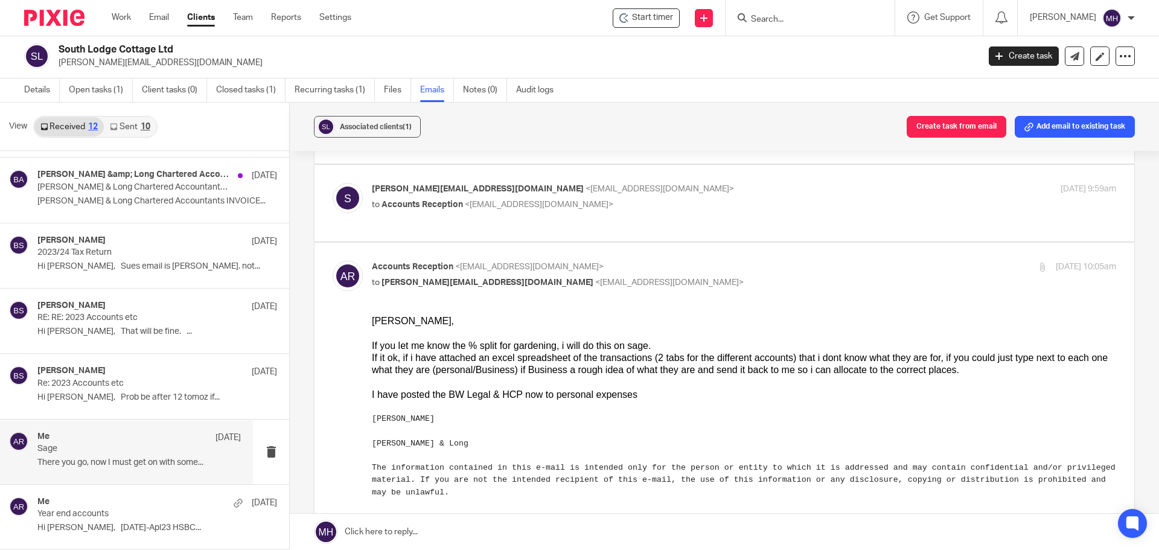
click at [729, 261] on p "Accounts Reception <[EMAIL_ADDRESS][DOMAIN_NAME]>" at bounding box center [620, 267] width 496 height 13
checkbox input "false"
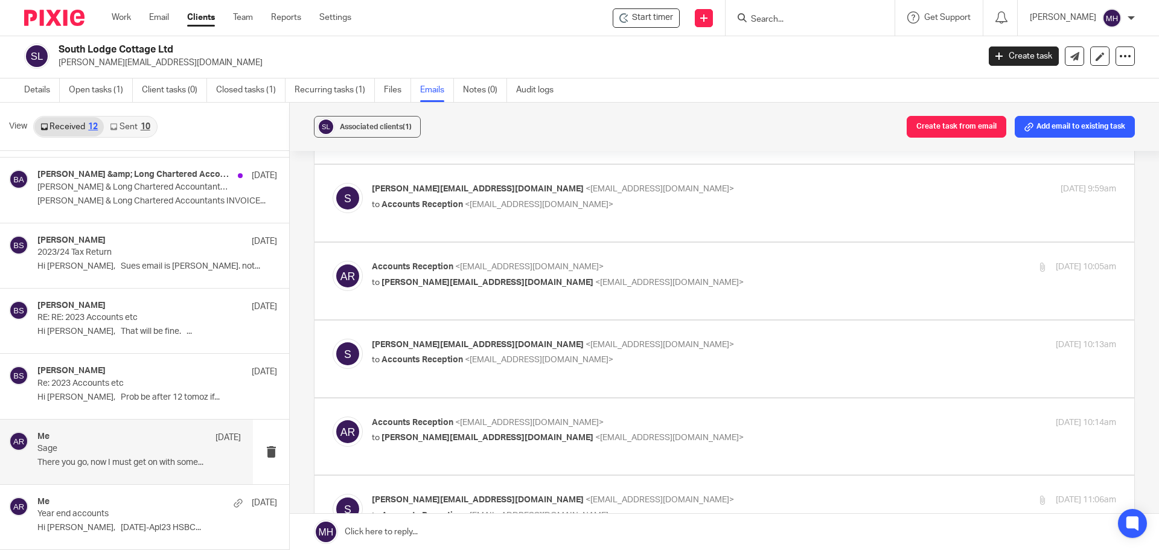
click at [734, 339] on p "[EMAIL_ADDRESS][DOMAIN_NAME] <[EMAIL_ADDRESS][DOMAIN_NAME]>" at bounding box center [620, 345] width 496 height 13
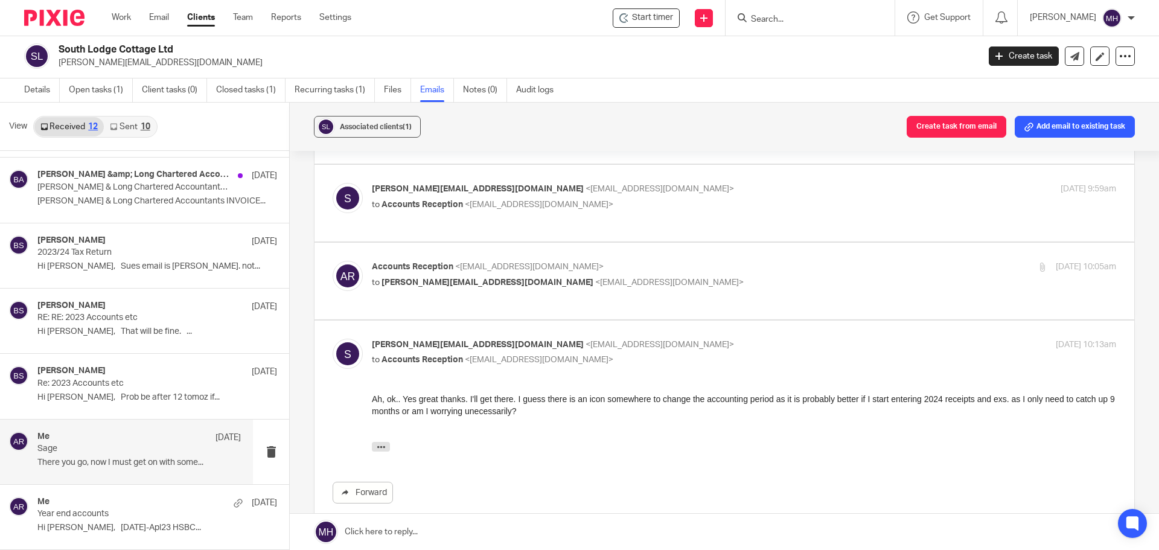
scroll to position [0, 0]
click at [729, 339] on p "[EMAIL_ADDRESS][DOMAIN_NAME] <[EMAIL_ADDRESS][DOMAIN_NAME]>" at bounding box center [620, 345] width 496 height 13
checkbox input "false"
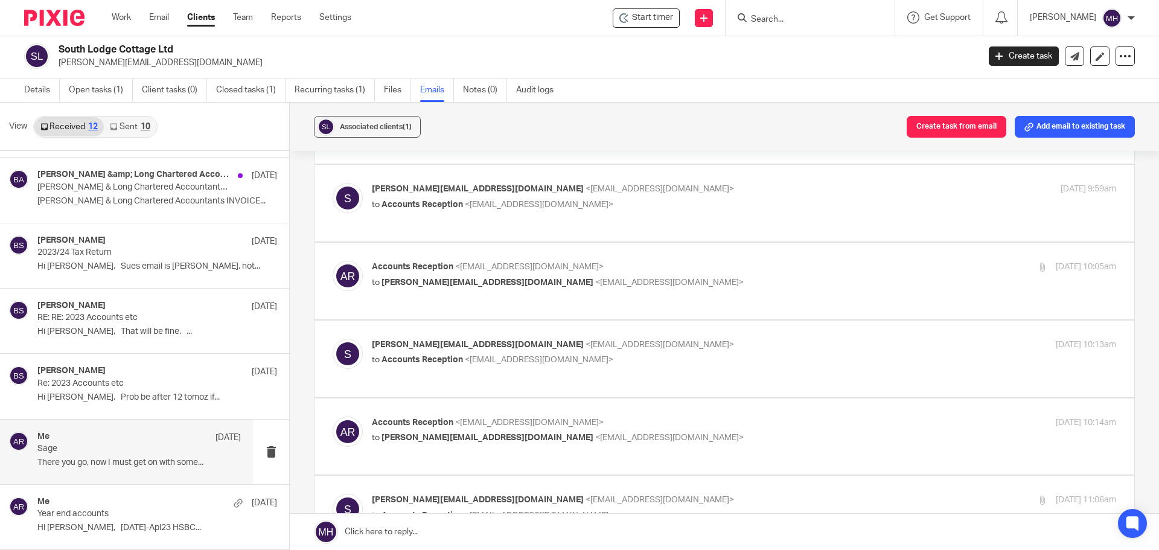
click at [749, 416] on p "Accounts Reception <[EMAIL_ADDRESS][DOMAIN_NAME]>" at bounding box center [620, 422] width 496 height 13
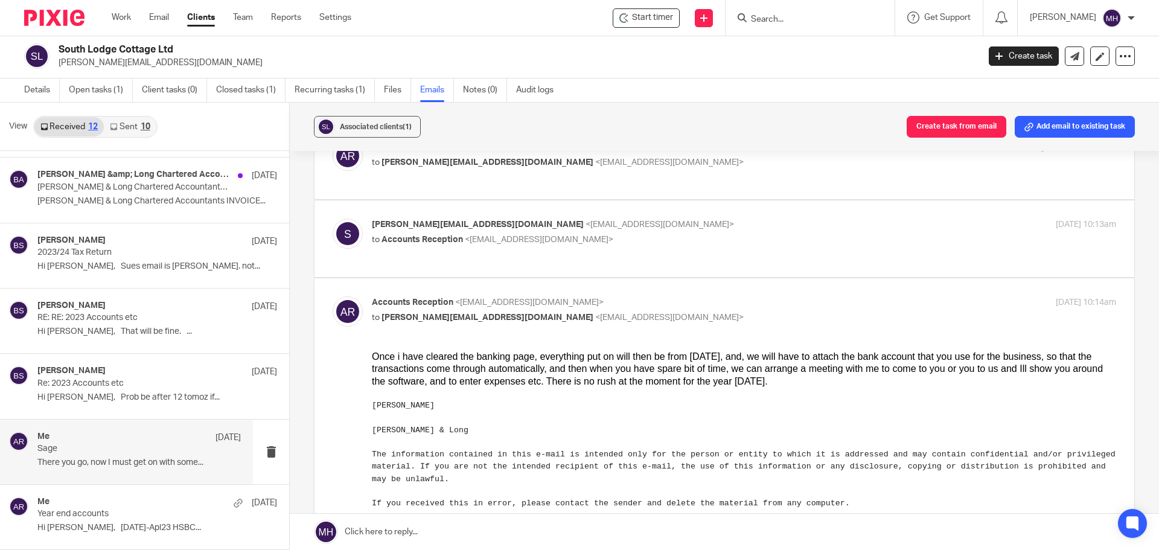
scroll to position [1328, 0]
click at [731, 296] on p "Accounts Reception <[EMAIL_ADDRESS][DOMAIN_NAME]>" at bounding box center [620, 302] width 496 height 13
checkbox input "false"
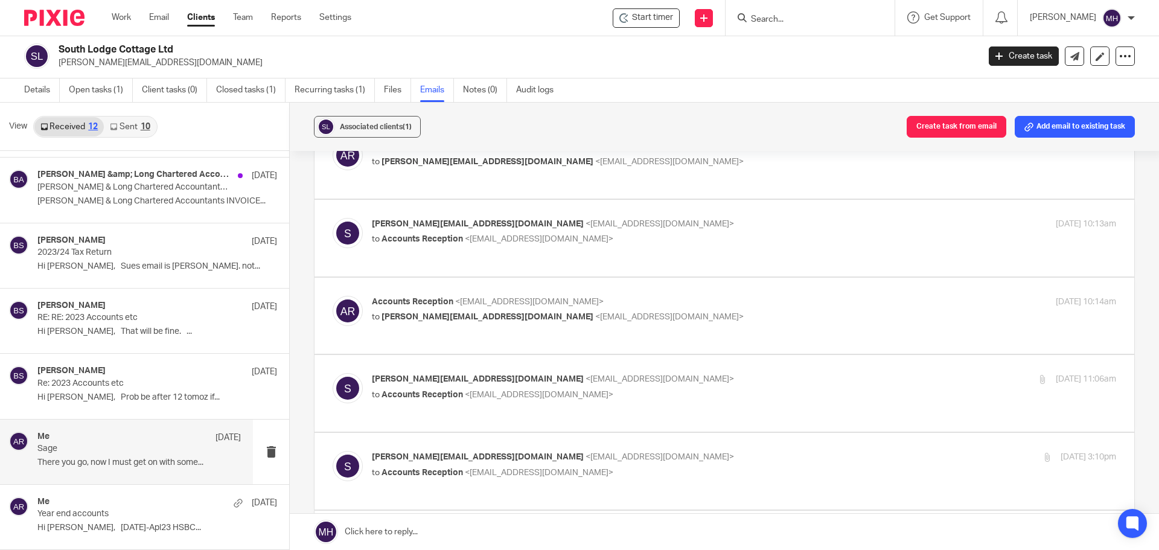
click at [753, 373] on p "[EMAIL_ADDRESS][DOMAIN_NAME] <[EMAIL_ADDRESS][DOMAIN_NAME]>" at bounding box center [620, 379] width 496 height 13
checkbox input "true"
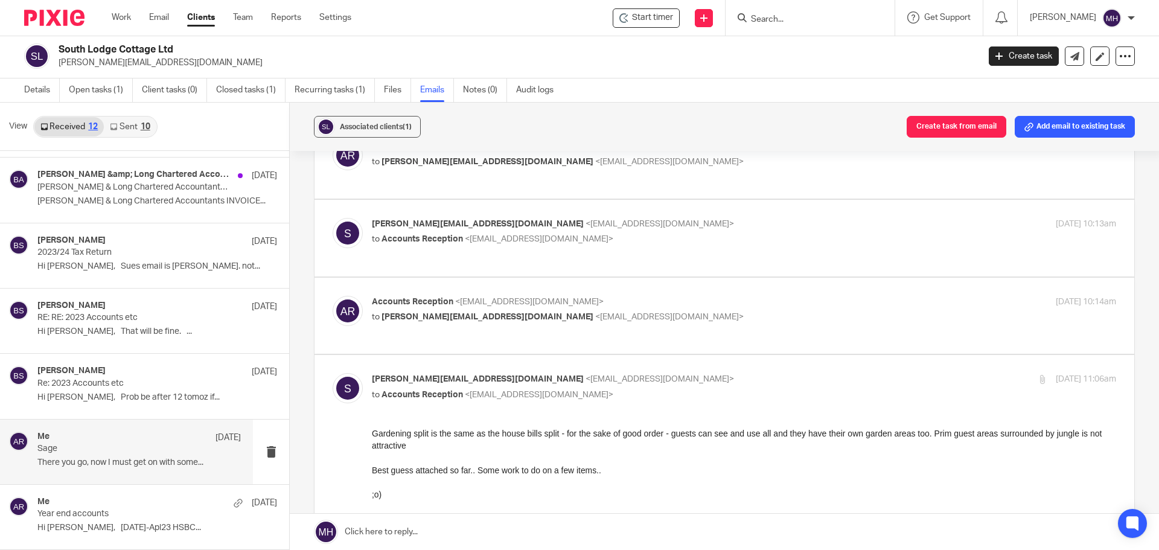
scroll to position [1629, 0]
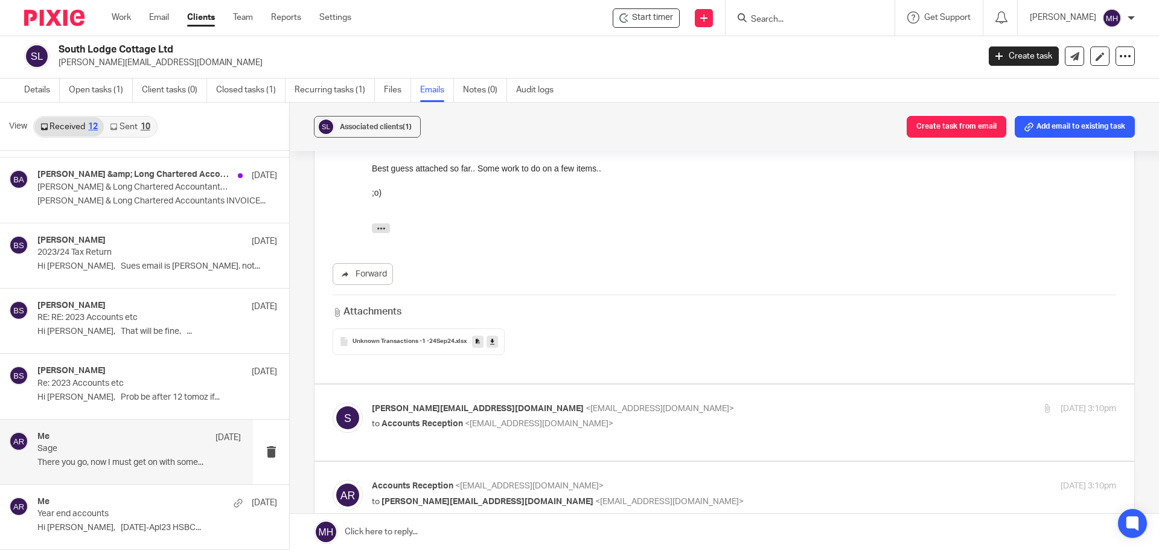
click at [422, 338] on span "Unknown Transactions -1 -24Sep24" at bounding box center [403, 341] width 102 height 7
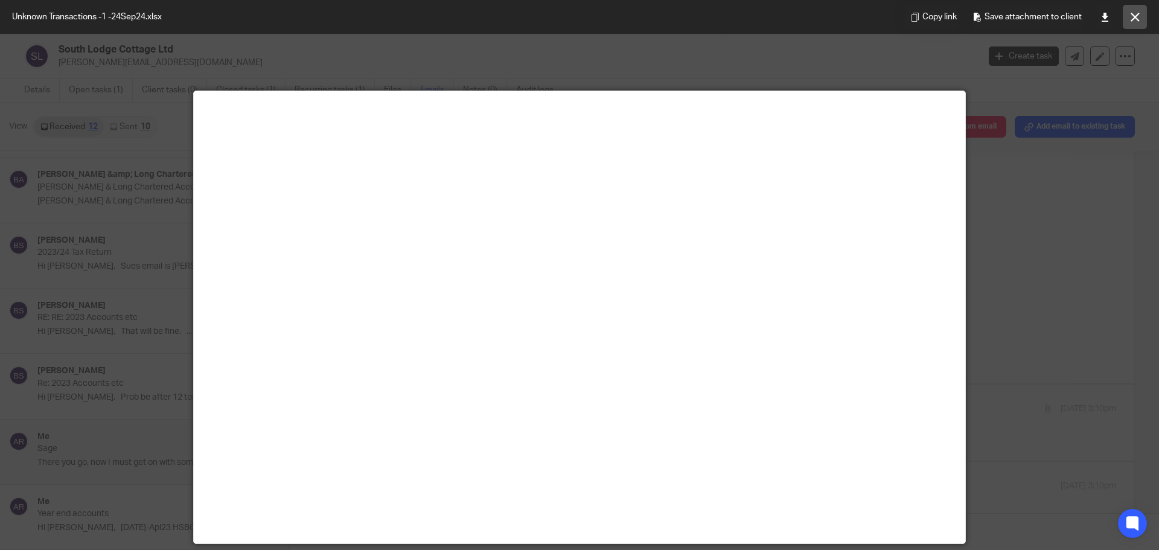
click at [1132, 16] on icon at bounding box center [1134, 17] width 9 height 9
